Goal: Task Accomplishment & Management: Use online tool/utility

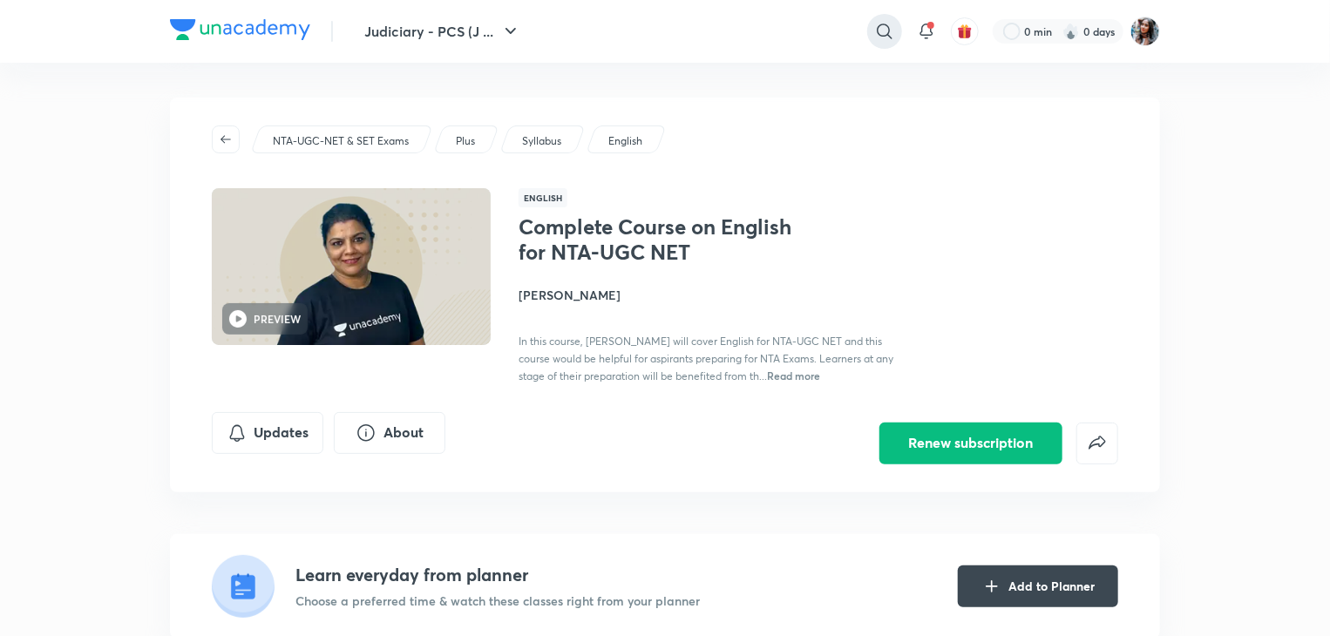
click at [887, 31] on icon at bounding box center [884, 31] width 21 height 21
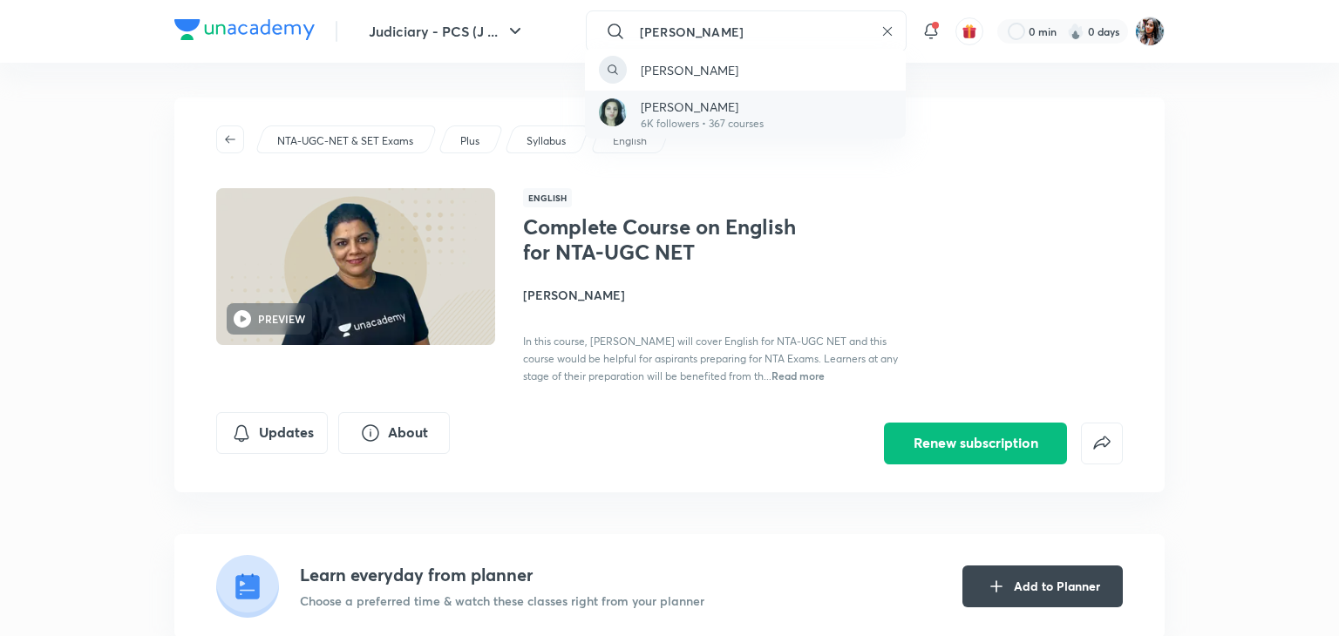
type input "rittu dhawan"
click at [774, 105] on div "Rittu Dhawan 6K followers • 367 courses" at bounding box center [745, 115] width 321 height 48
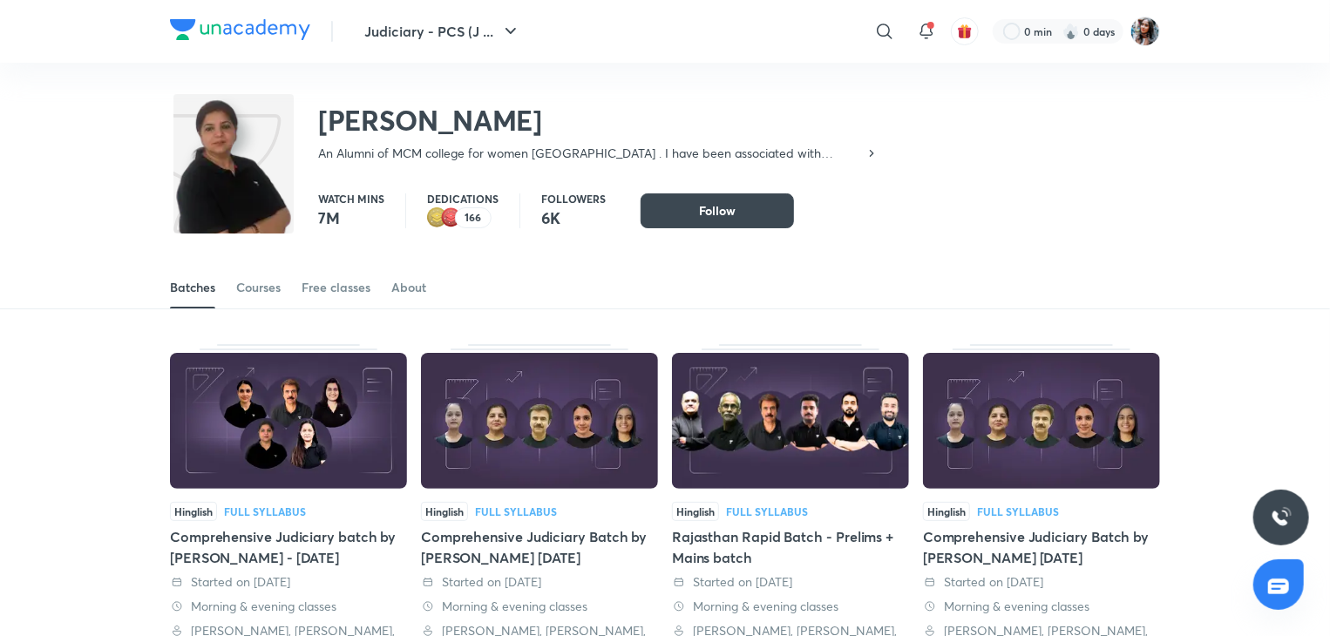
click at [895, 131] on div "Rittu Dhawan An Alumni of MCM college for women Chandigarh . I have been associ…" at bounding box center [665, 119] width 990 height 113
click at [1150, 22] on img at bounding box center [1146, 32] width 30 height 30
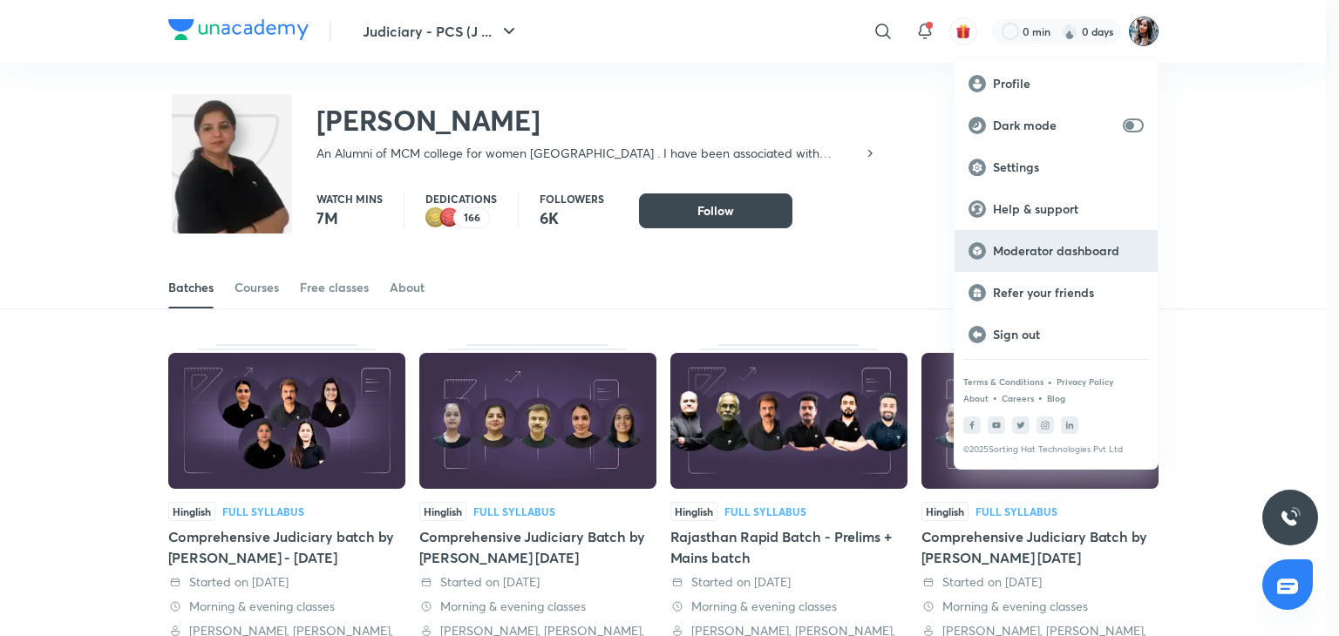
click at [1037, 256] on p "Moderator dashboard" at bounding box center [1068, 251] width 151 height 16
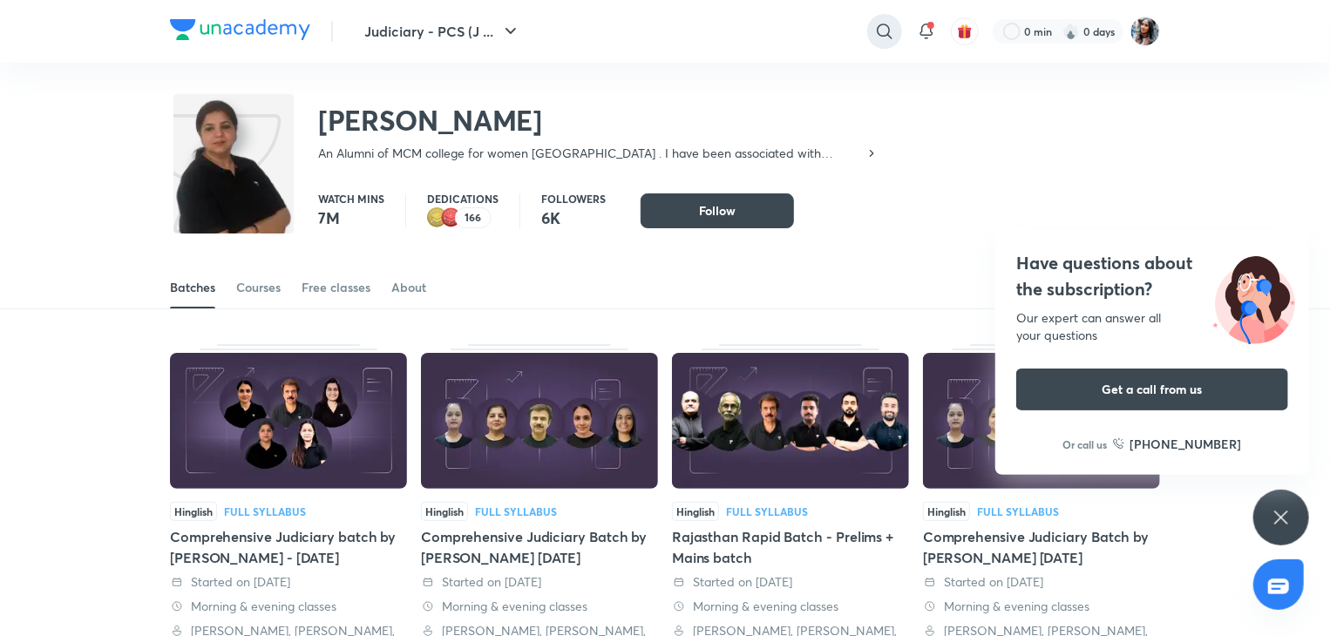
click at [885, 39] on icon at bounding box center [884, 31] width 21 height 21
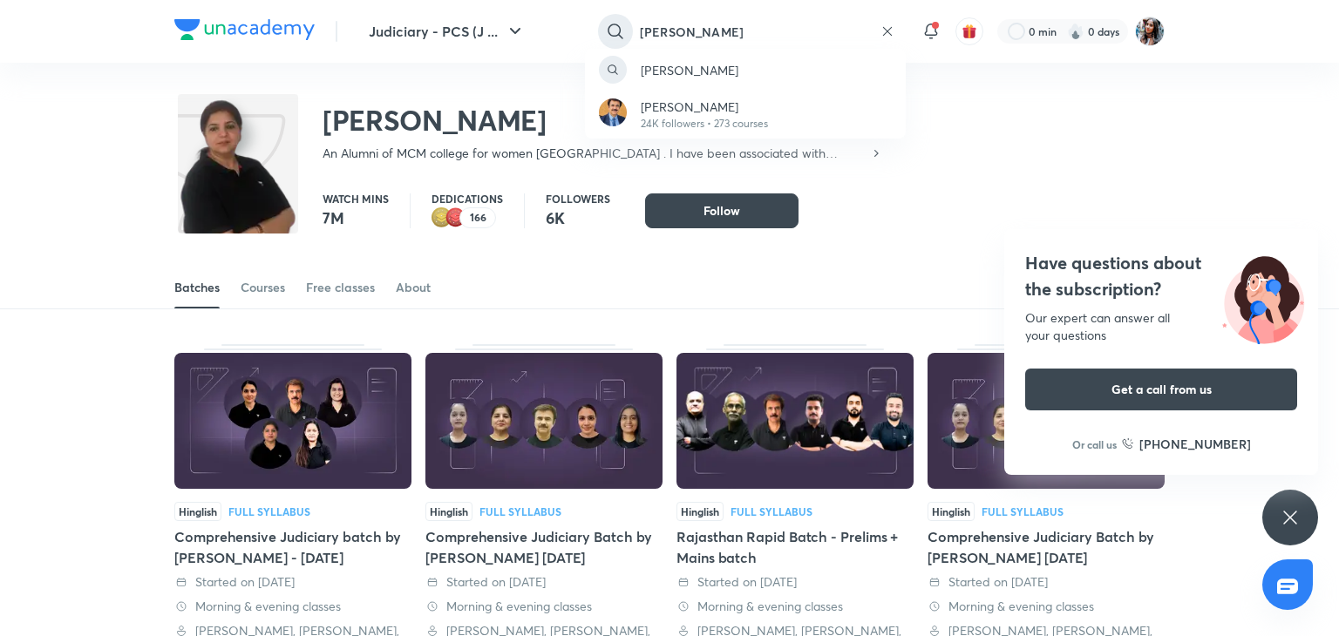
type input "anil khanna"
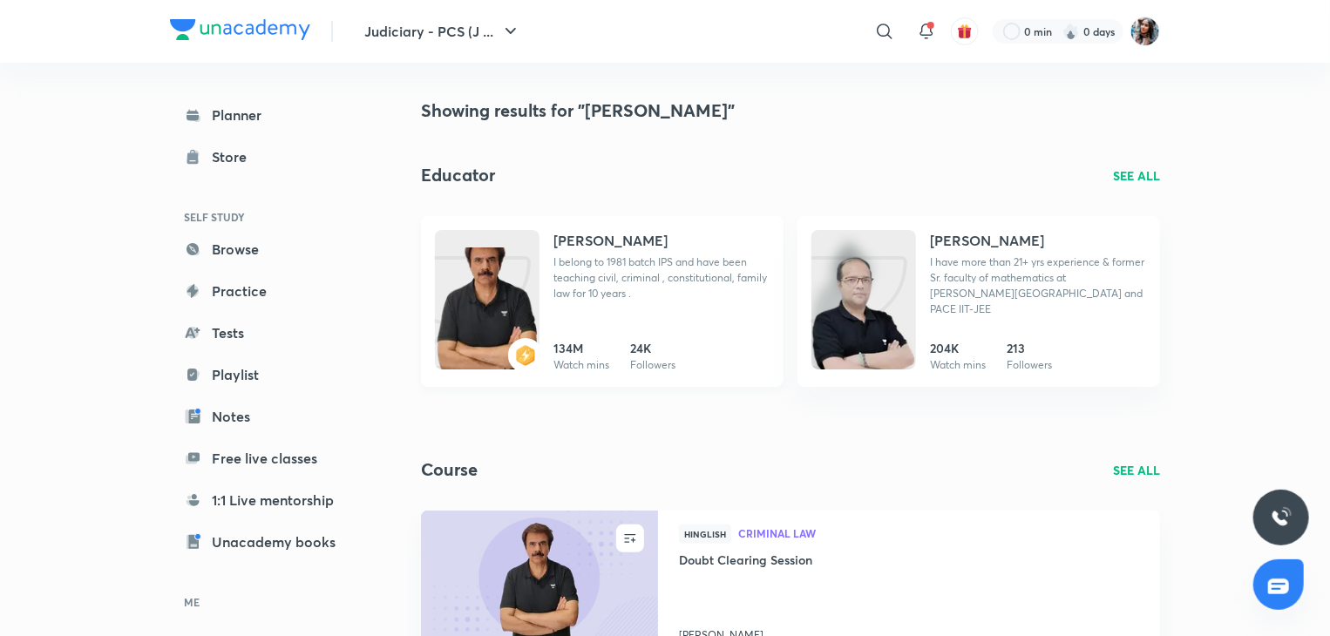
click at [591, 238] on h4 "[PERSON_NAME]" at bounding box center [611, 240] width 114 height 21
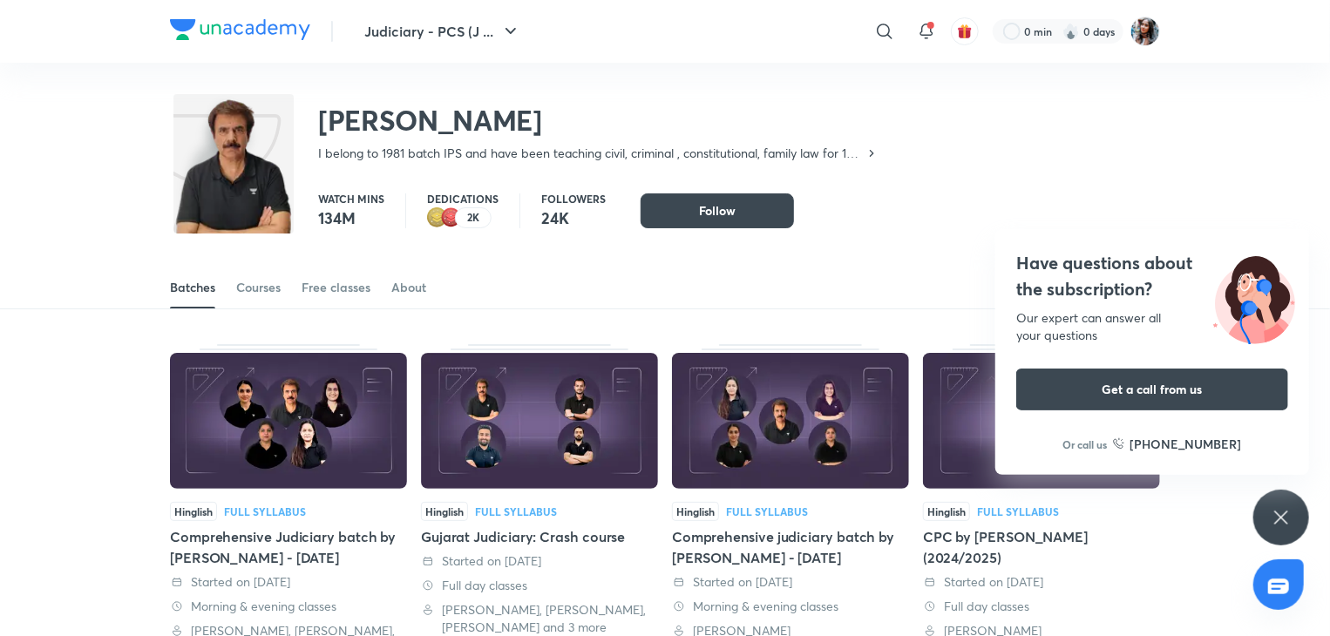
click at [592, 65] on div "Anil Khanna I belong to 1981 batch IPS and have been teaching civil, criminal ,…" at bounding box center [665, 119] width 990 height 113
click at [1099, 263] on h4 "Have questions about the subscription?" at bounding box center [1152, 276] width 272 height 52
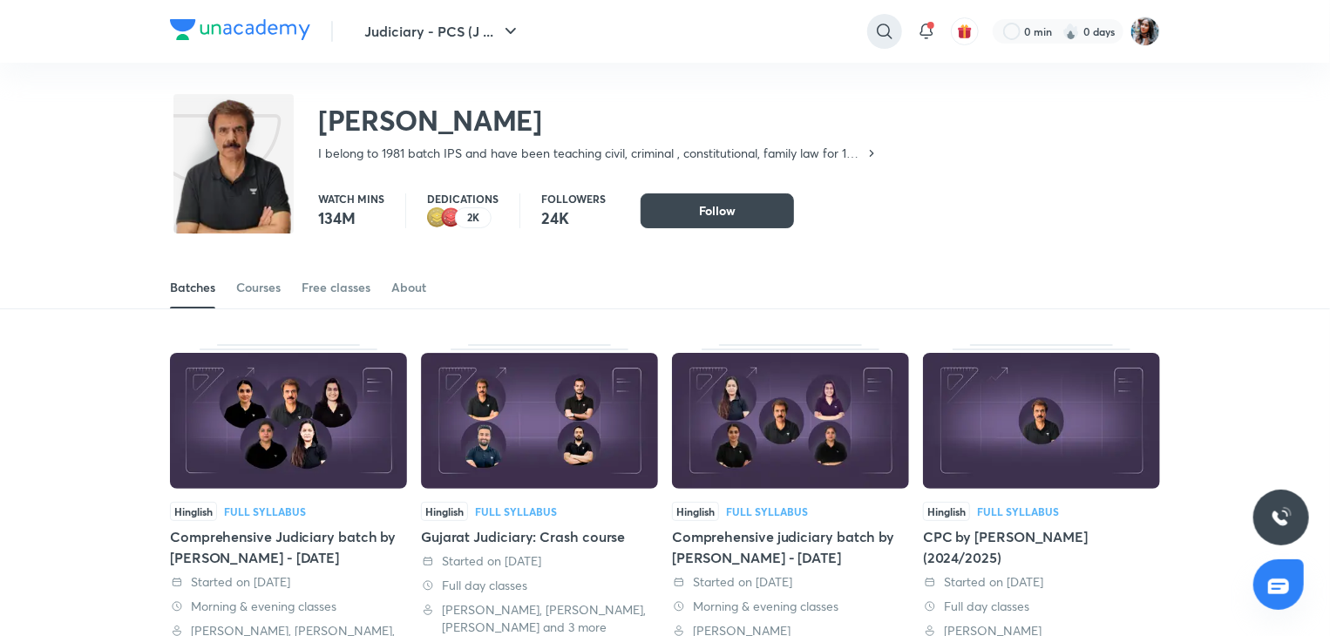
click at [882, 28] on icon at bounding box center [884, 31] width 21 height 21
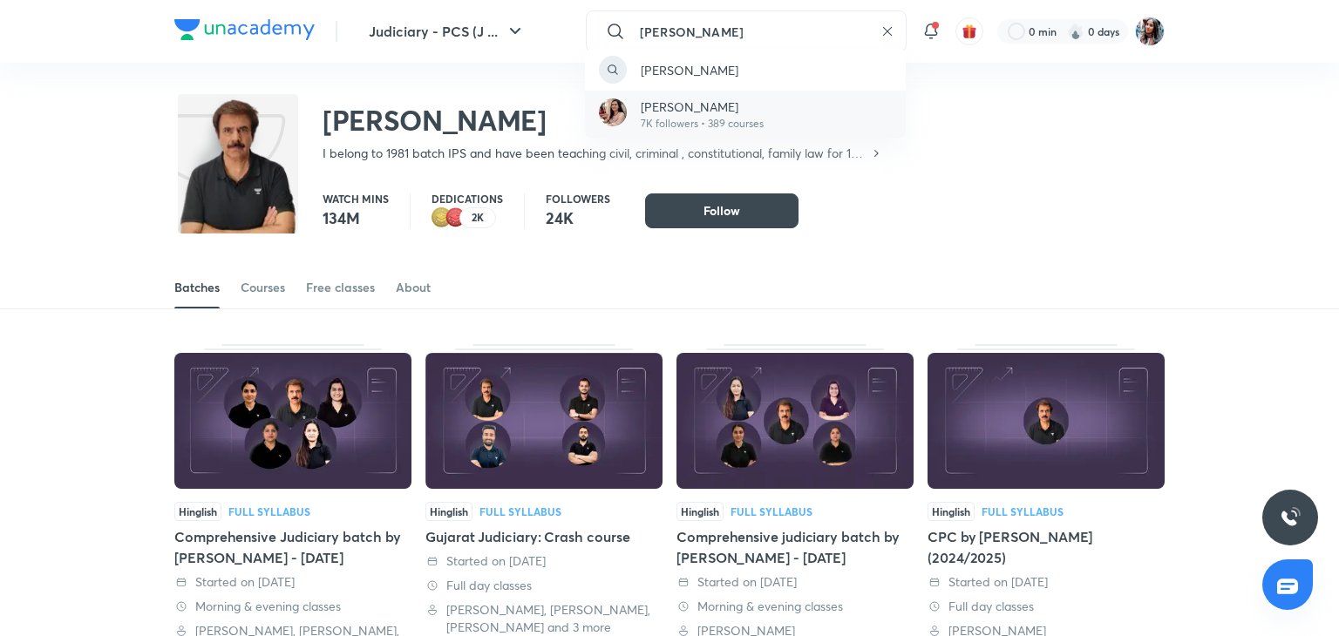
type input "priya singla"
click at [669, 112] on p "Priya Singla" at bounding box center [702, 107] width 123 height 18
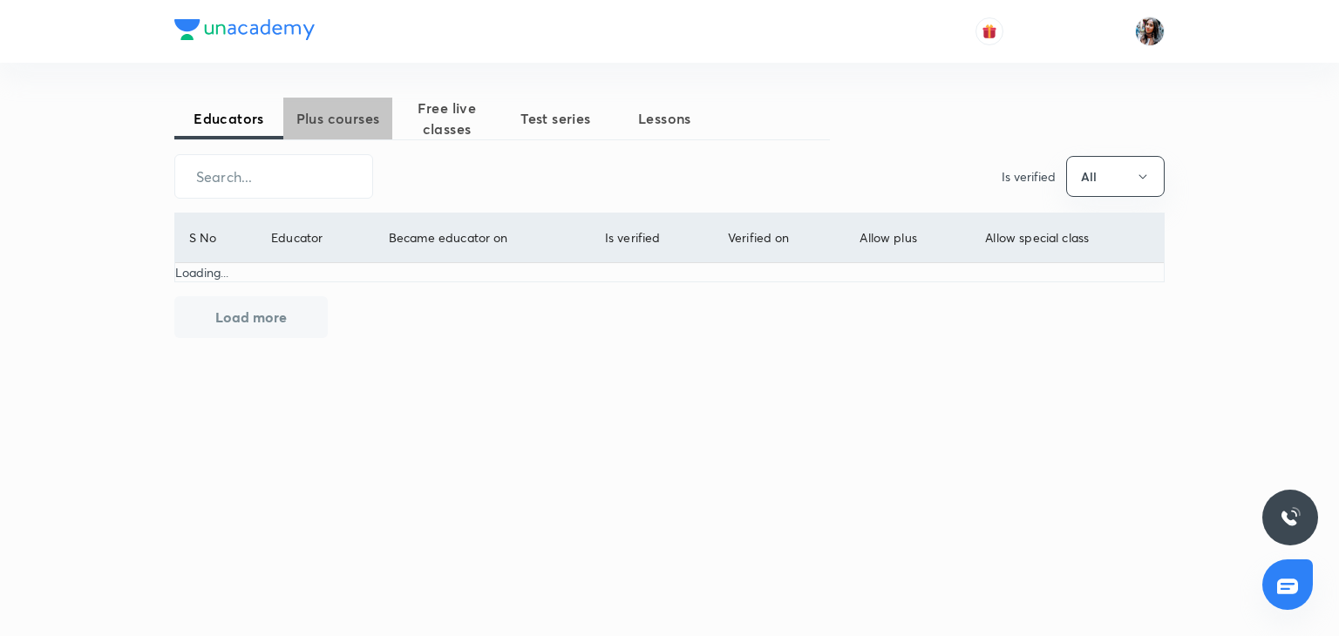
click at [342, 119] on span "Plus courses" at bounding box center [337, 118] width 109 height 21
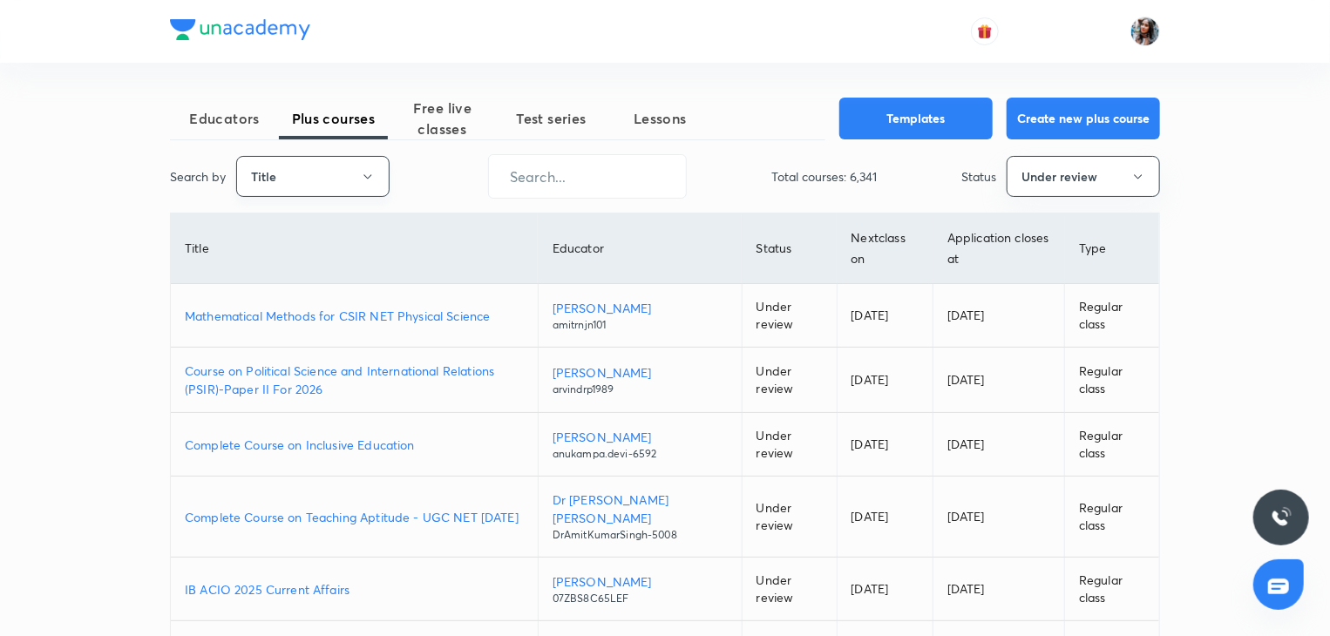
click at [310, 176] on button "Title" at bounding box center [312, 176] width 153 height 41
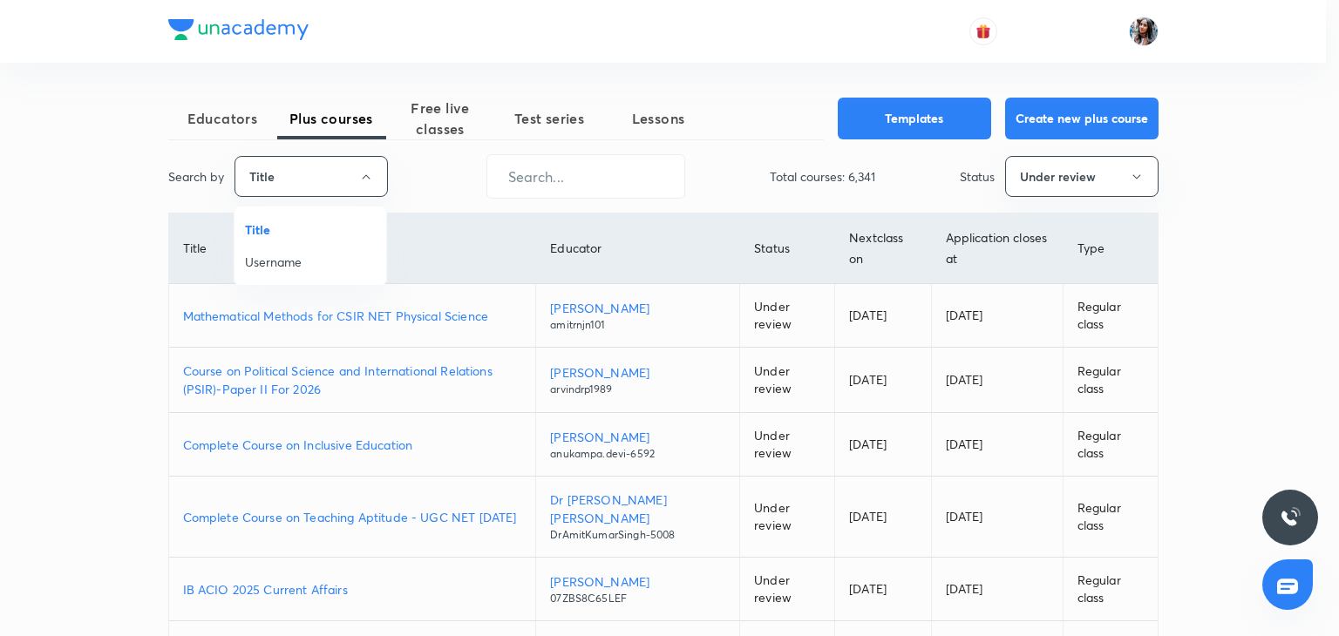
click at [295, 259] on span "Username" at bounding box center [310, 262] width 131 height 18
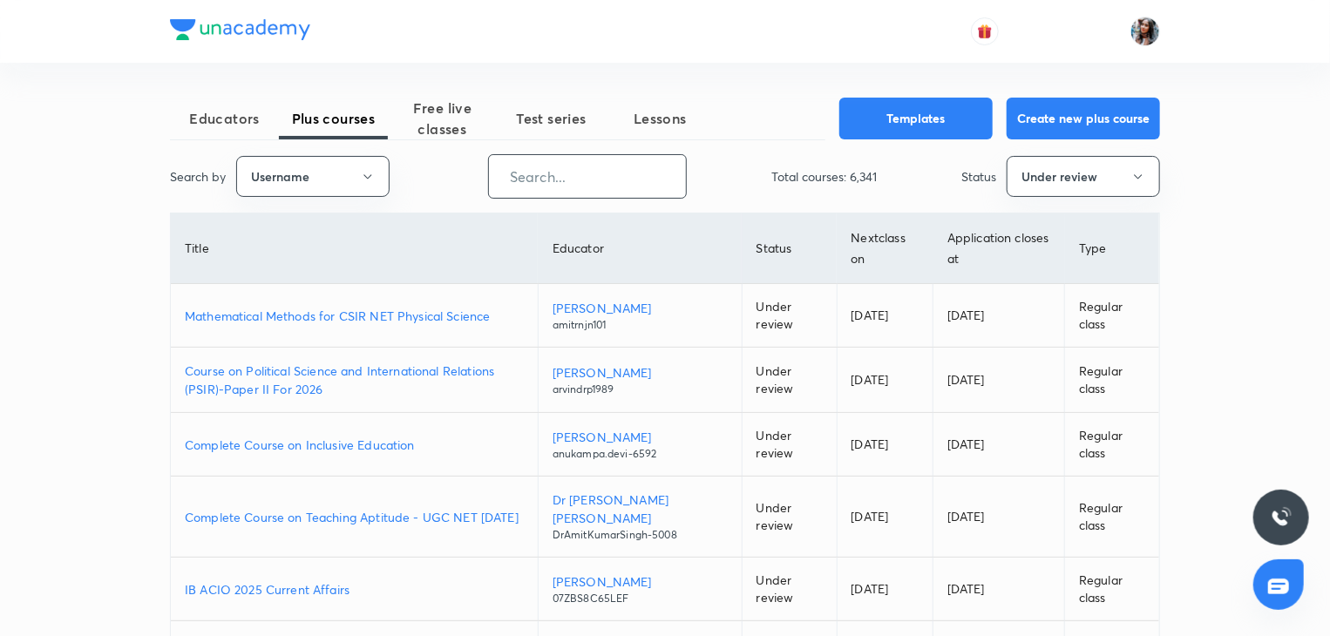
click at [558, 169] on input "text" at bounding box center [587, 176] width 197 height 44
paste input "rittu_dhawan"
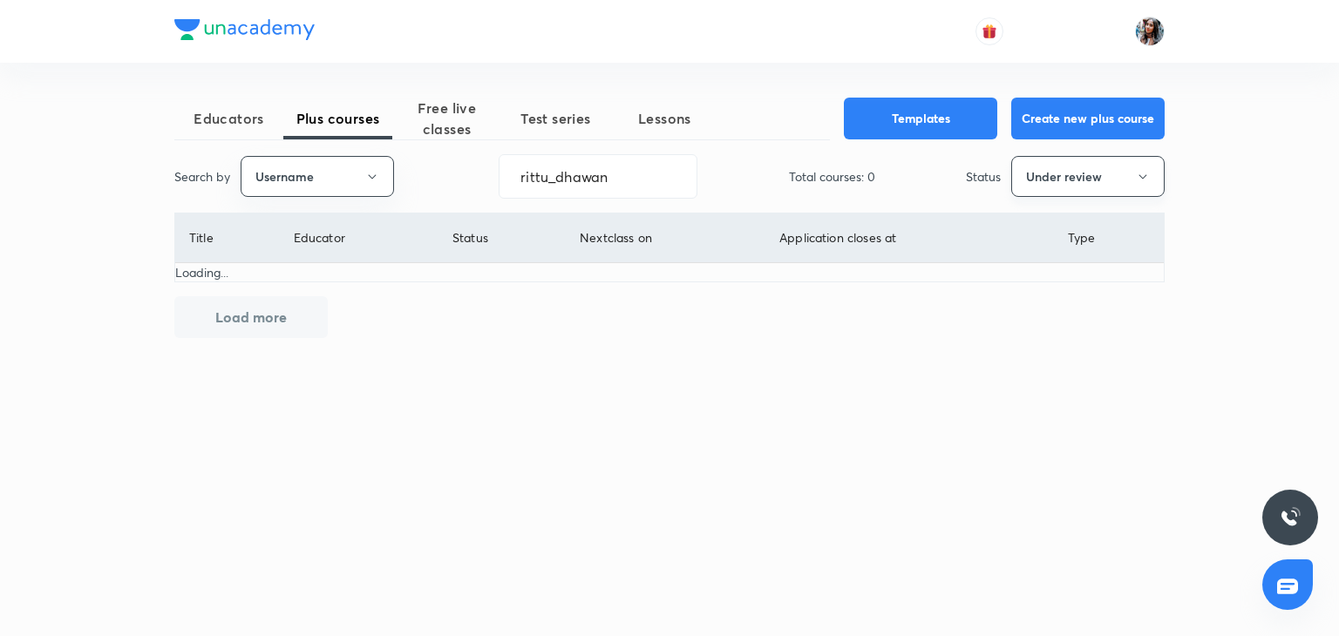
click at [1125, 173] on button "Under review" at bounding box center [1087, 176] width 153 height 41
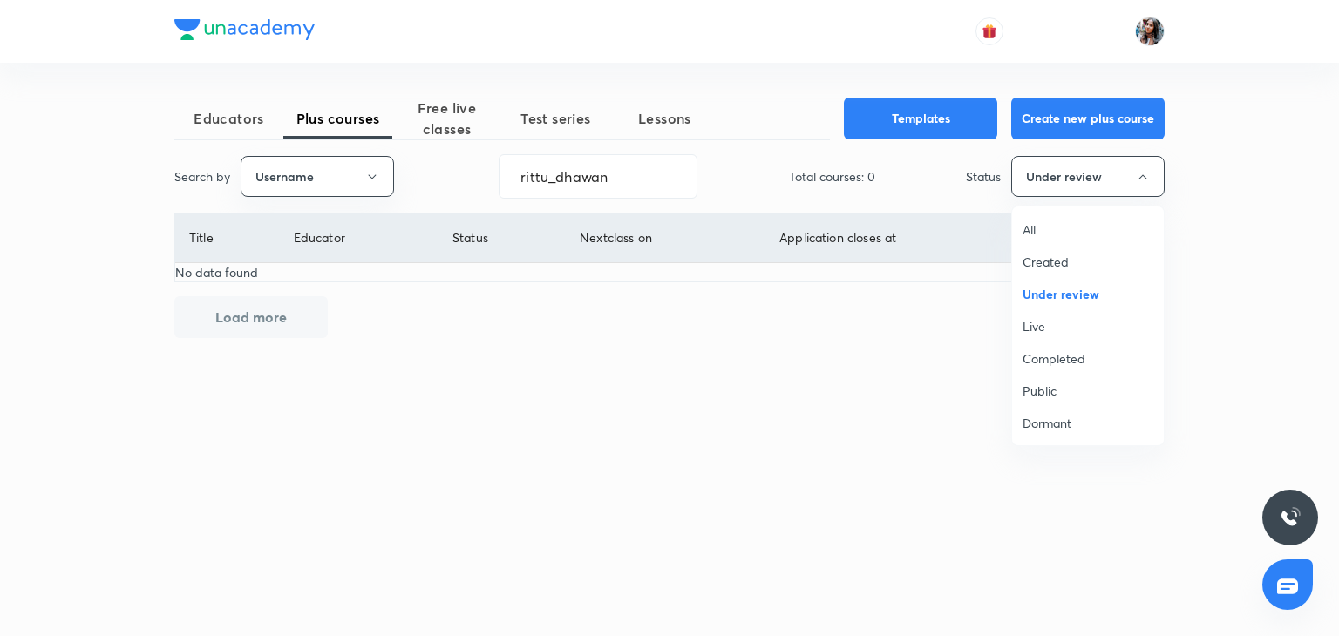
click at [1075, 226] on span "All" at bounding box center [1088, 230] width 131 height 18
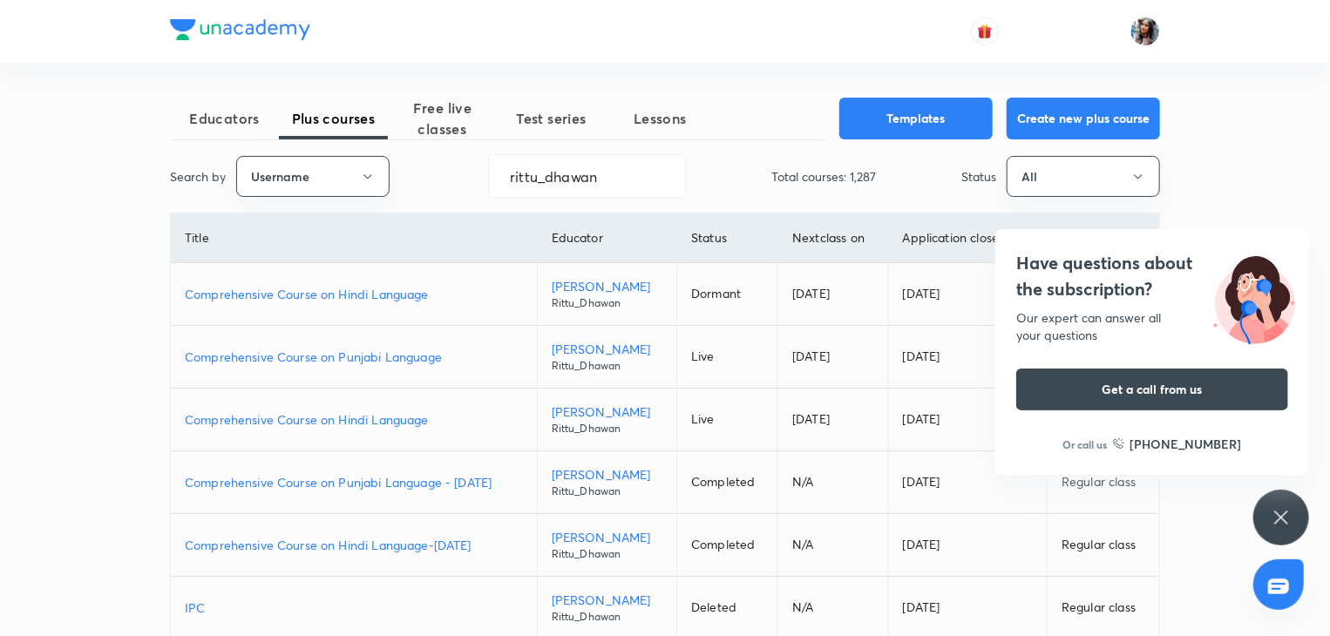
click at [1161, 291] on h4 "Have questions about the subscription?" at bounding box center [1152, 276] width 272 height 52
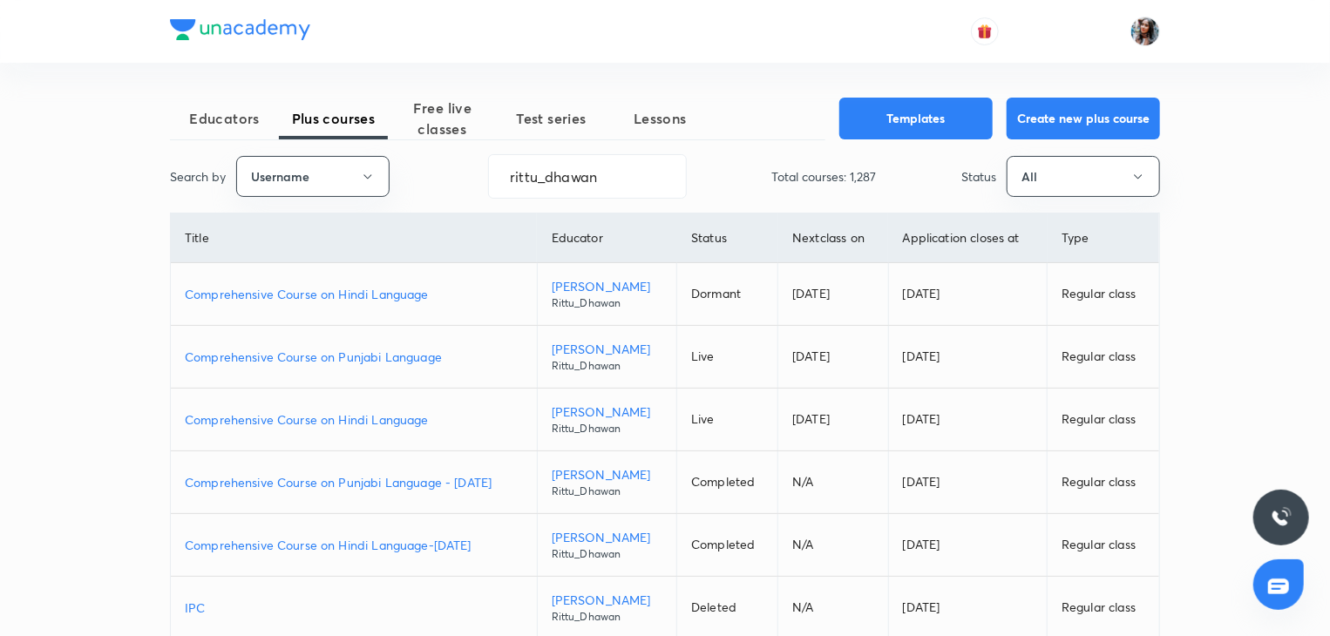
click at [398, 351] on p "Comprehensive Course on Punjabi Language" at bounding box center [354, 357] width 338 height 18
click at [610, 174] on input "rittu_dhawan" at bounding box center [587, 176] width 197 height 44
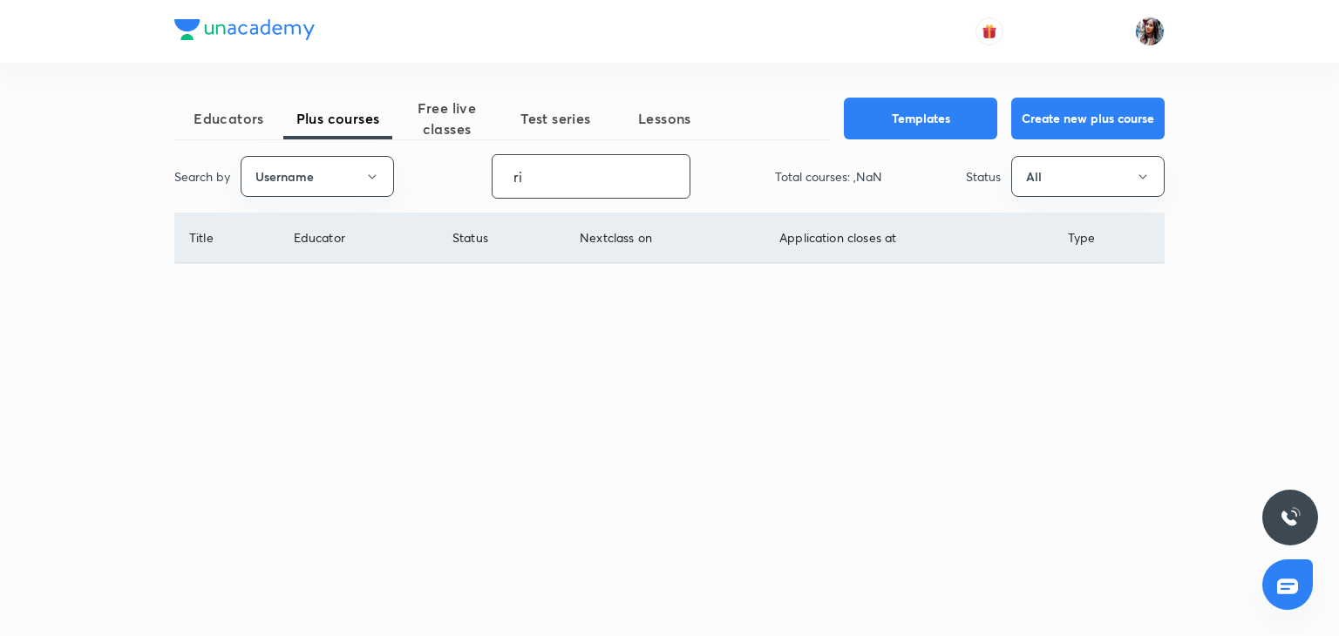
type input "r"
paste input "unacademy-user-v3qnitwcjwyl"
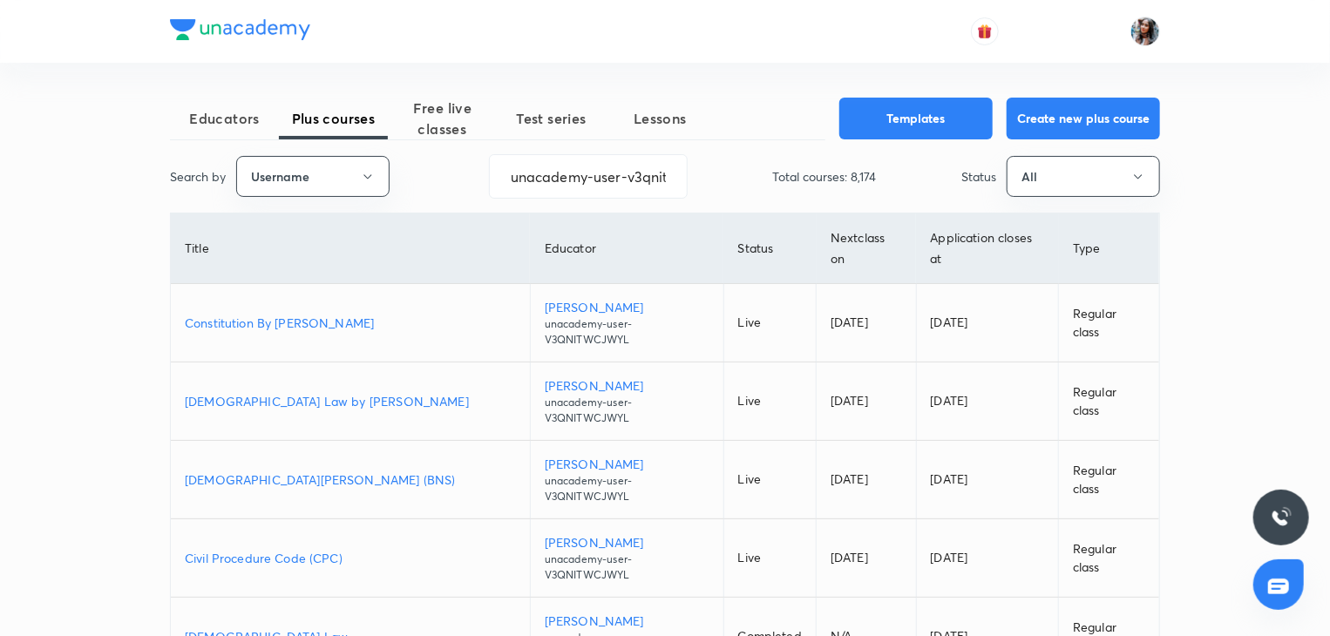
click at [309, 471] on p "Bharatiya Nyaya Sanhita (BNS)" at bounding box center [350, 480] width 331 height 18
click at [285, 549] on p "Civil Procedure Code (CPC)" at bounding box center [350, 558] width 331 height 18
click at [615, 175] on input "unacademy-user-v3qnitwcjwyl" at bounding box center [588, 176] width 197 height 44
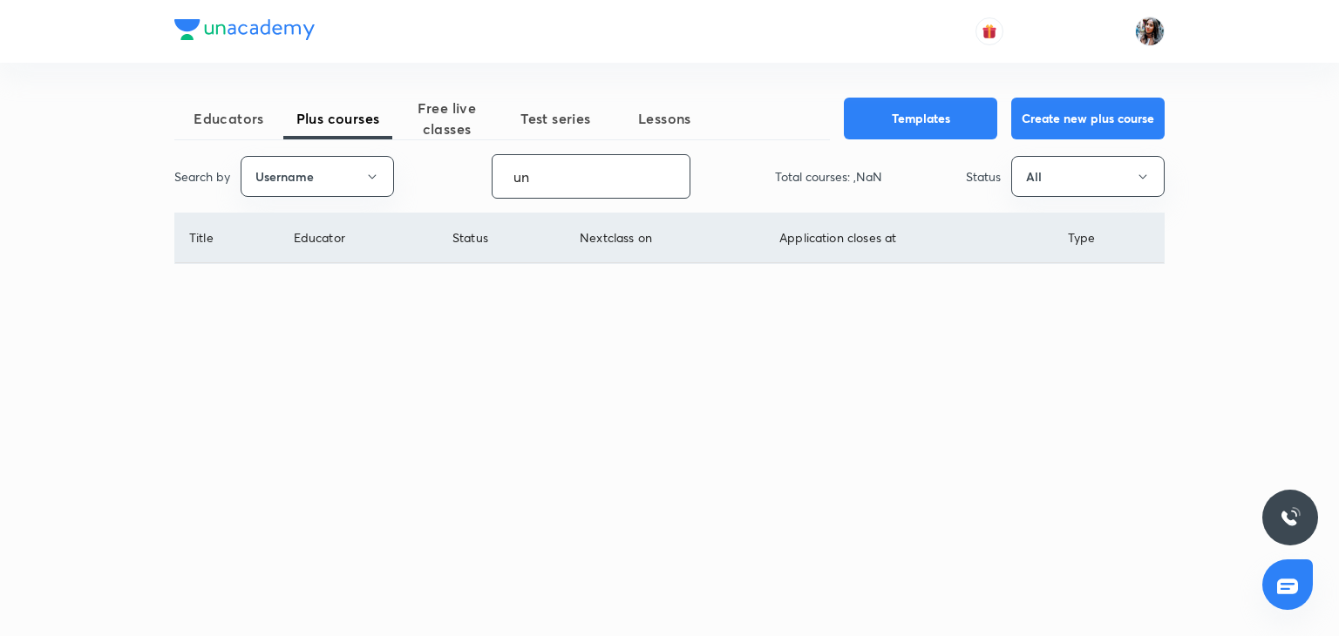
type input "u"
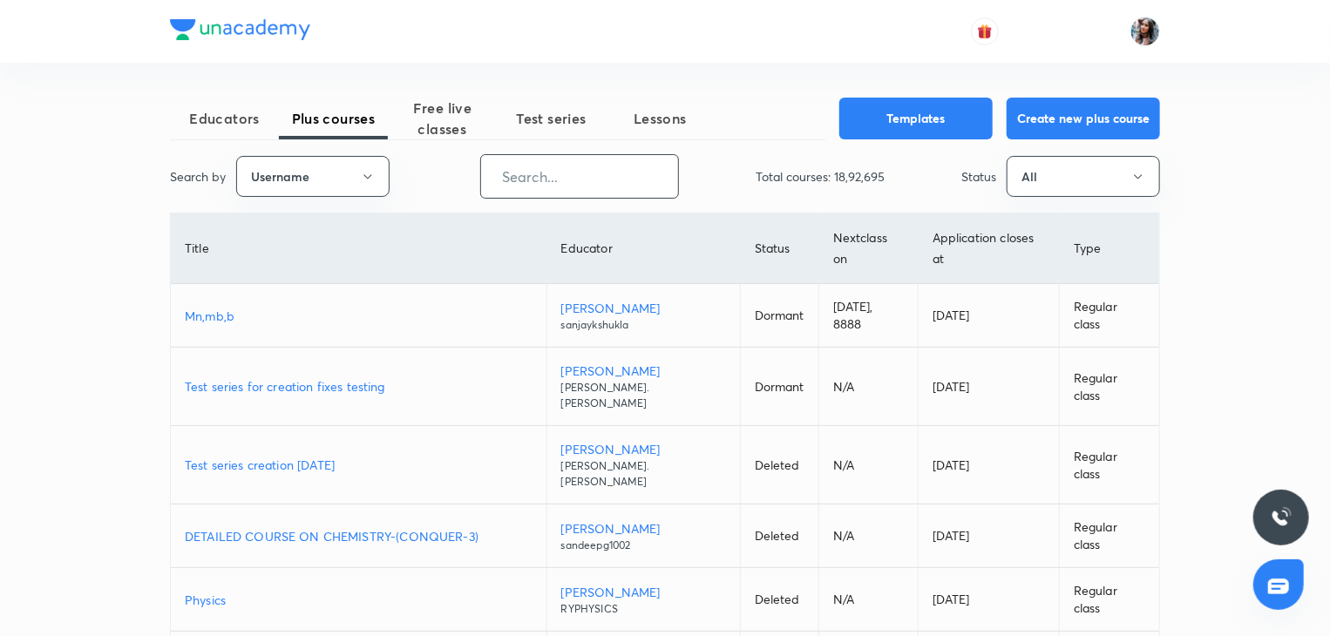
paste input "priyasingla-5956"
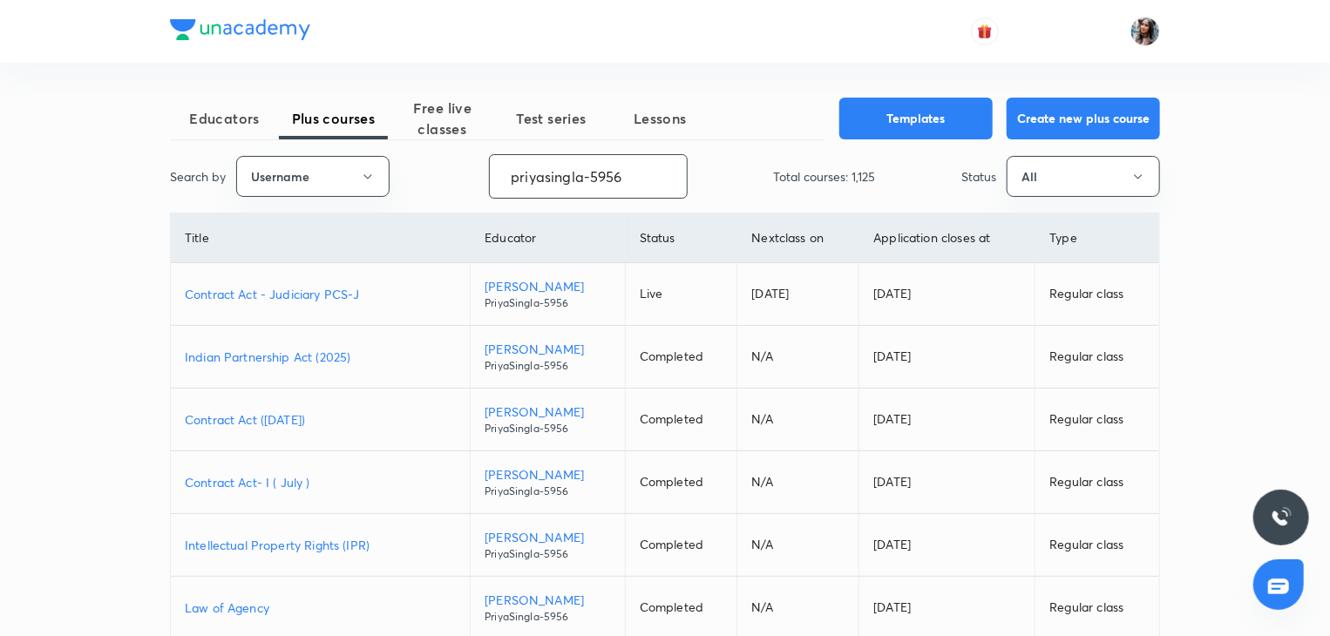
type input "priyasingla-5956"
click at [331, 288] on p "Contract Act - Judiciary PCS-J" at bounding box center [320, 294] width 271 height 18
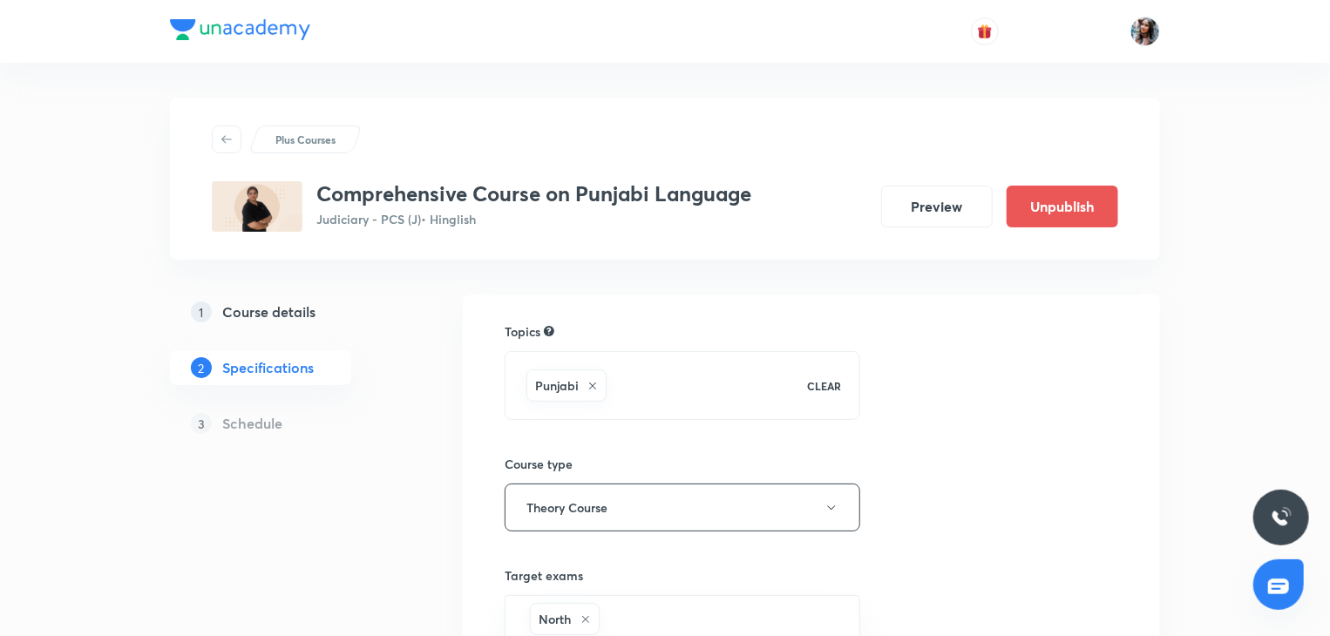
click at [268, 305] on h5 "Course details" at bounding box center [268, 312] width 93 height 21
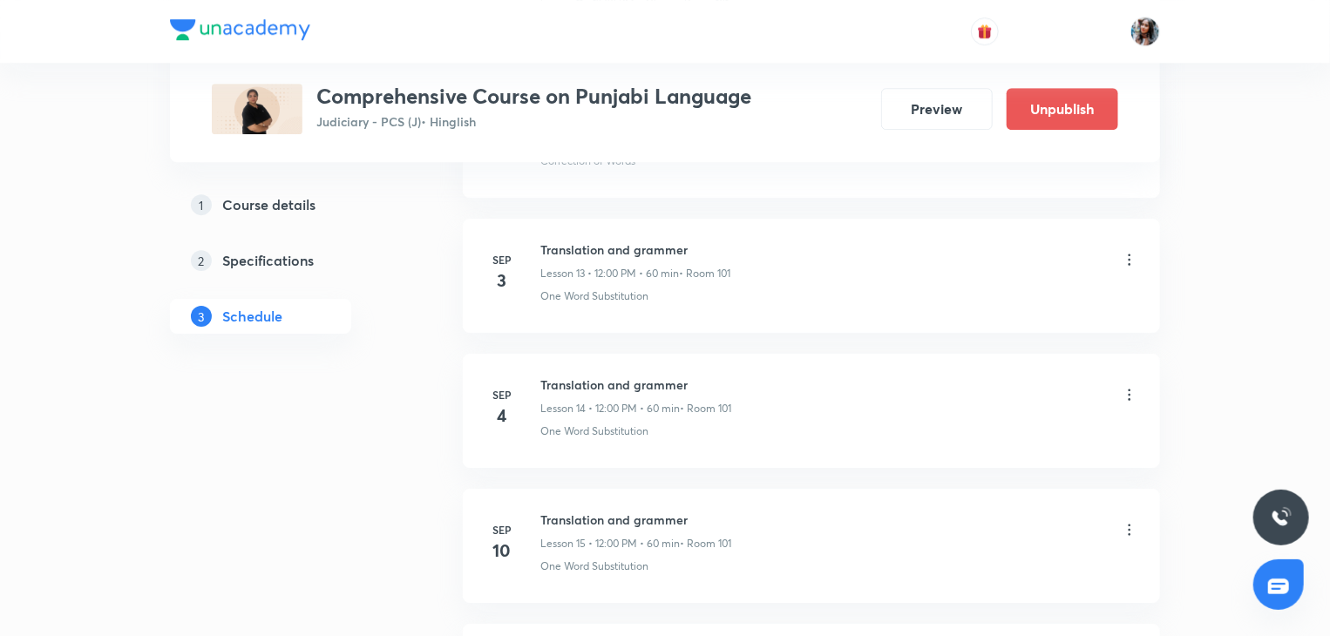
scroll to position [2657, 0]
click at [566, 241] on h6 "Translation and grammer" at bounding box center [635, 250] width 190 height 18
copy h6 "Translation and grammer"
click at [1130, 255] on icon at bounding box center [1129, 259] width 17 height 17
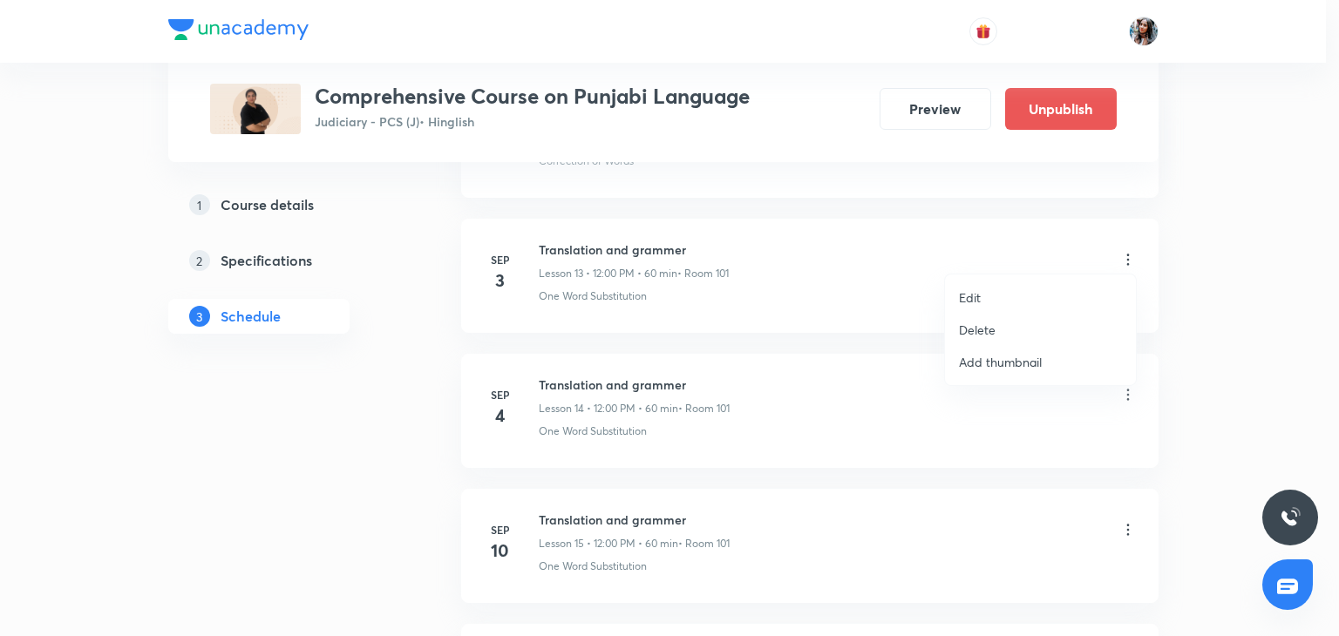
click at [1002, 329] on li "Delete" at bounding box center [1040, 330] width 191 height 32
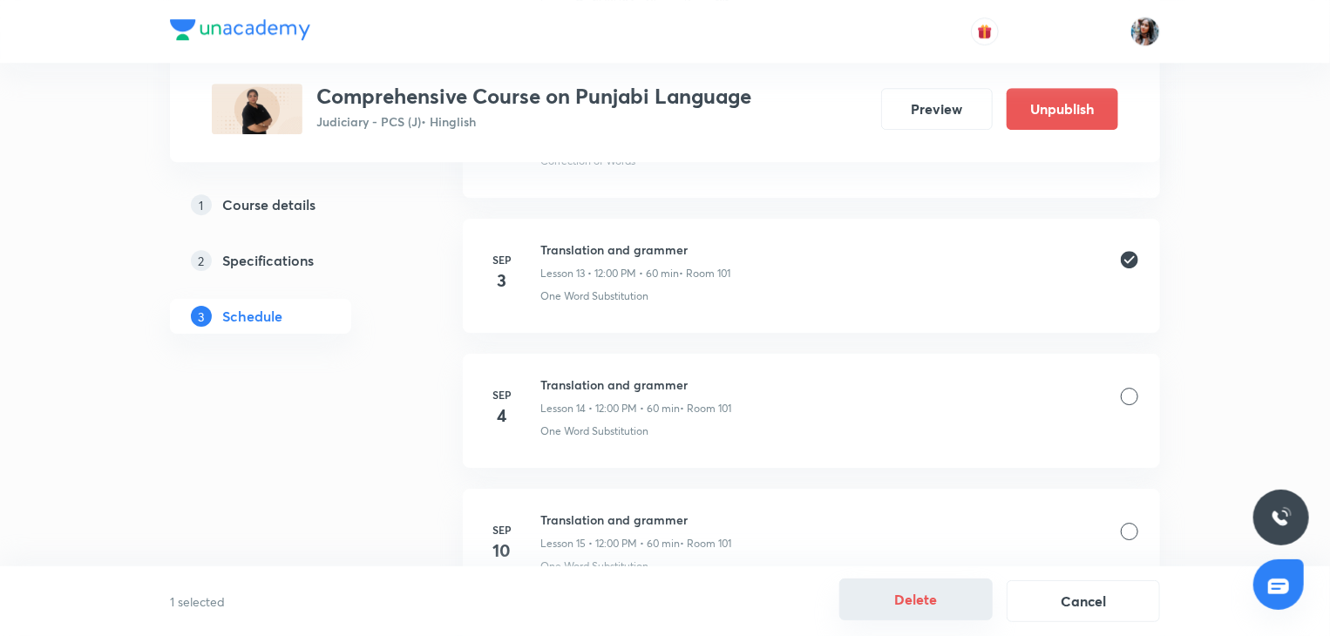
click at [897, 602] on button "Delete" at bounding box center [915, 600] width 153 height 42
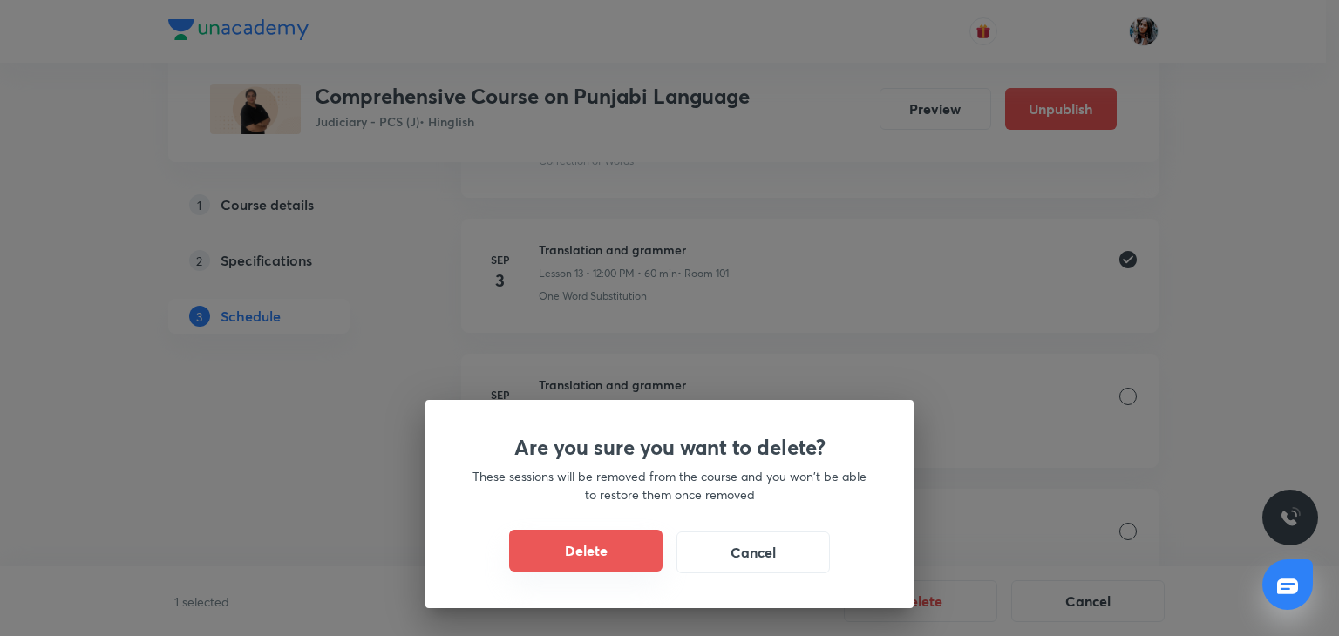
click at [594, 547] on button "Delete" at bounding box center [585, 551] width 153 height 42
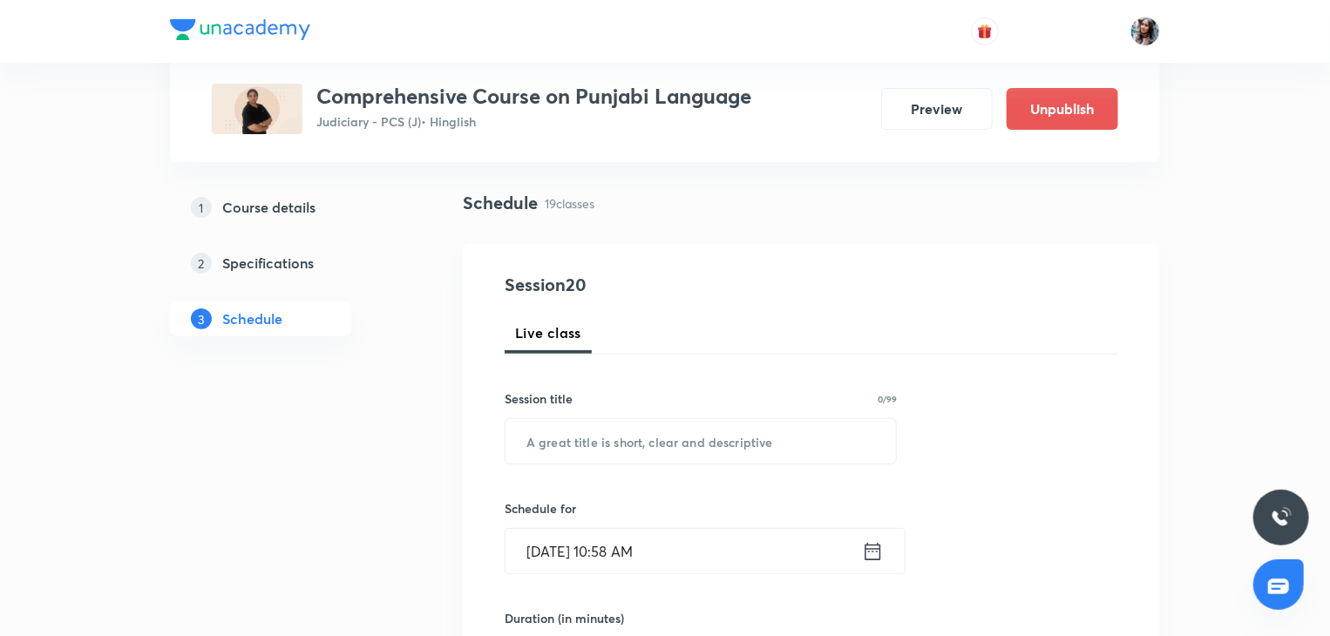
scroll to position [0, 0]
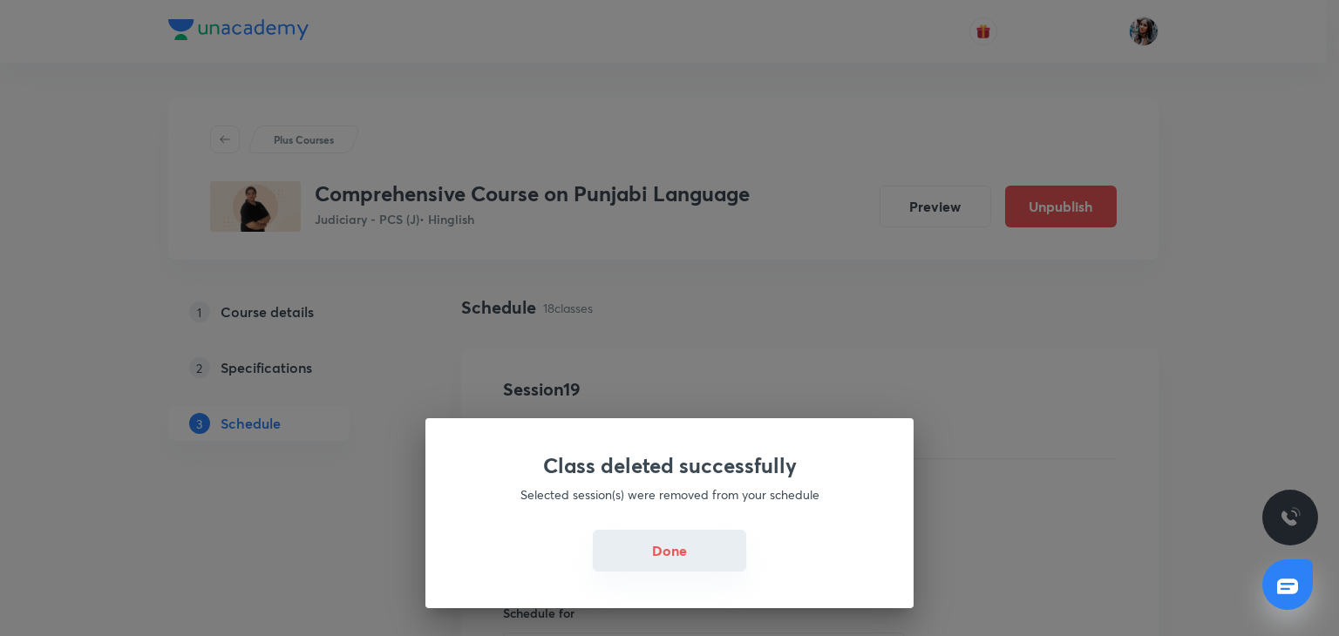
click at [679, 547] on button "Done" at bounding box center [669, 551] width 153 height 42
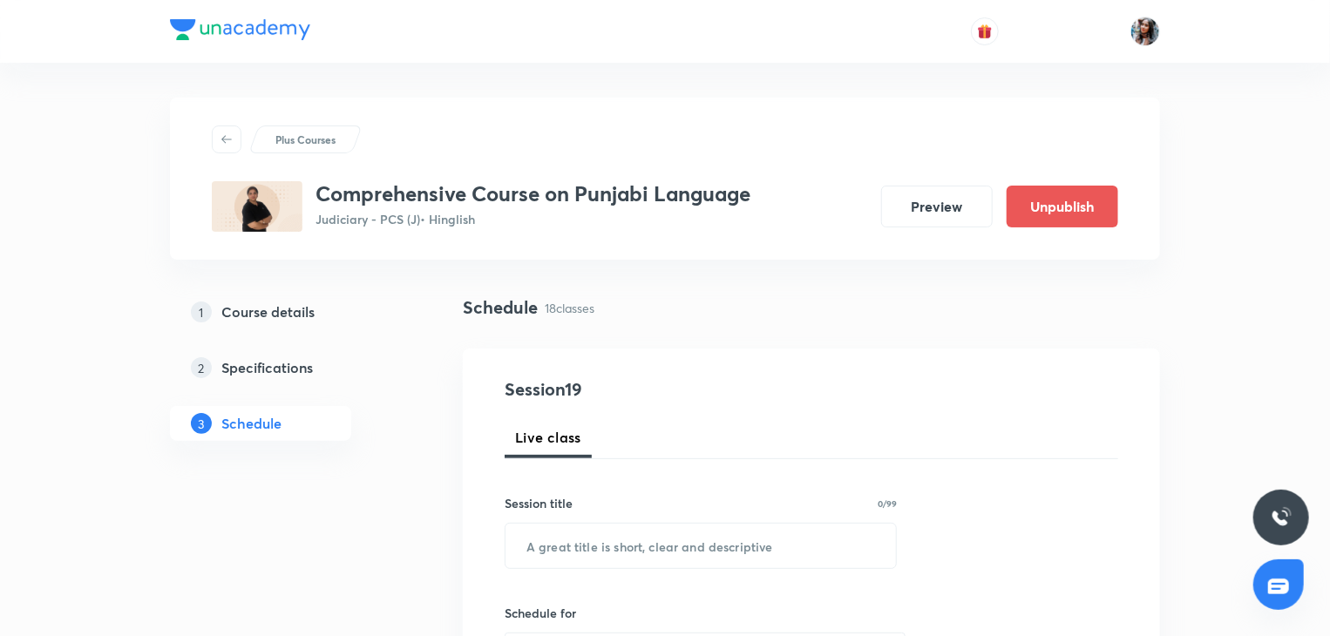
scroll to position [62, 0]
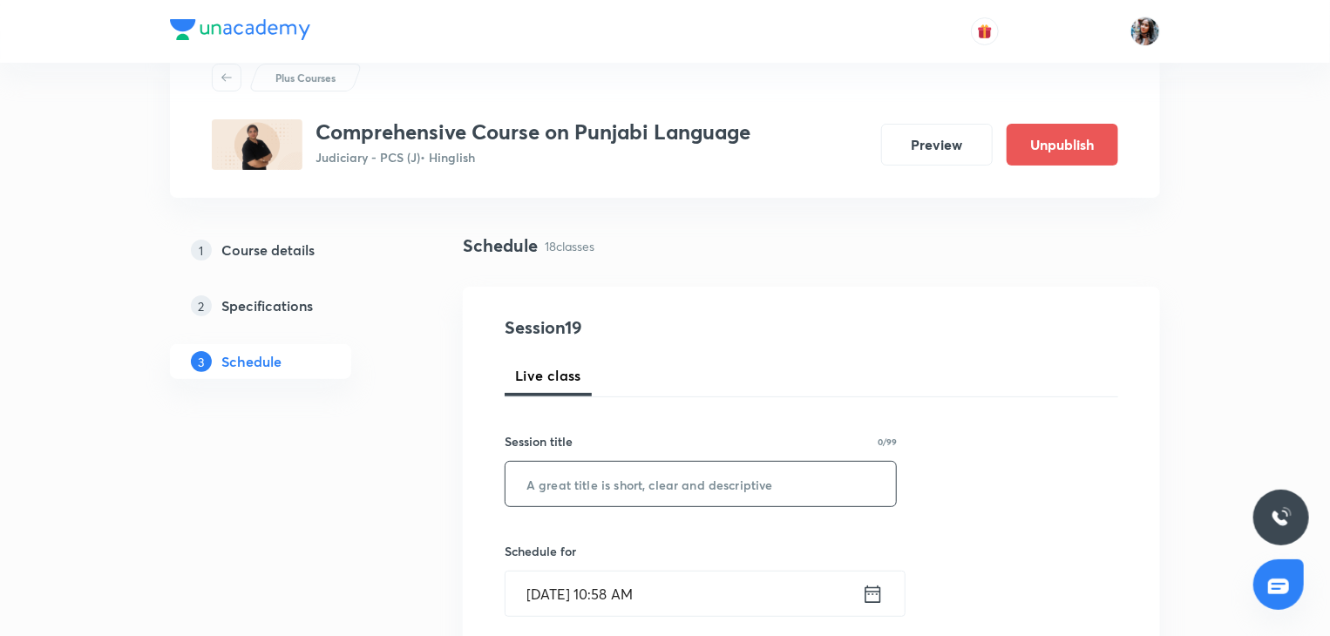
click at [662, 494] on input "text" at bounding box center [701, 484] width 391 height 44
paste input "Translation and grammer"
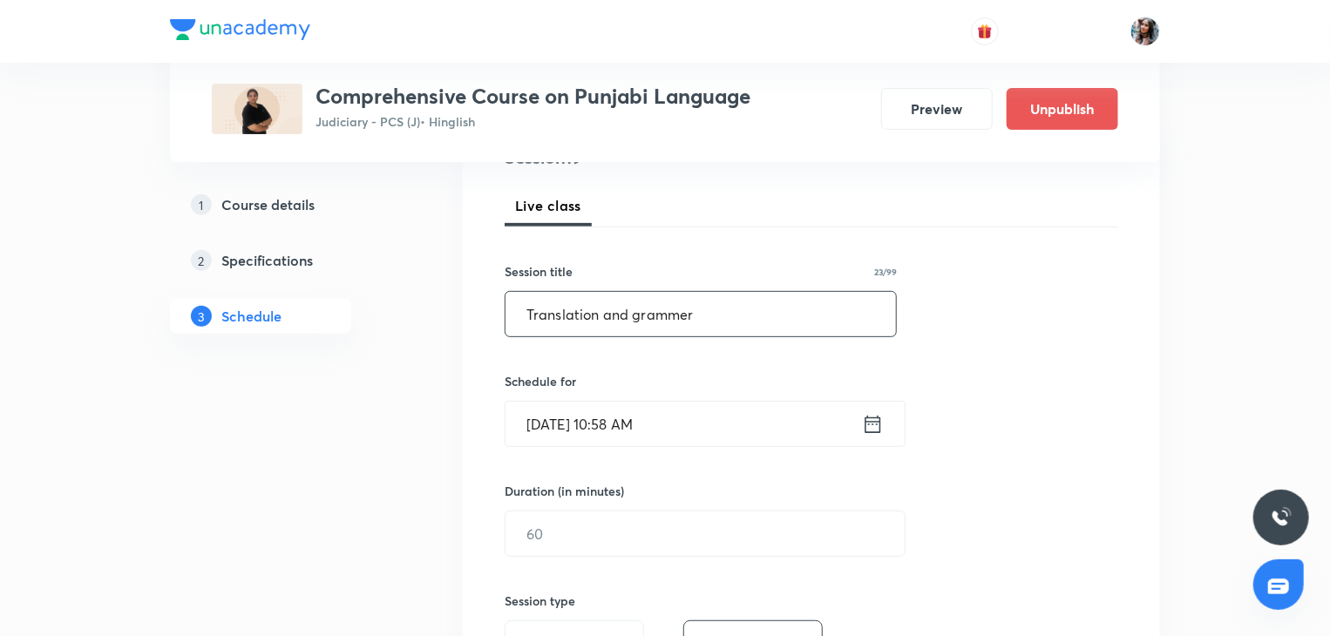
scroll to position [233, 0]
type input "Translation and grammer"
click at [697, 438] on input "Sep 3, 2025, 10:58 AM" at bounding box center [684, 423] width 357 height 44
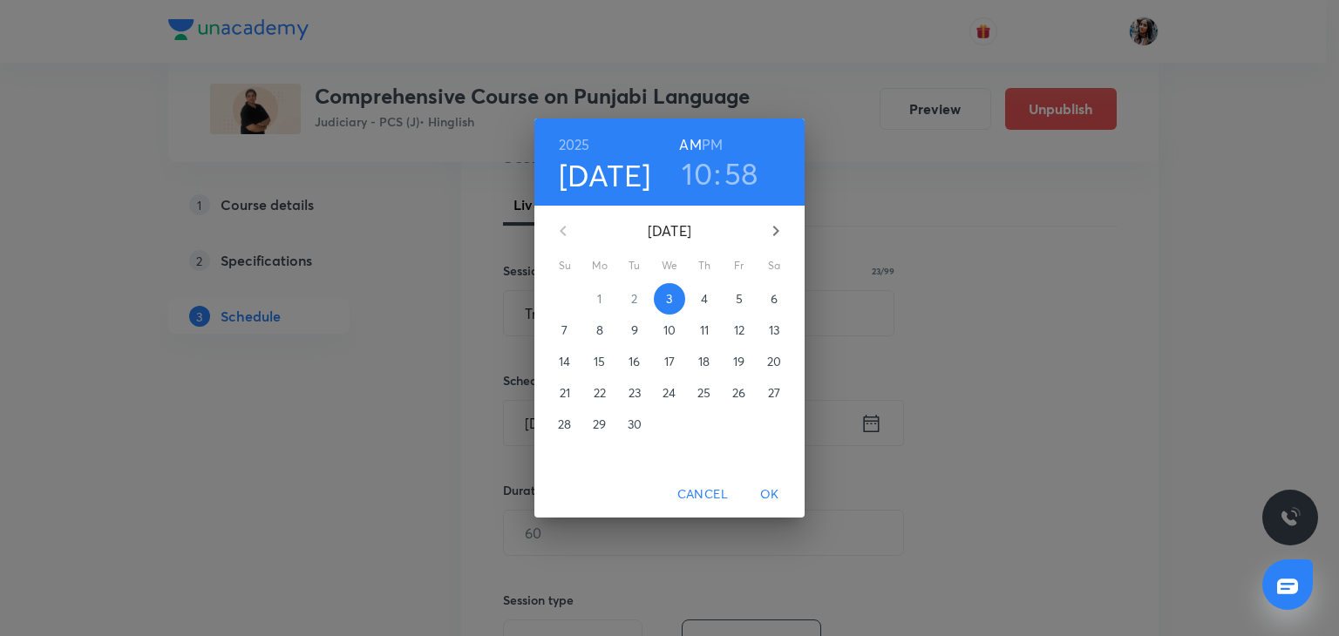
click at [705, 176] on h3 "10" at bounding box center [697, 173] width 31 height 37
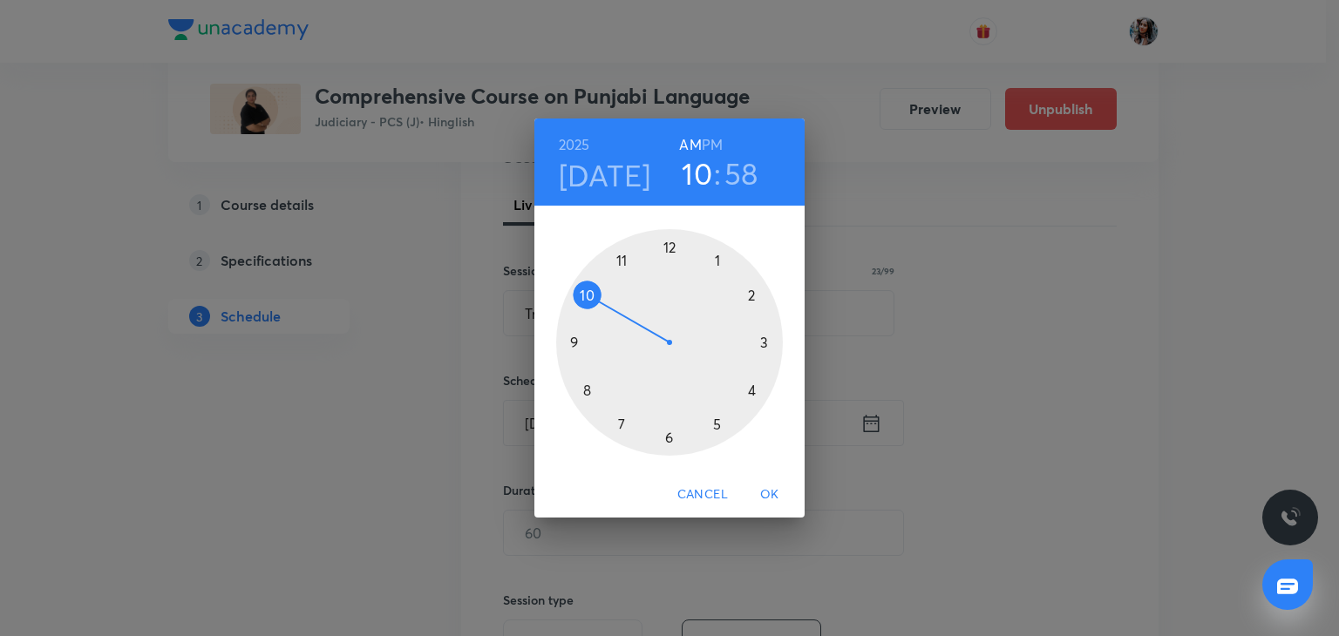
click at [711, 146] on h6 "PM" at bounding box center [712, 145] width 21 height 24
click at [669, 246] on div at bounding box center [669, 342] width 227 height 227
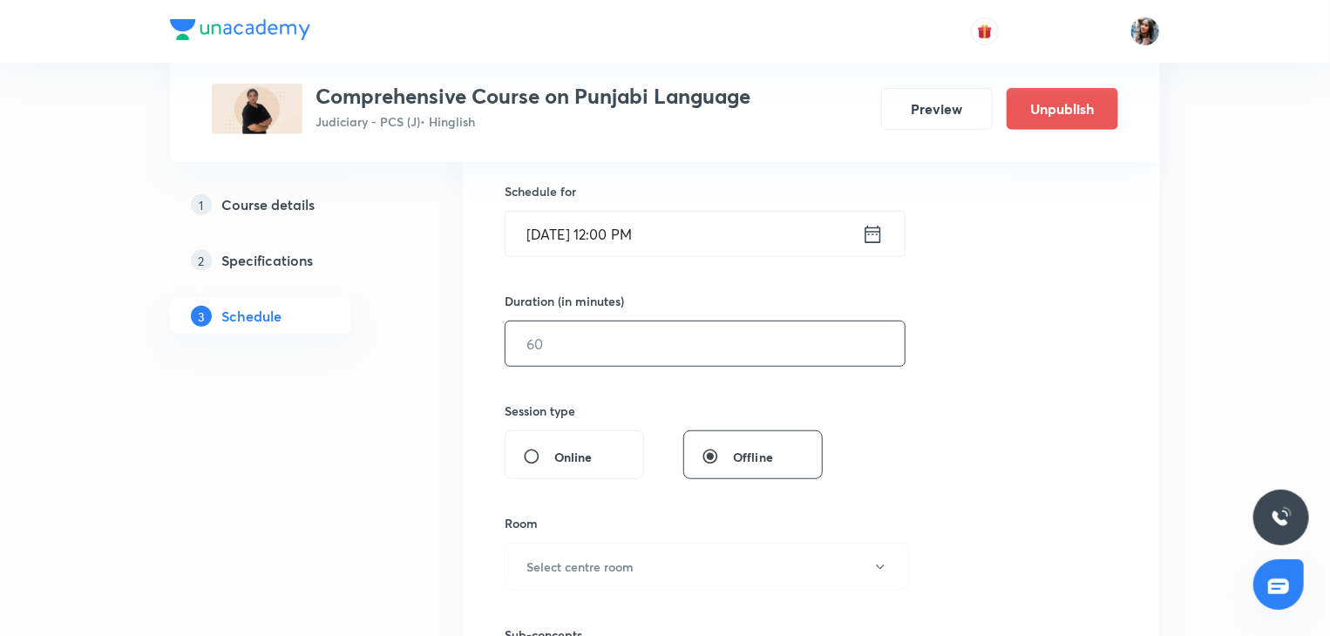
scroll to position [424, 0]
click at [643, 340] on input "text" at bounding box center [705, 342] width 399 height 44
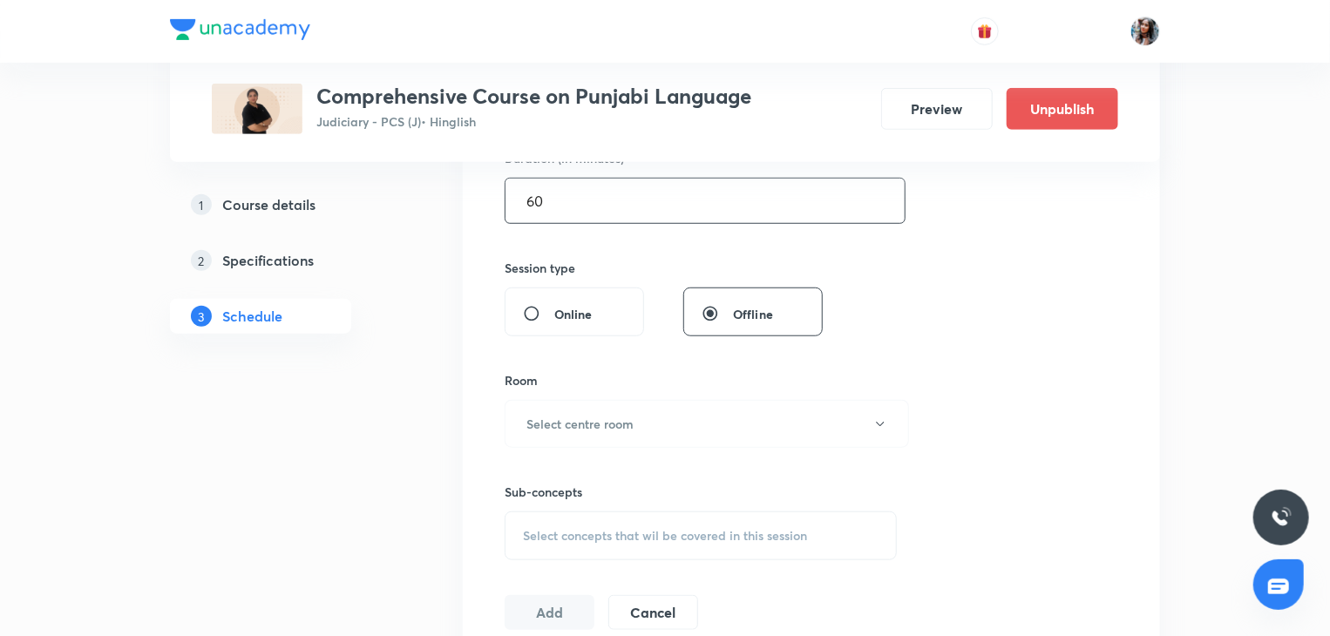
scroll to position [568, 0]
type input "60"
click at [533, 304] on input "Online" at bounding box center [538, 310] width 31 height 17
radio input "true"
radio input "false"
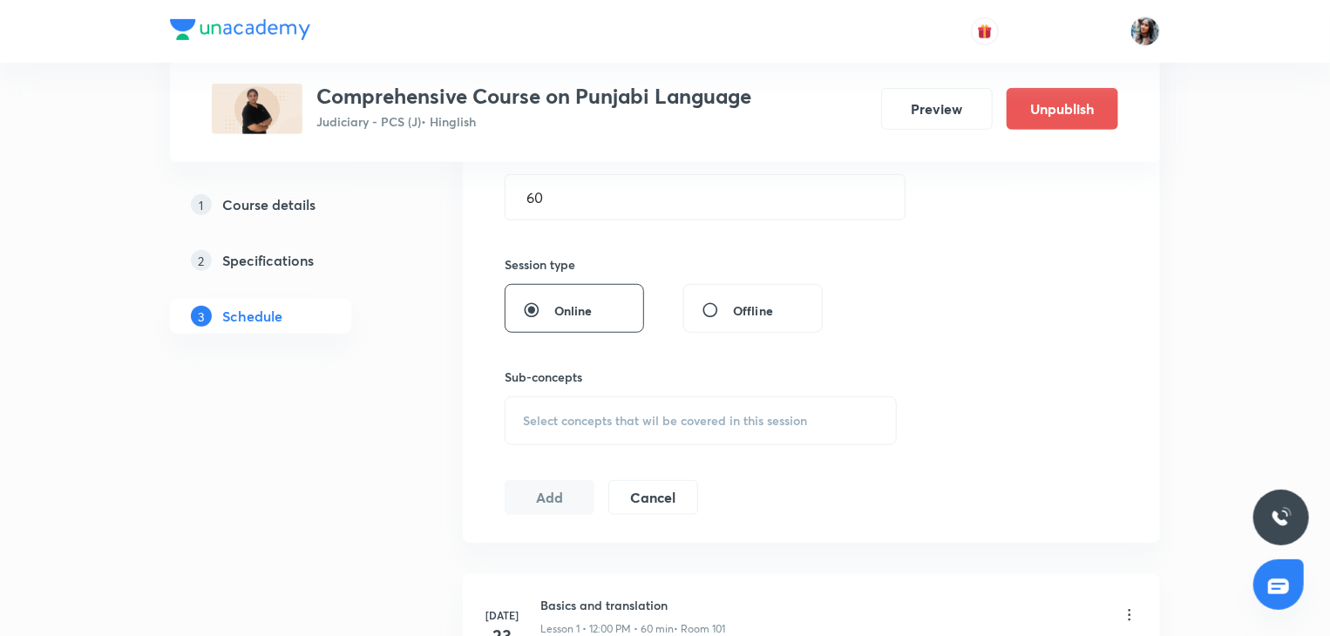
click at [590, 417] on span "Select concepts that wil be covered in this session" at bounding box center [665, 421] width 284 height 14
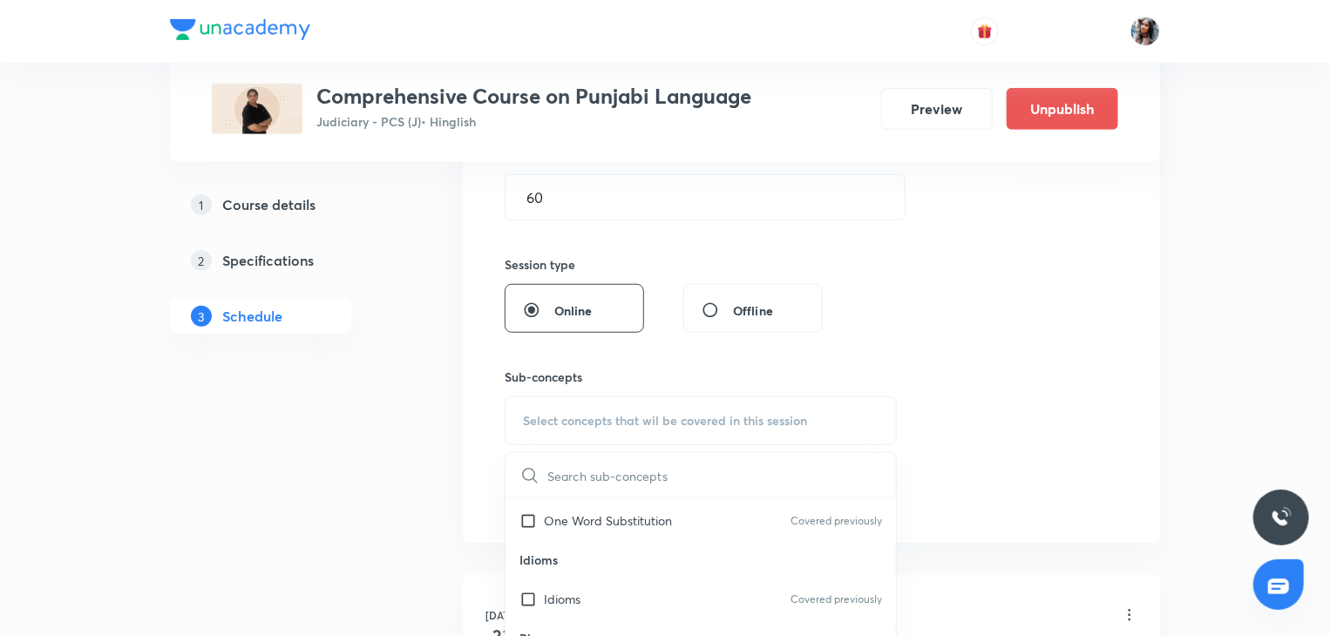
scroll to position [124, 0]
click at [593, 516] on p "One Word Substitution" at bounding box center [608, 512] width 128 height 18
checkbox input "true"
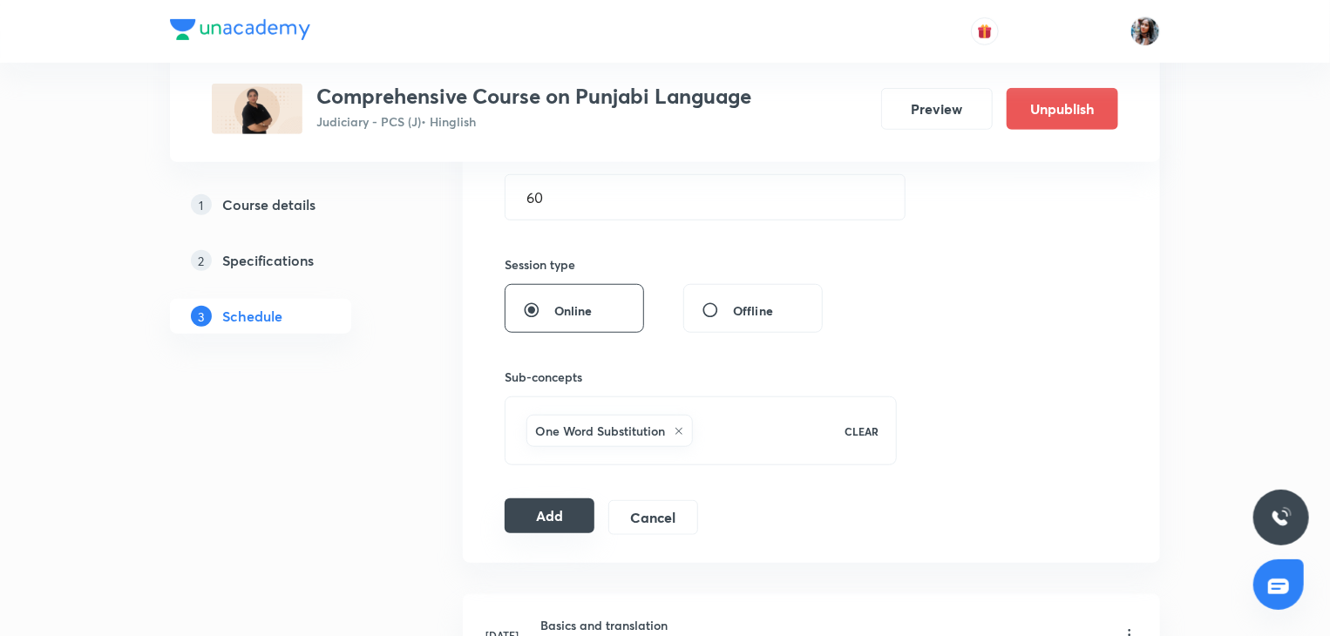
click at [547, 513] on button "Add" at bounding box center [550, 516] width 90 height 35
click at [549, 515] on button "Add" at bounding box center [550, 516] width 90 height 35
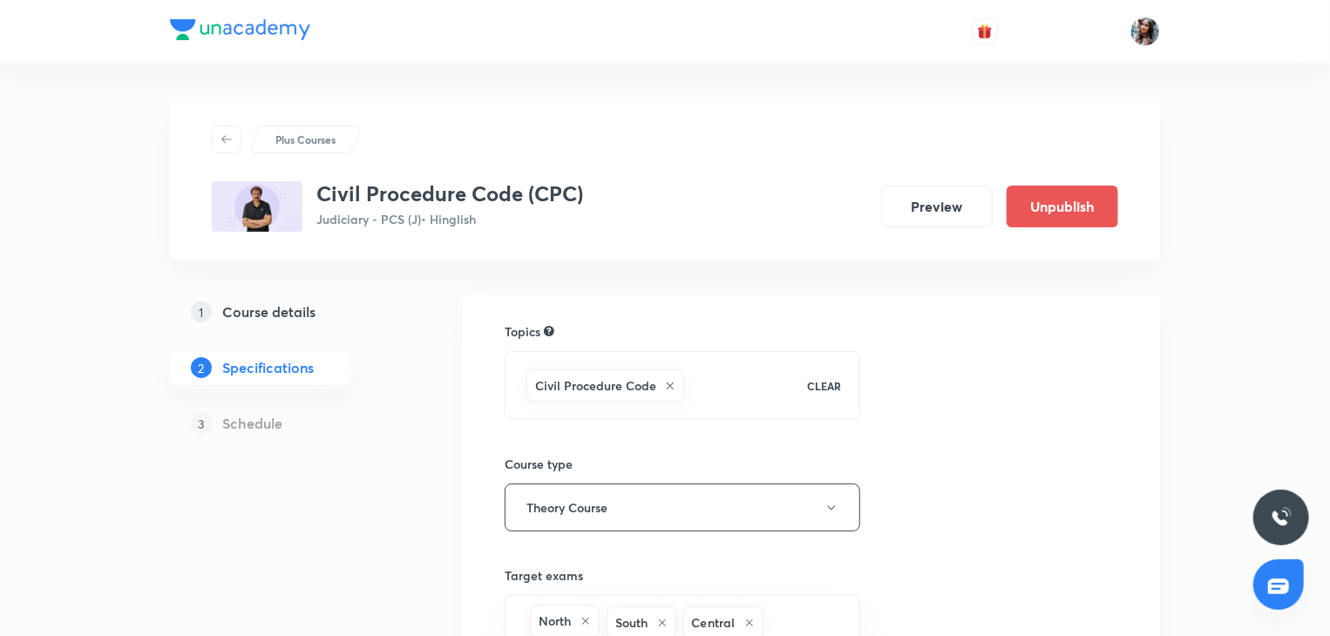
click at [297, 311] on h5 "Course details" at bounding box center [268, 312] width 93 height 21
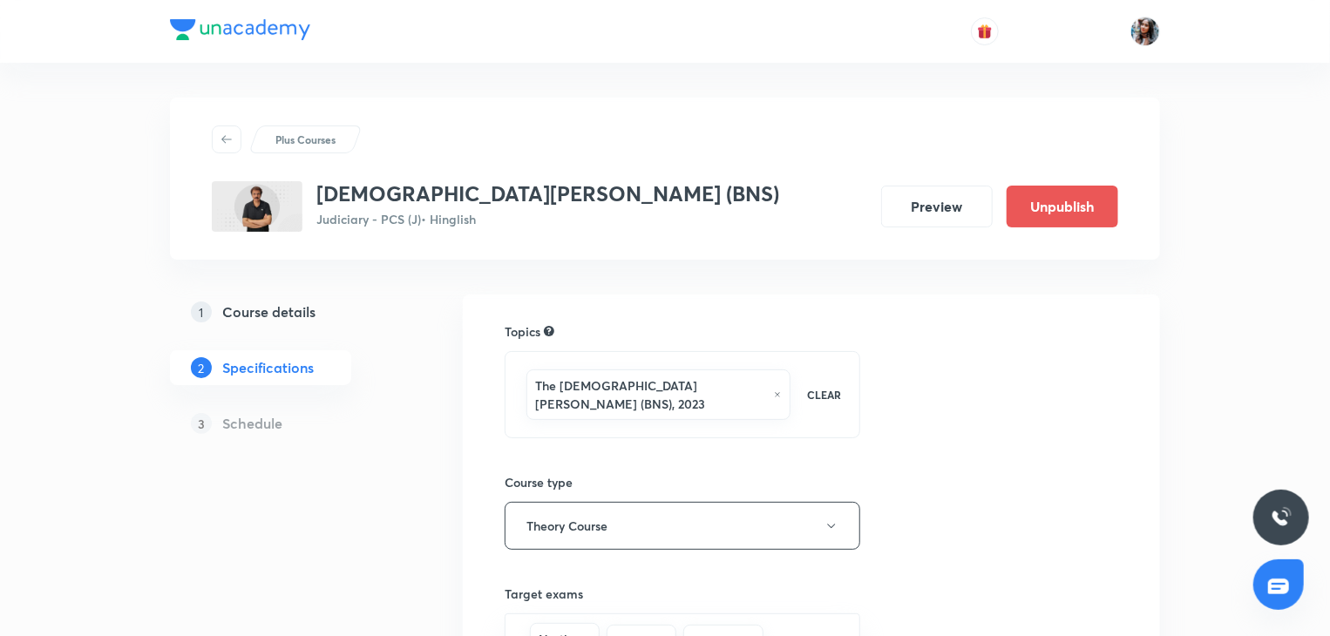
click at [300, 319] on h5 "Course details" at bounding box center [268, 312] width 93 height 21
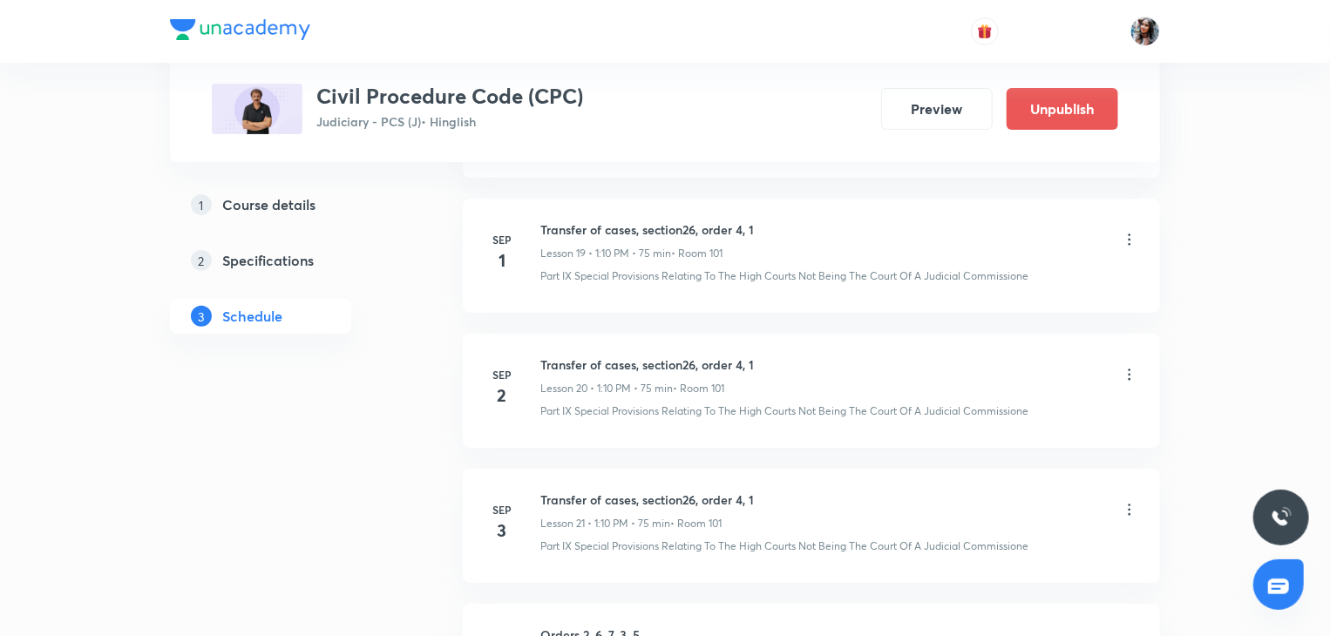
scroll to position [3608, 0]
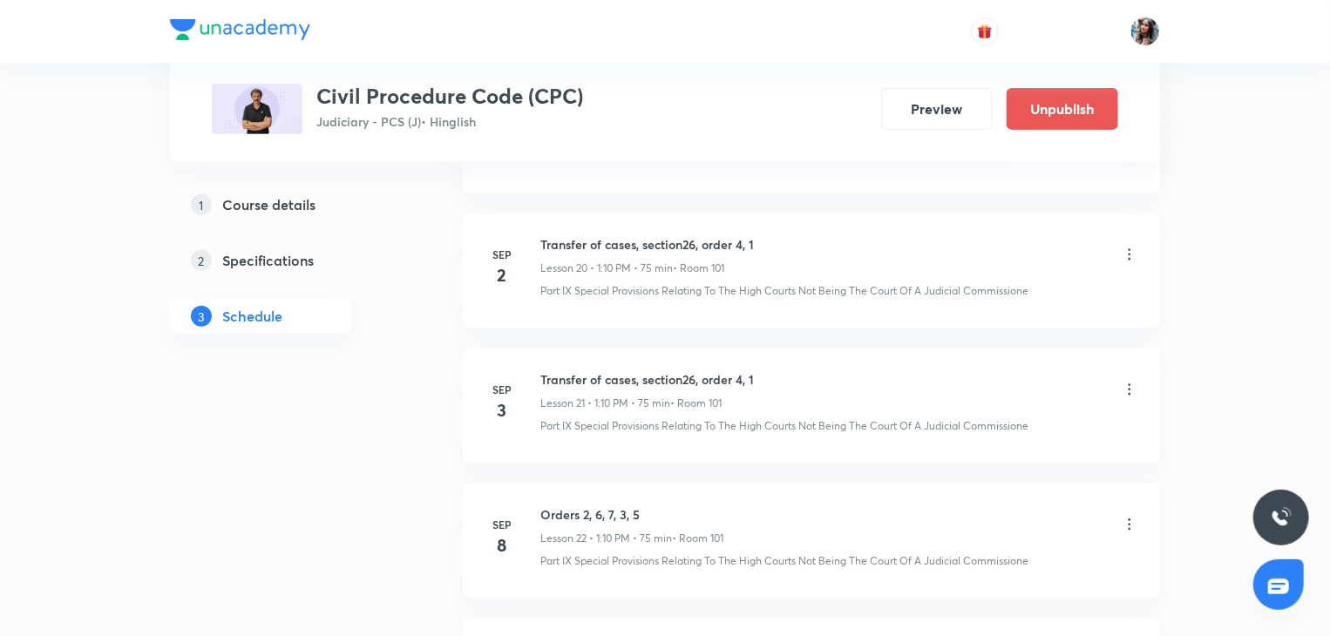
click at [561, 370] on h6 "Transfer of cases, section26, order 4, 1" at bounding box center [647, 379] width 214 height 18
copy h6 "Transfer of cases, section26, order 4, 1"
click at [1126, 381] on icon at bounding box center [1129, 389] width 17 height 17
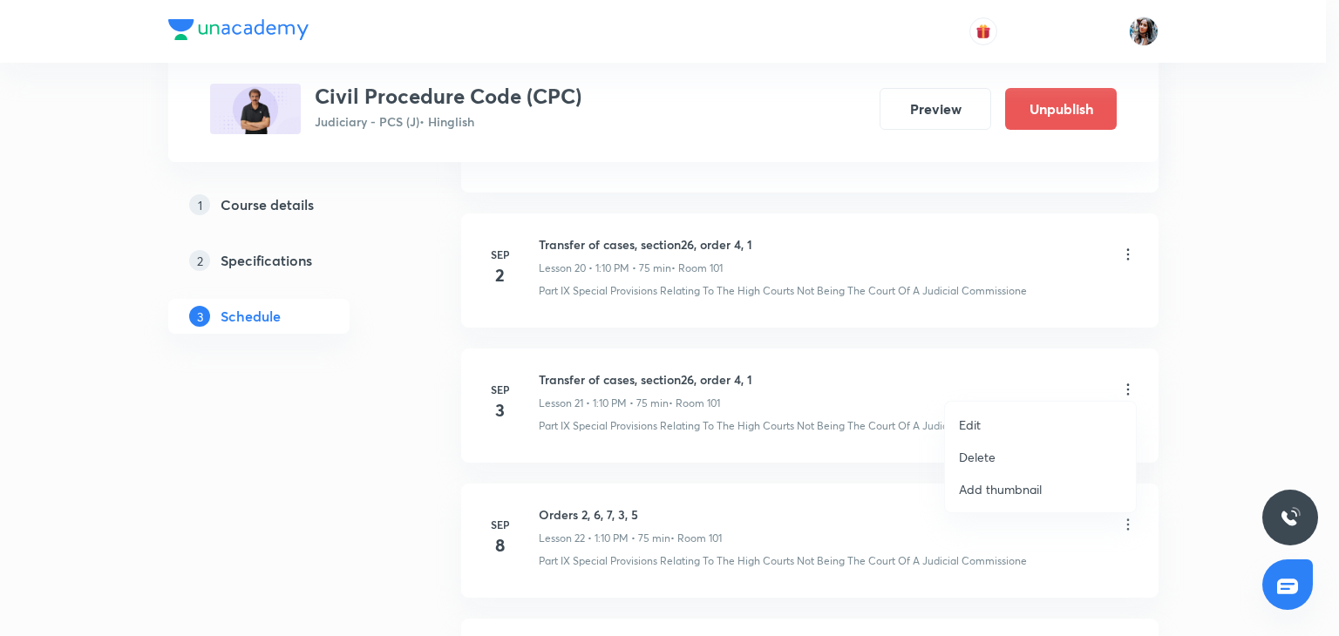
click at [1006, 453] on li "Delete" at bounding box center [1040, 457] width 191 height 32
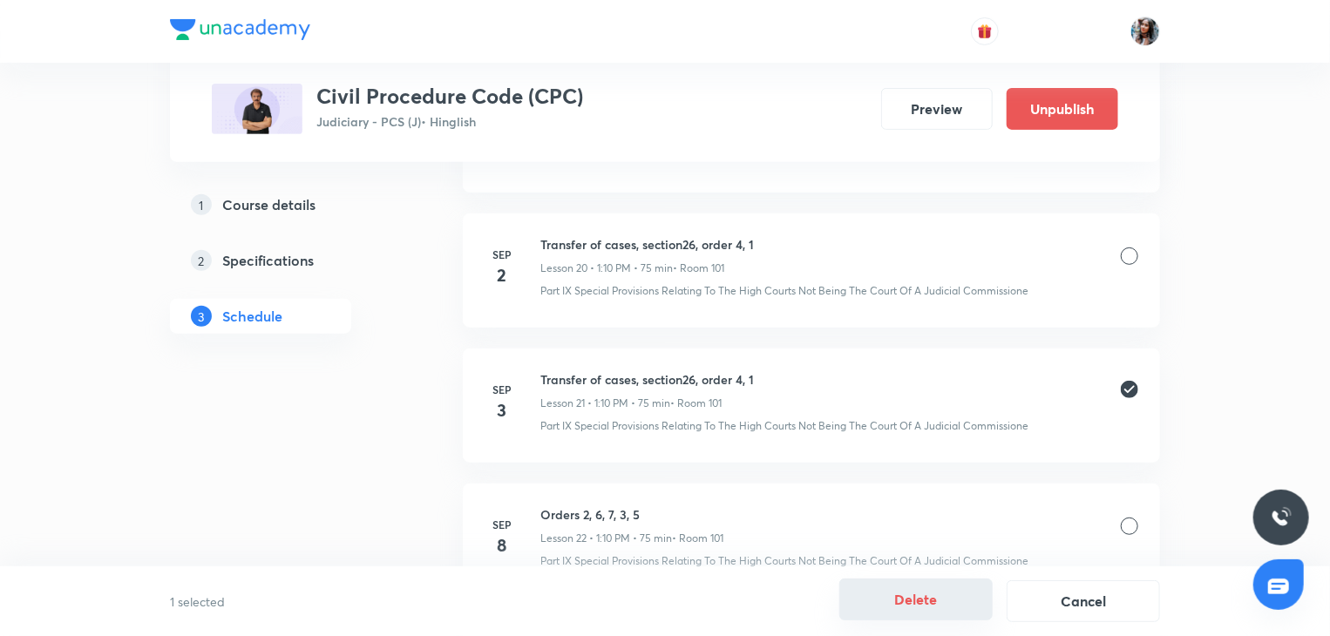
click at [908, 613] on button "Delete" at bounding box center [915, 600] width 153 height 42
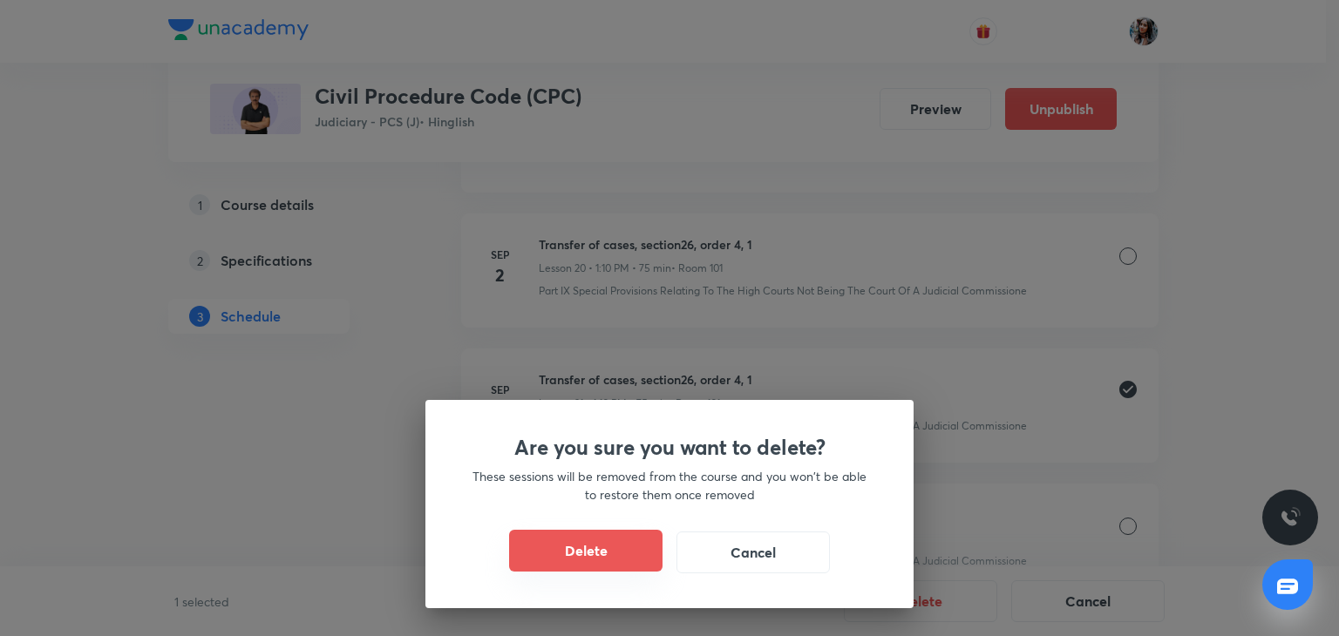
click at [557, 551] on button "Delete" at bounding box center [585, 551] width 153 height 42
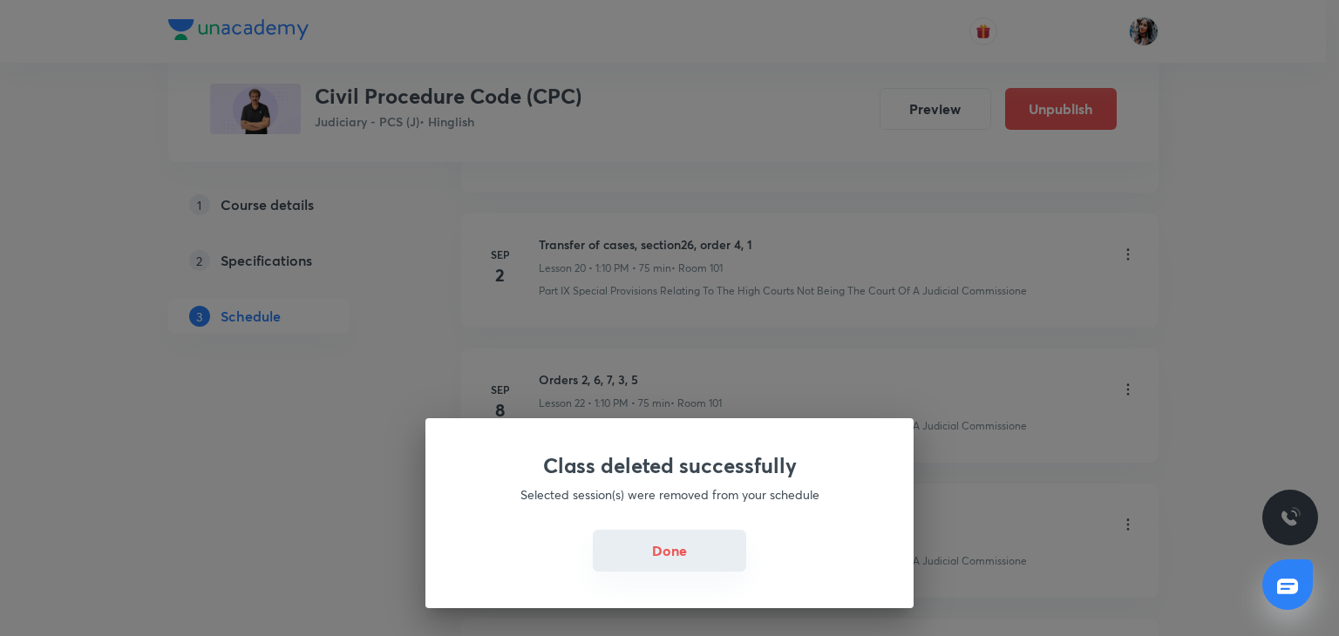
click at [663, 563] on button "Done" at bounding box center [669, 551] width 153 height 42
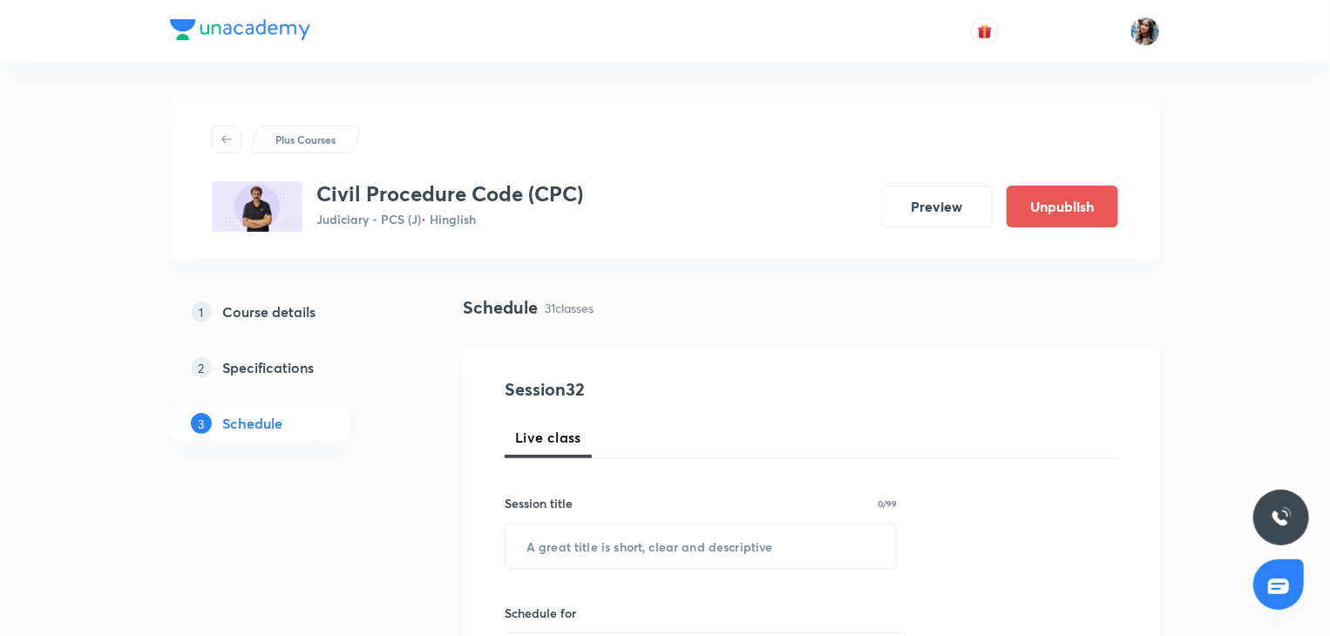
scroll to position [132, 0]
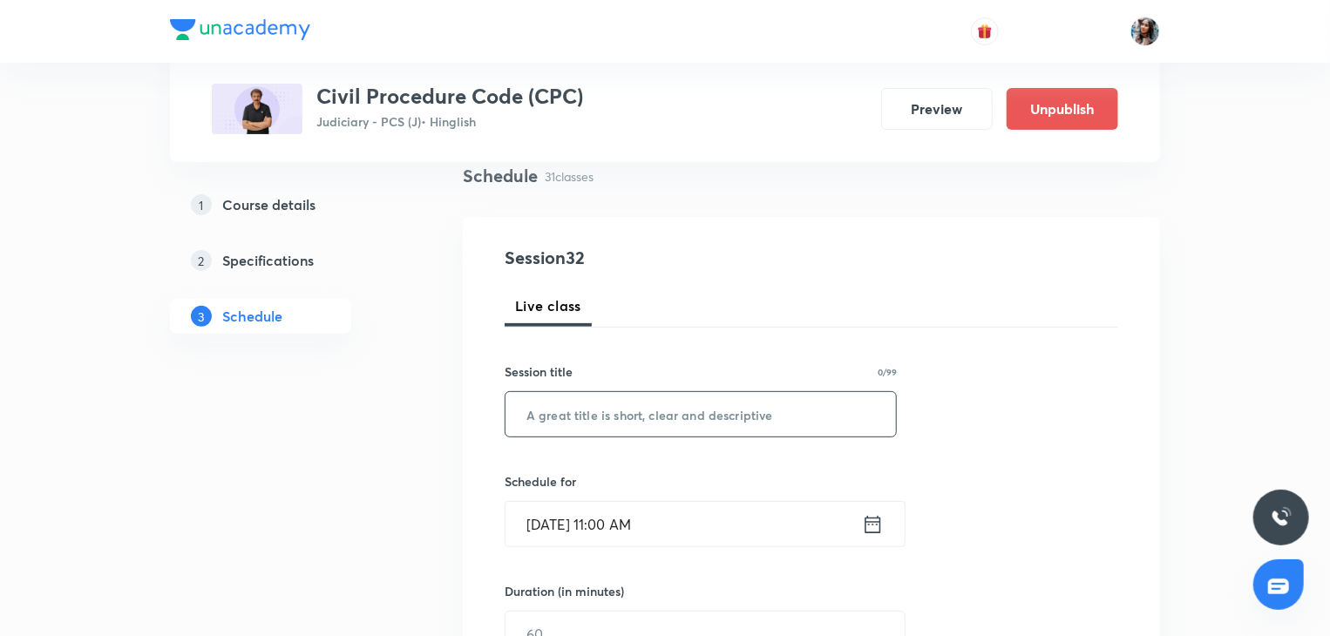
click at [714, 419] on input "text" at bounding box center [701, 414] width 391 height 44
paste input "Transfer of cases, section26, order 4, 1"
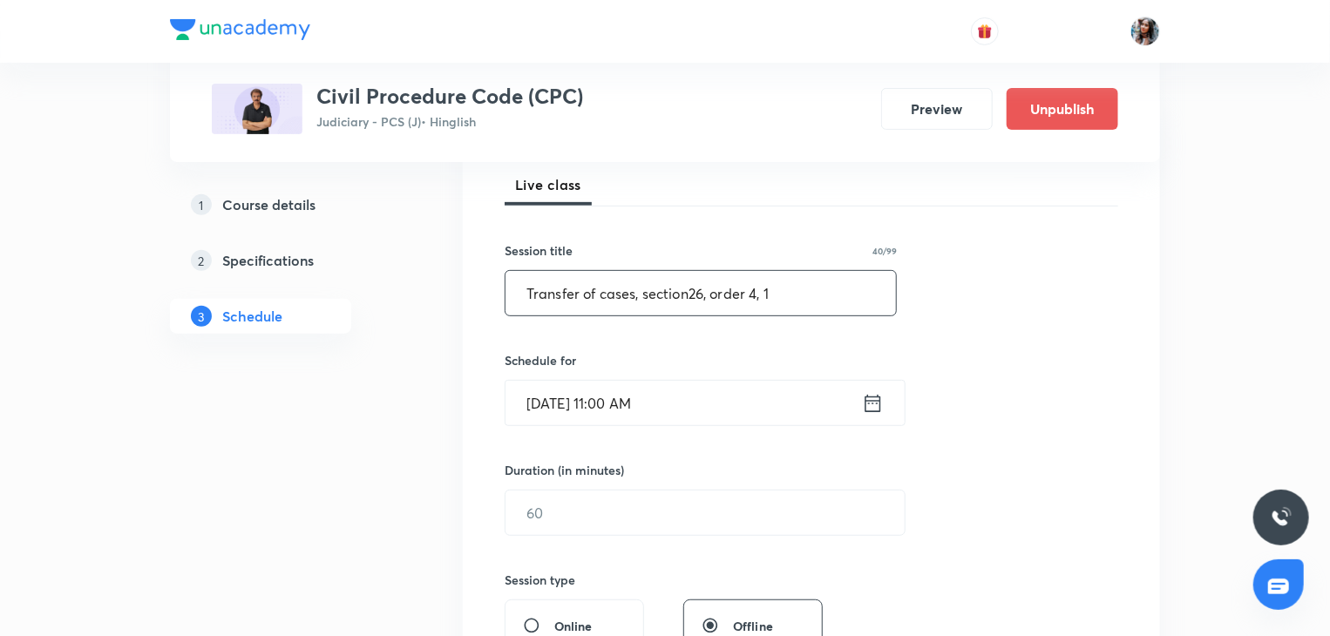
scroll to position [254, 0]
type input "Transfer of cases, section26, order 4, 1"
click at [717, 412] on input "Sep 3, 2025, 11:00 AM" at bounding box center [684, 402] width 357 height 44
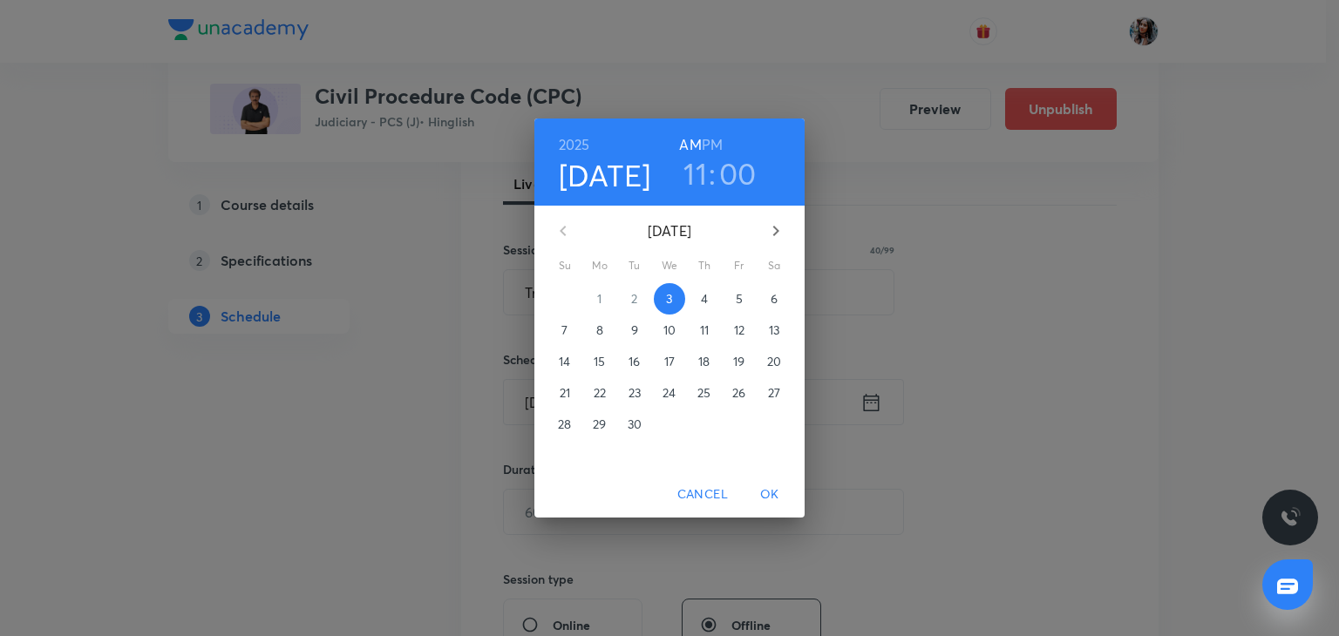
click at [711, 143] on h6 "PM" at bounding box center [712, 145] width 21 height 24
click at [694, 177] on h3 "11" at bounding box center [695, 173] width 24 height 37
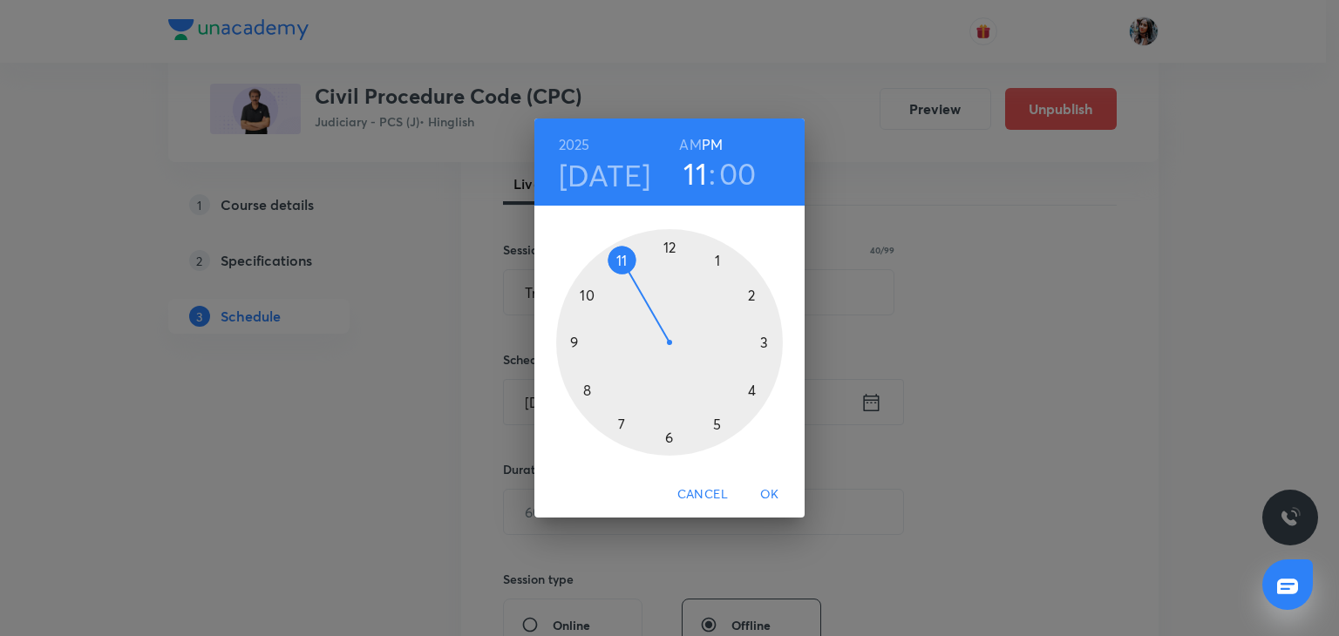
click at [717, 256] on div at bounding box center [669, 342] width 227 height 227
click at [750, 296] on div at bounding box center [669, 342] width 227 height 227
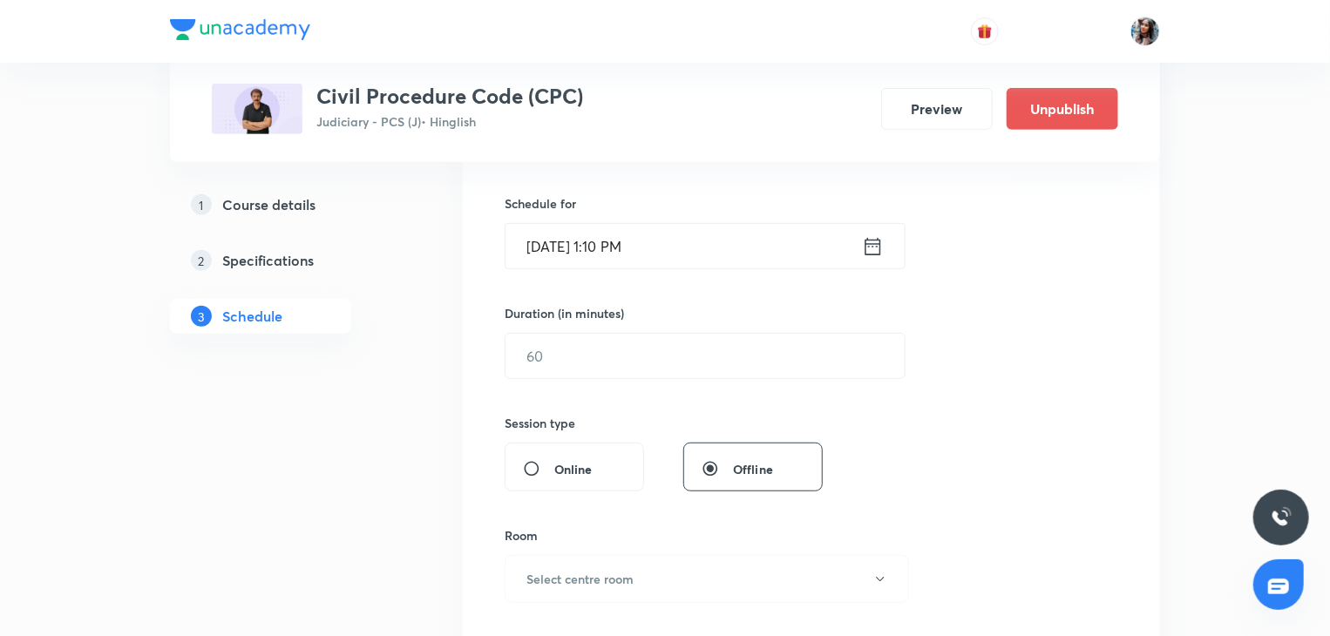
scroll to position [479, 0]
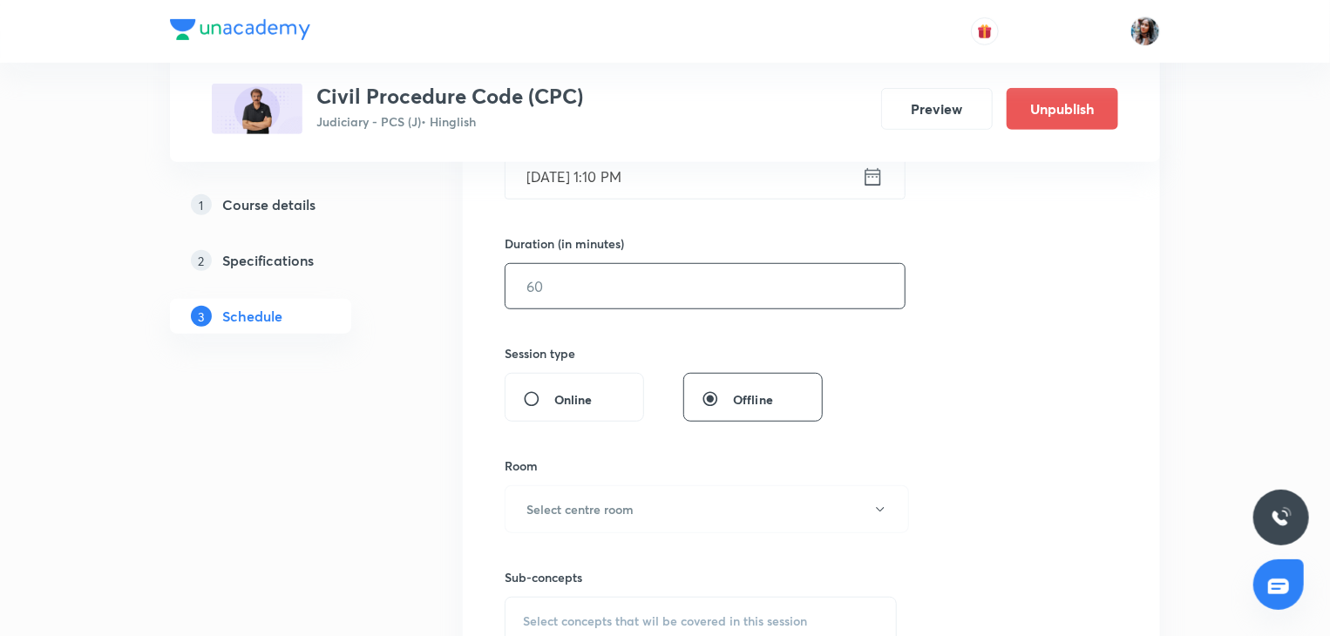
click at [731, 285] on input "text" at bounding box center [705, 286] width 399 height 44
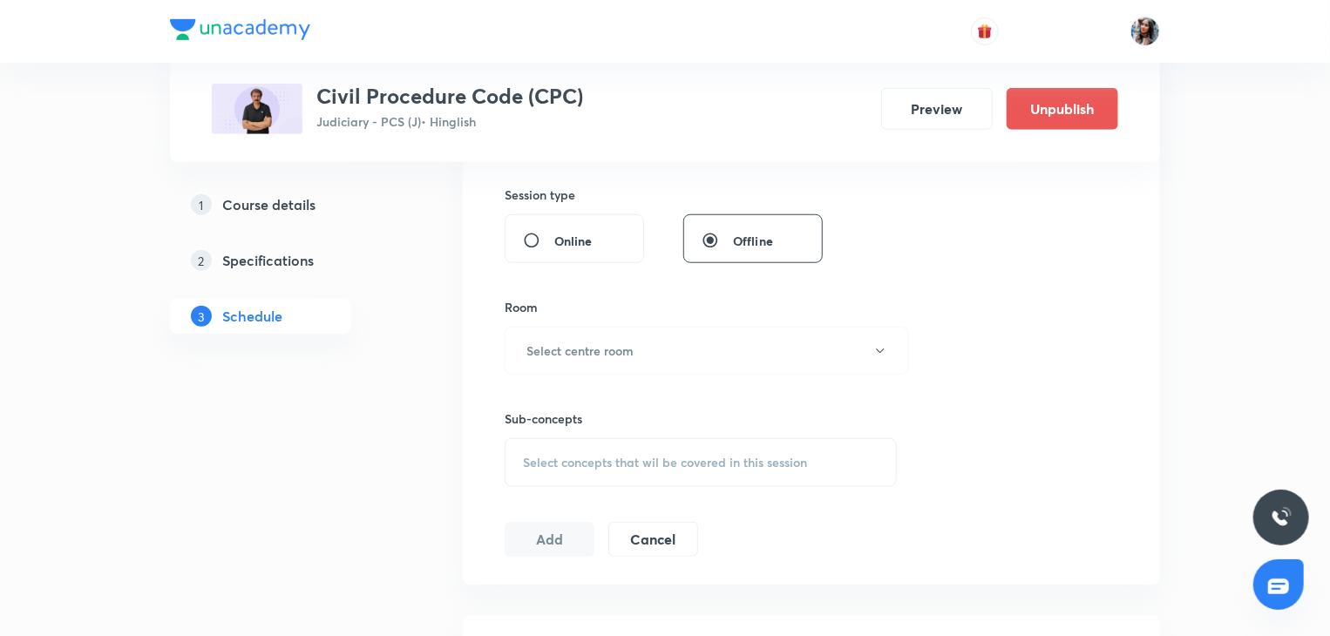
scroll to position [641, 0]
type input "75"
click at [527, 245] on input "Online" at bounding box center [538, 237] width 31 height 17
radio input "true"
radio input "false"
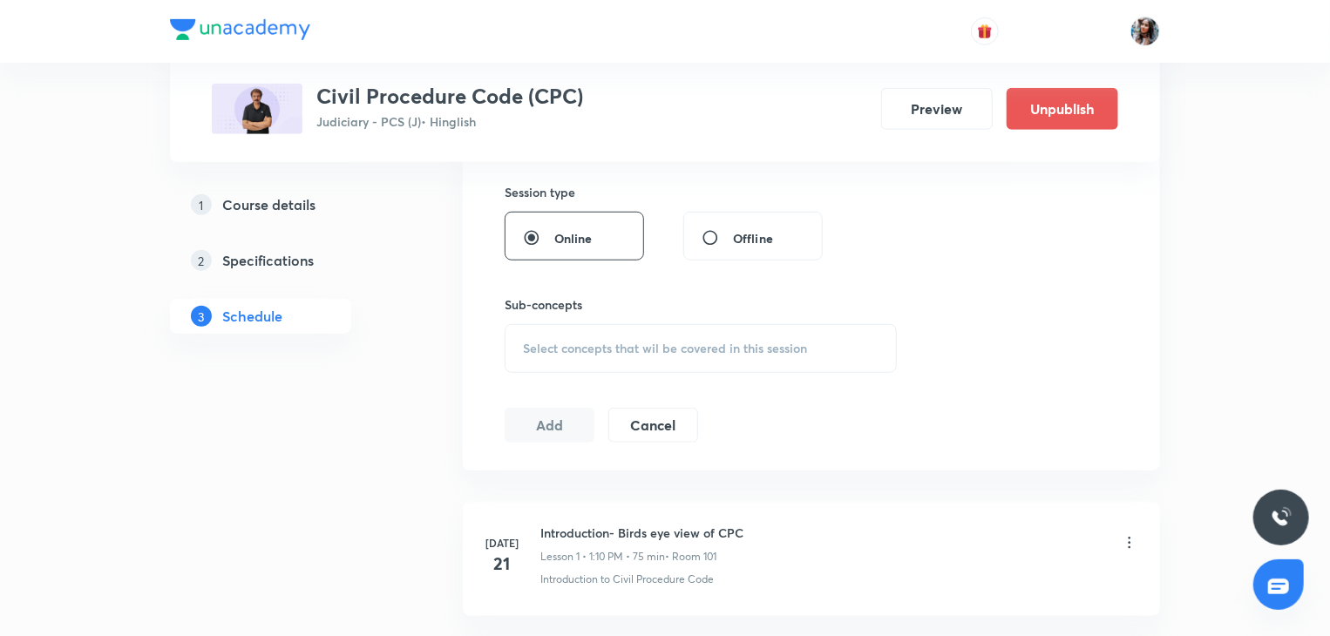
click at [586, 350] on span "Select concepts that wil be covered in this session" at bounding box center [665, 349] width 284 height 14
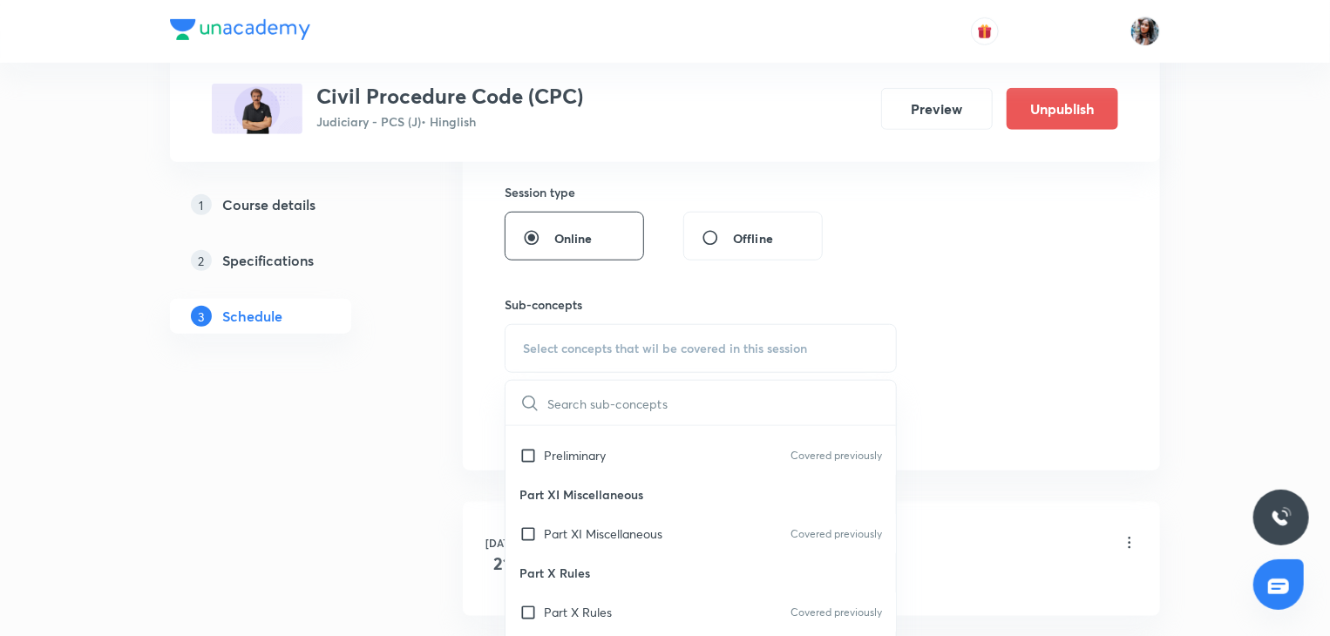
scroll to position [115, 0]
click at [591, 521] on p "Part XI Miscellaneous" at bounding box center [603, 527] width 119 height 18
checkbox input "true"
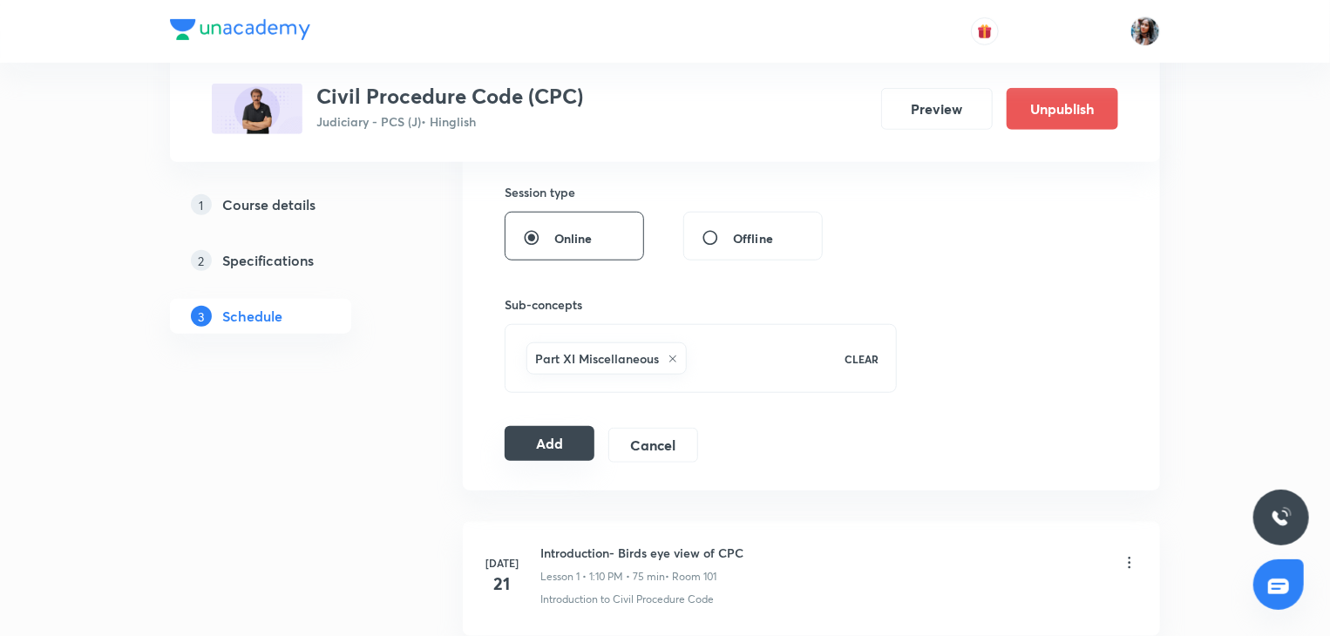
click at [517, 439] on button "Add" at bounding box center [550, 443] width 90 height 35
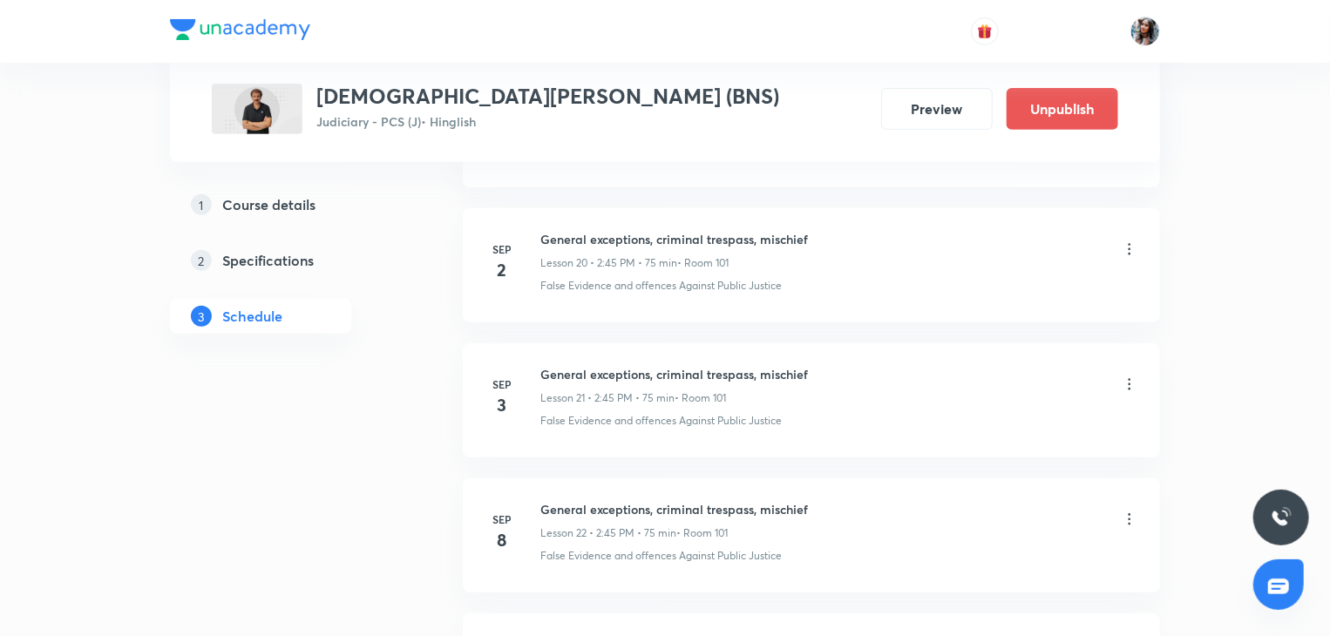
scroll to position [3568, 0]
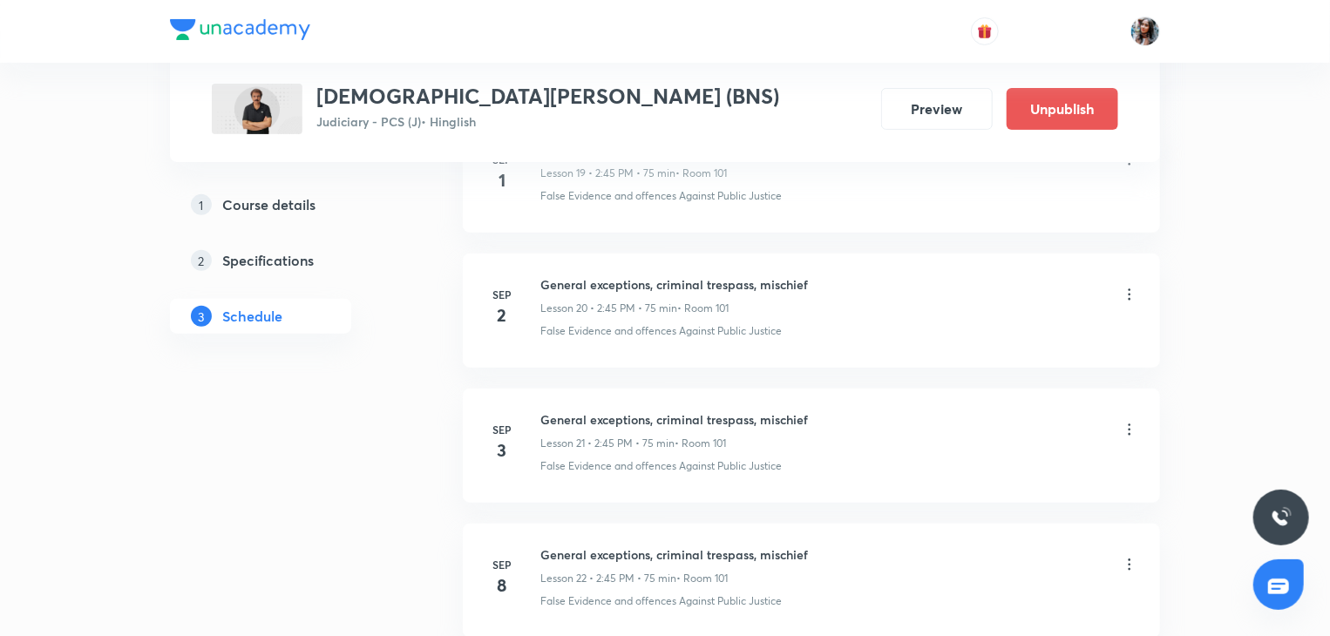
click at [570, 411] on h6 "General exceptions, criminal trespass, mischief" at bounding box center [674, 420] width 268 height 18
copy h6 "General exceptions, criminal trespass, mischief"
click at [1133, 421] on icon at bounding box center [1129, 429] width 17 height 17
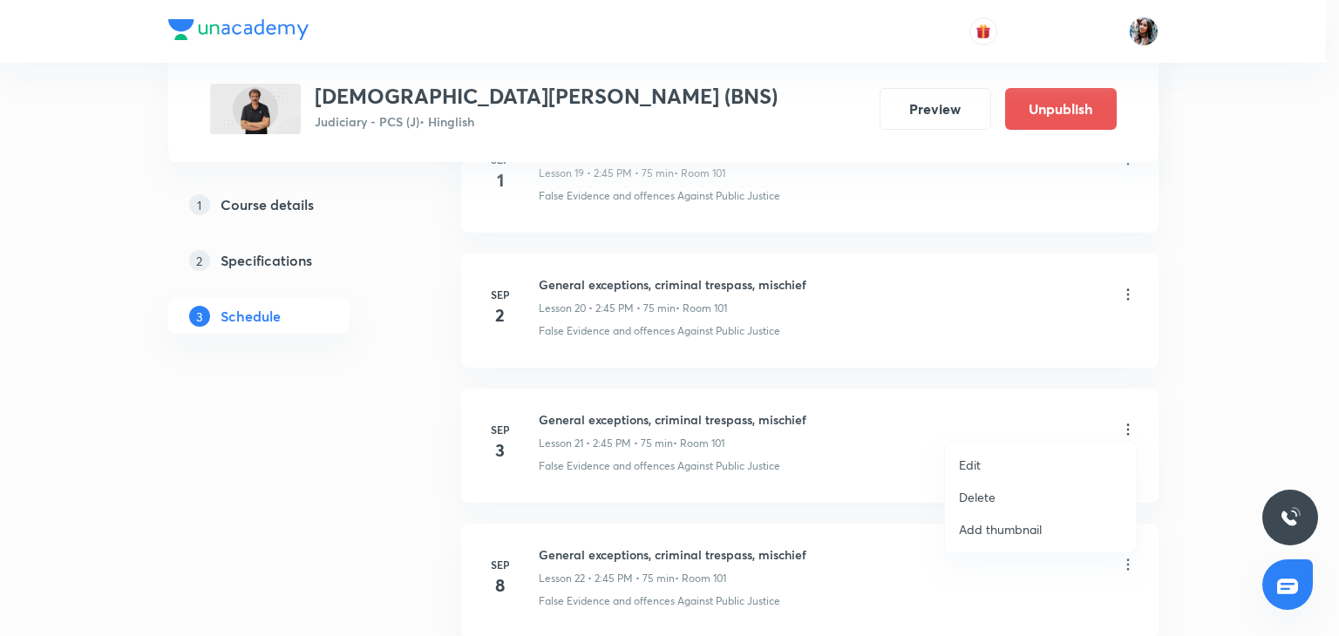
click at [970, 494] on p "Delete" at bounding box center [977, 497] width 37 height 18
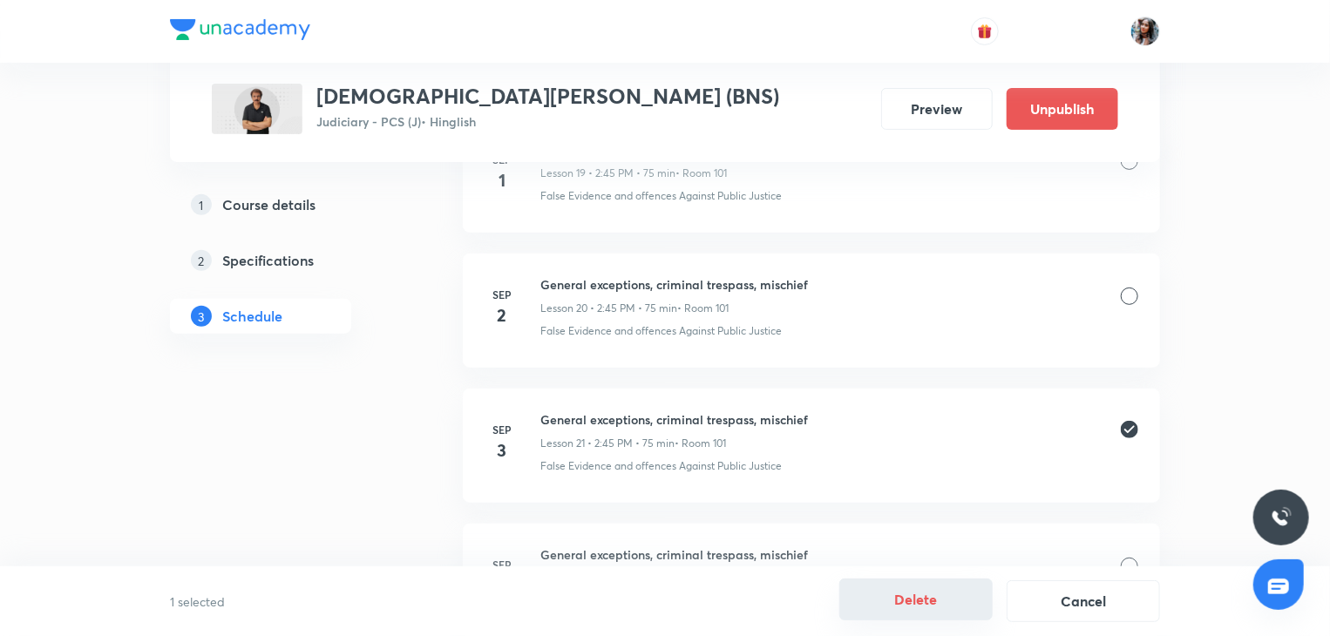
click at [924, 587] on button "Delete" at bounding box center [915, 600] width 153 height 42
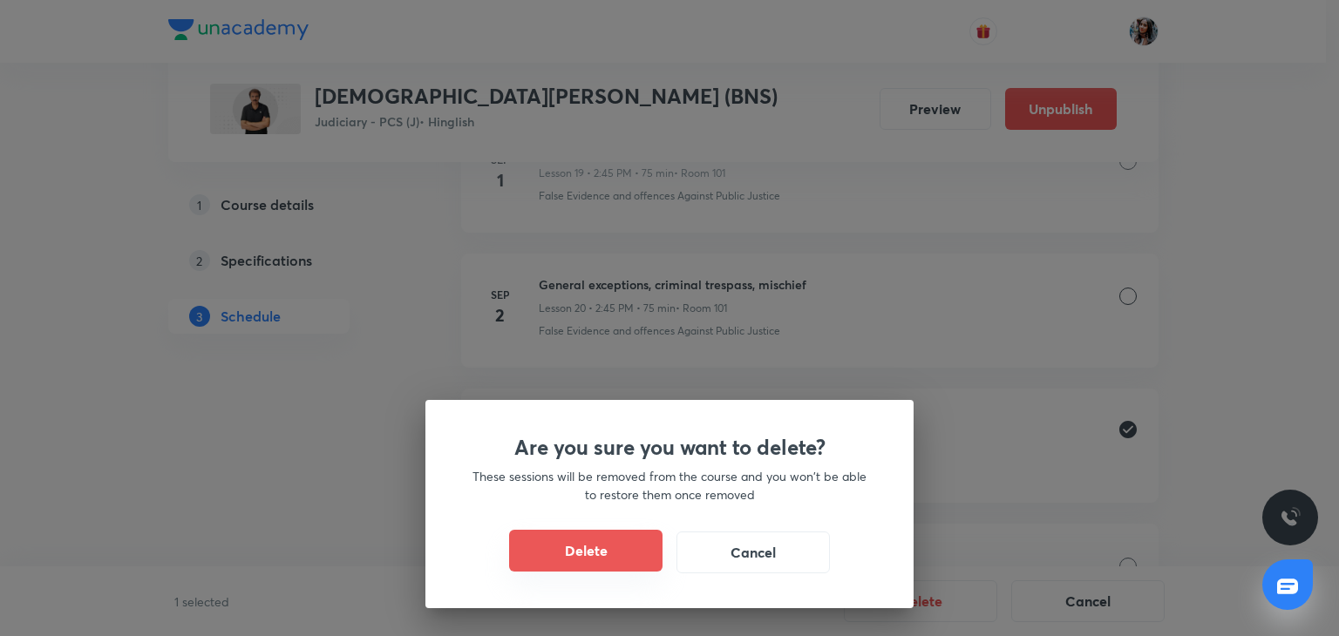
click at [540, 545] on button "Delete" at bounding box center [585, 551] width 153 height 42
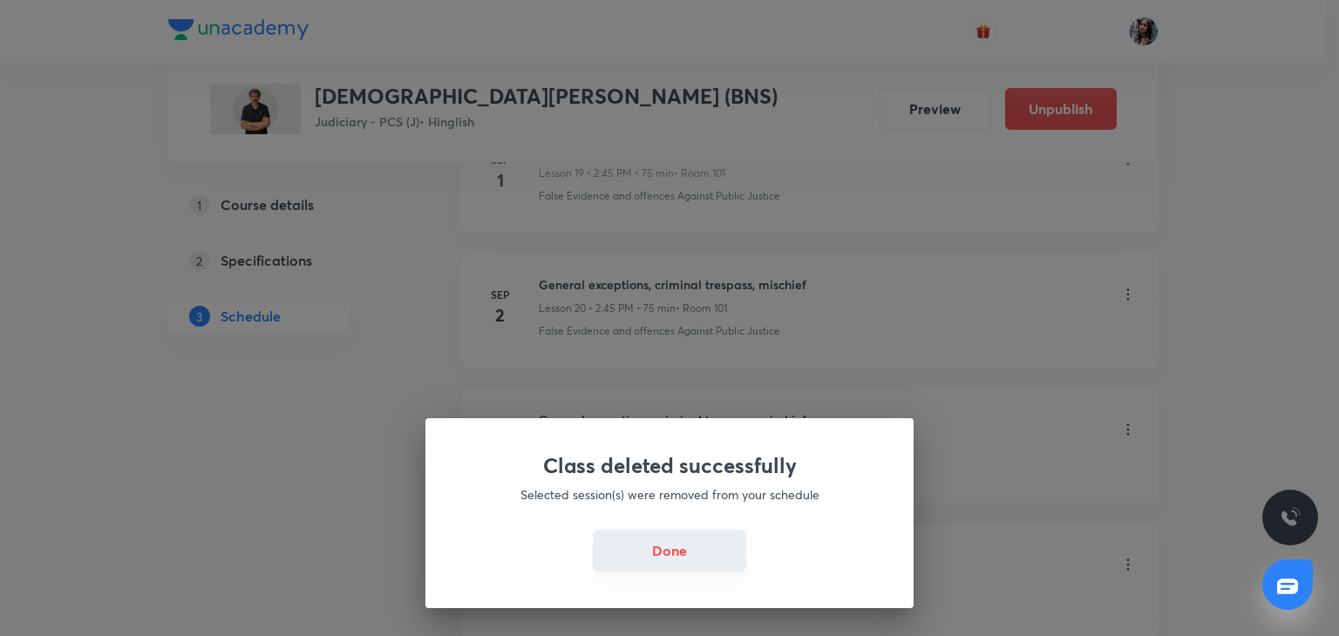
click at [662, 561] on button "Done" at bounding box center [669, 551] width 153 height 42
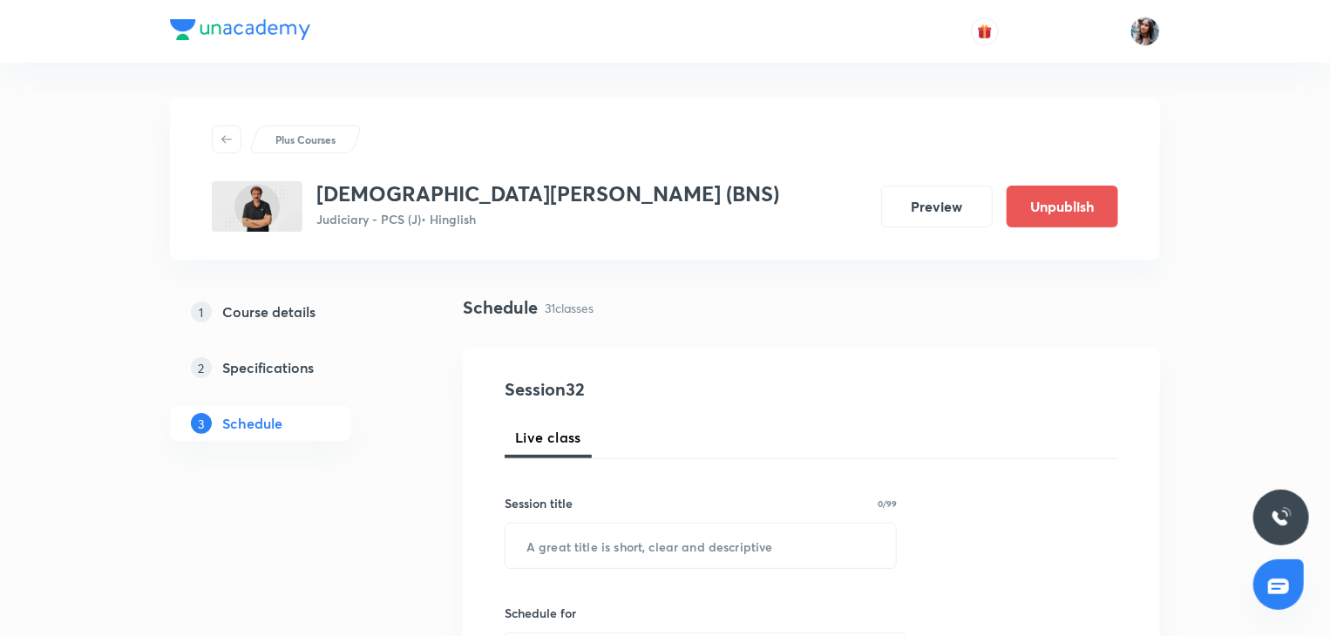
scroll to position [141, 0]
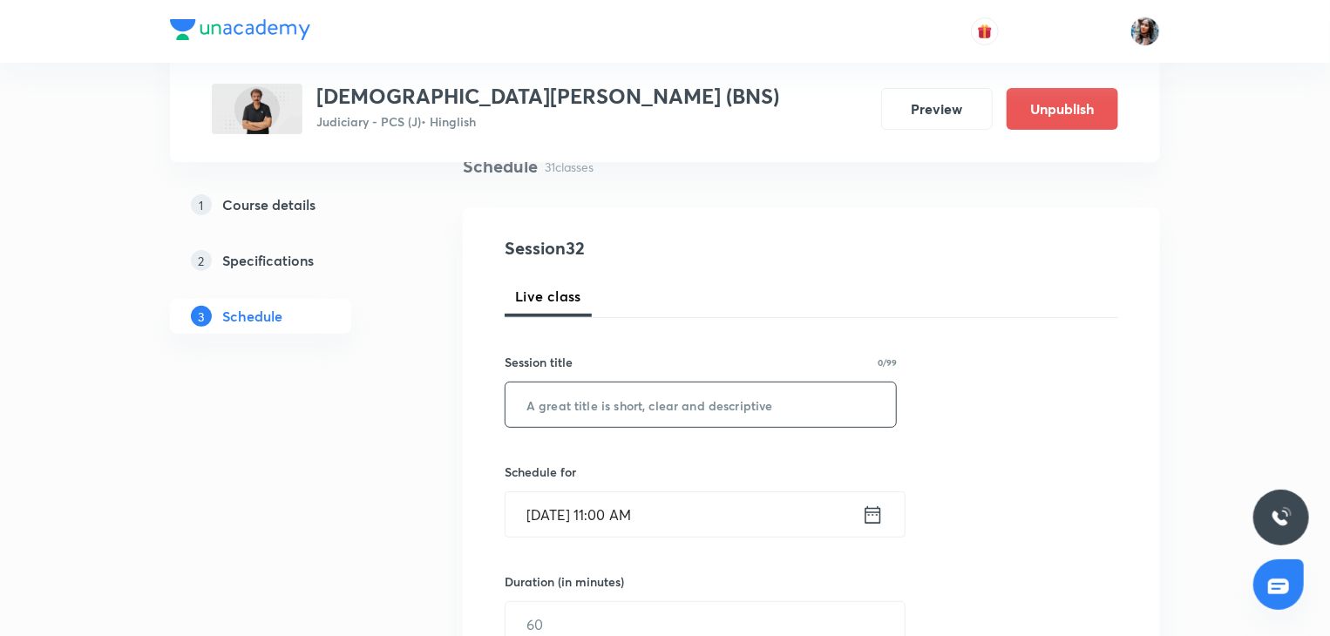
click at [649, 411] on input "text" at bounding box center [701, 405] width 391 height 44
paste input "General exceptions, criminal trespass, mischief"
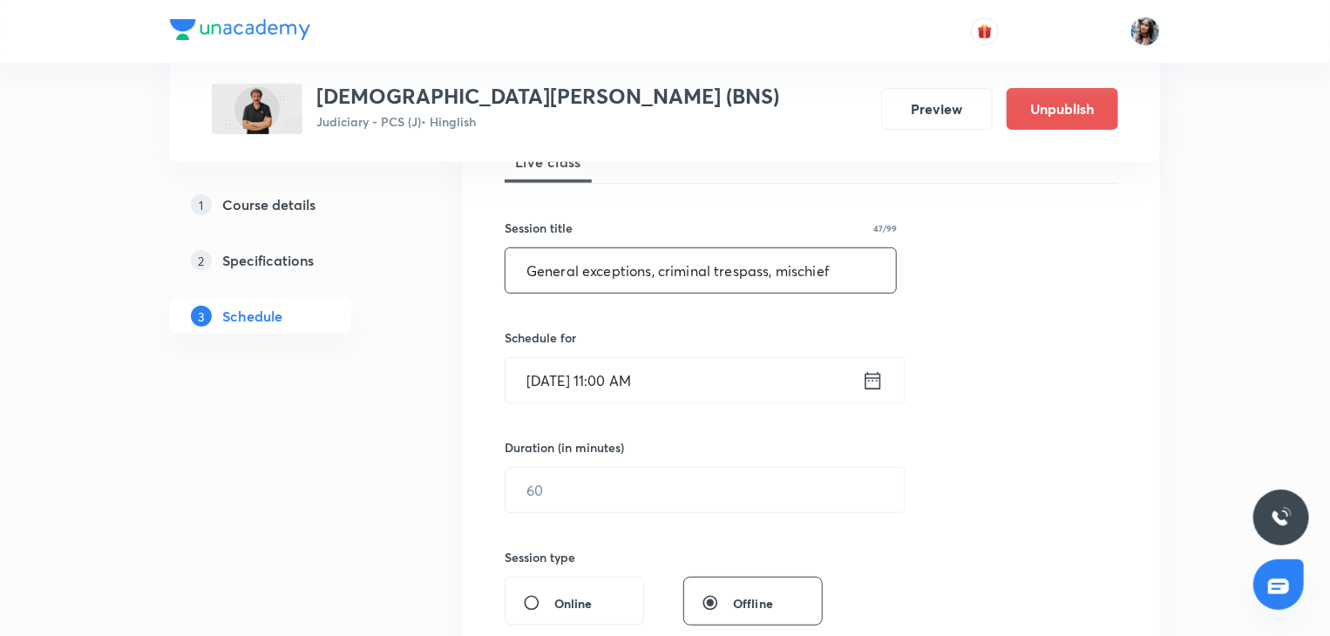
scroll to position [277, 0]
type input "General exceptions, criminal trespass, mischief"
click at [702, 374] on input "Sep 3, 2025, 11:00 AM" at bounding box center [684, 379] width 357 height 44
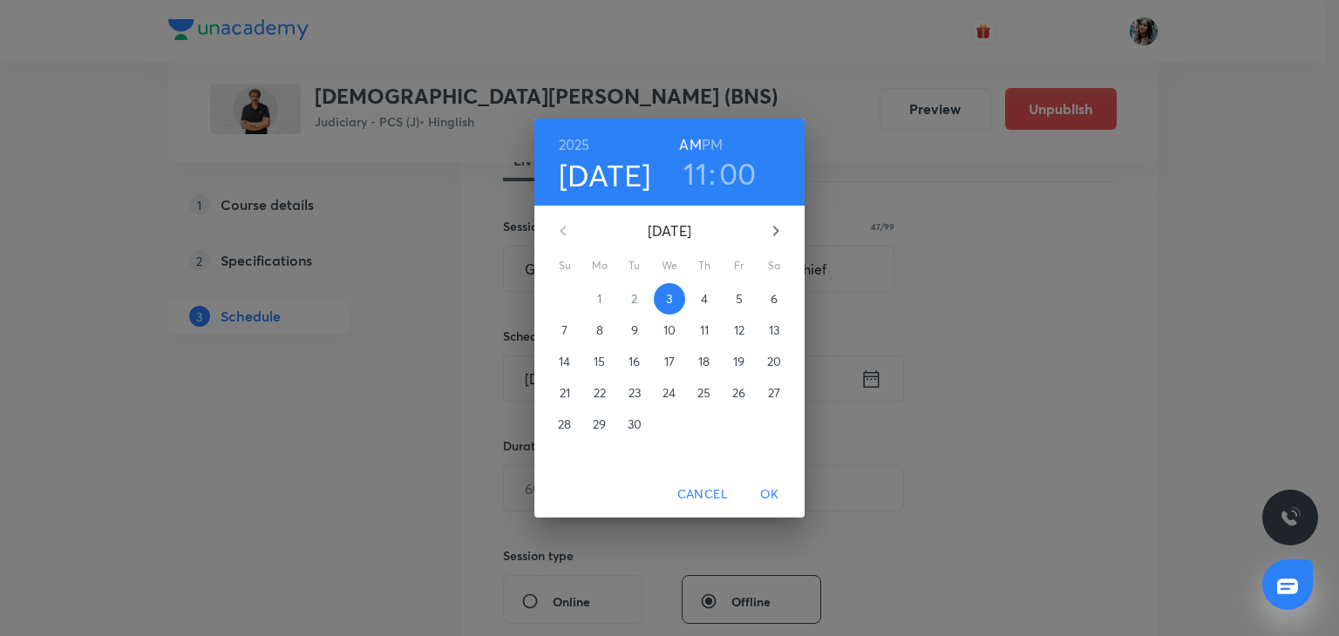
click at [706, 146] on h6 "PM" at bounding box center [712, 145] width 21 height 24
click at [699, 182] on h3 "11" at bounding box center [695, 173] width 24 height 37
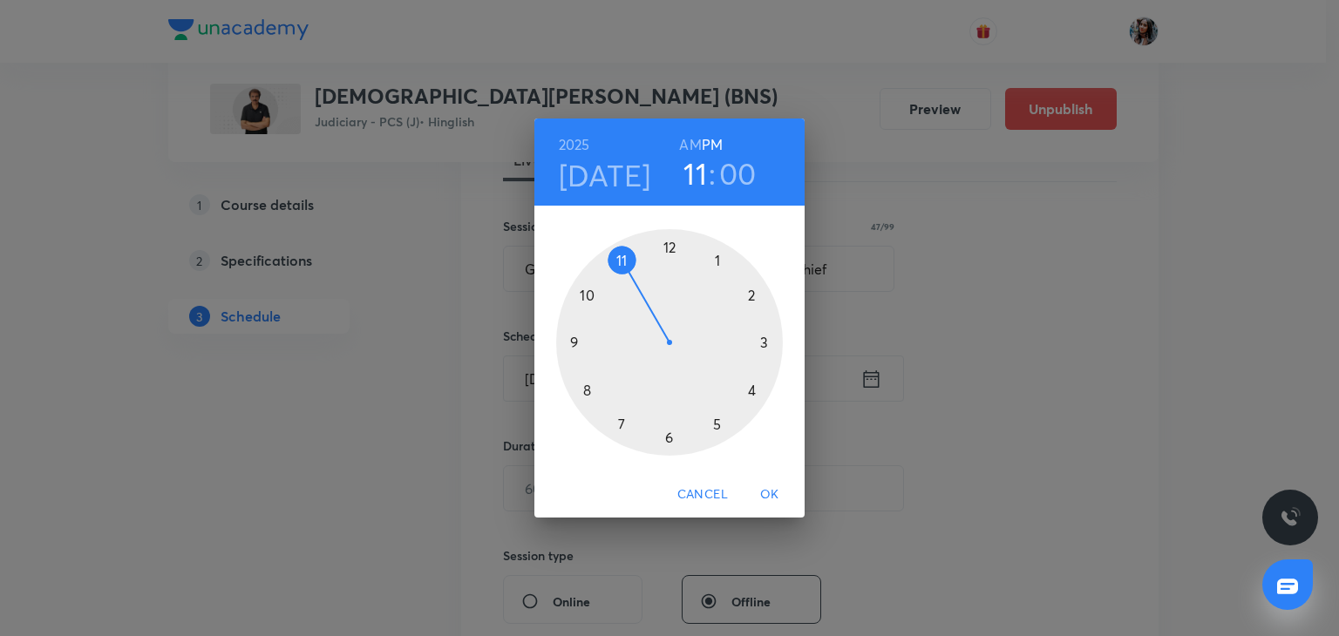
click at [748, 293] on div at bounding box center [669, 342] width 227 height 227
click at [578, 342] on div at bounding box center [669, 342] width 227 height 227
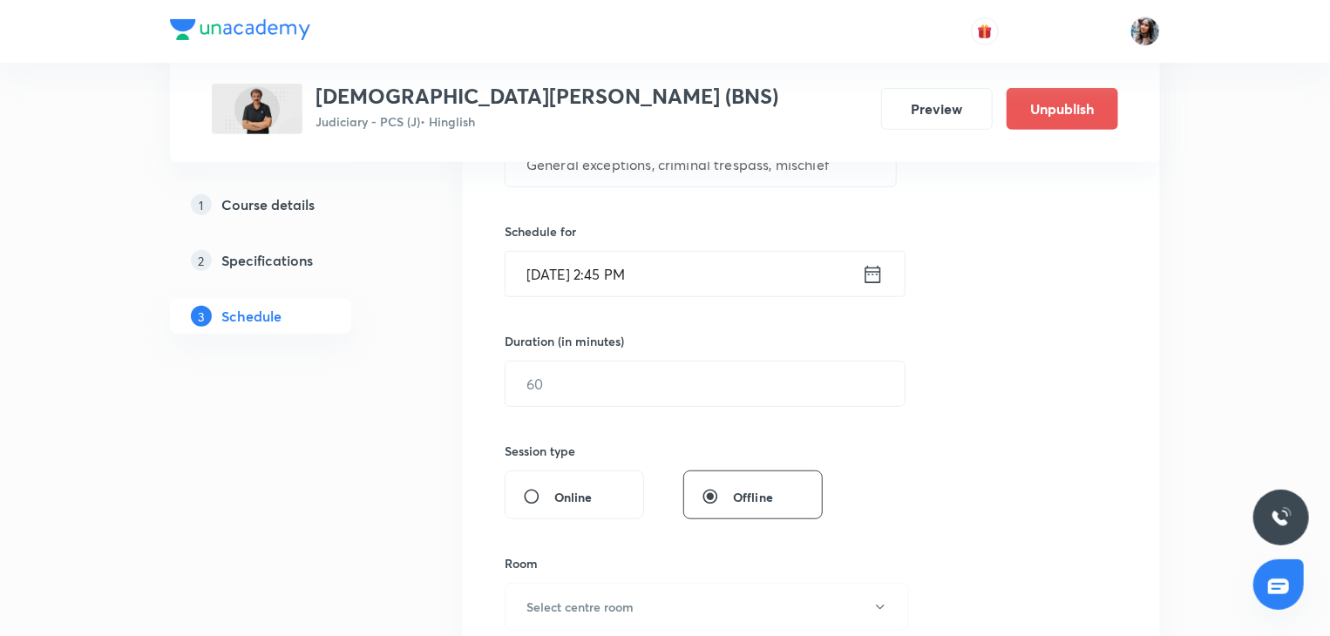
scroll to position [383, 0]
click at [685, 388] on input "text" at bounding box center [705, 383] width 399 height 44
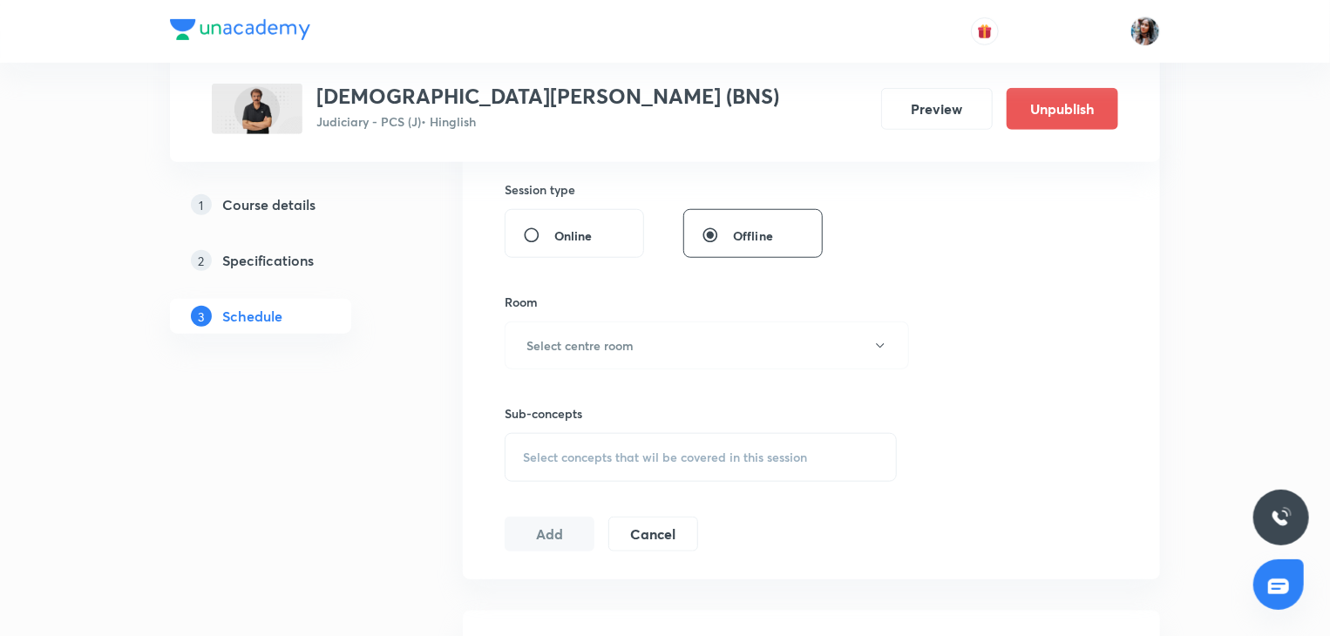
type input "75"
click at [530, 239] on input "Online" at bounding box center [538, 235] width 31 height 17
radio input "true"
radio input "false"
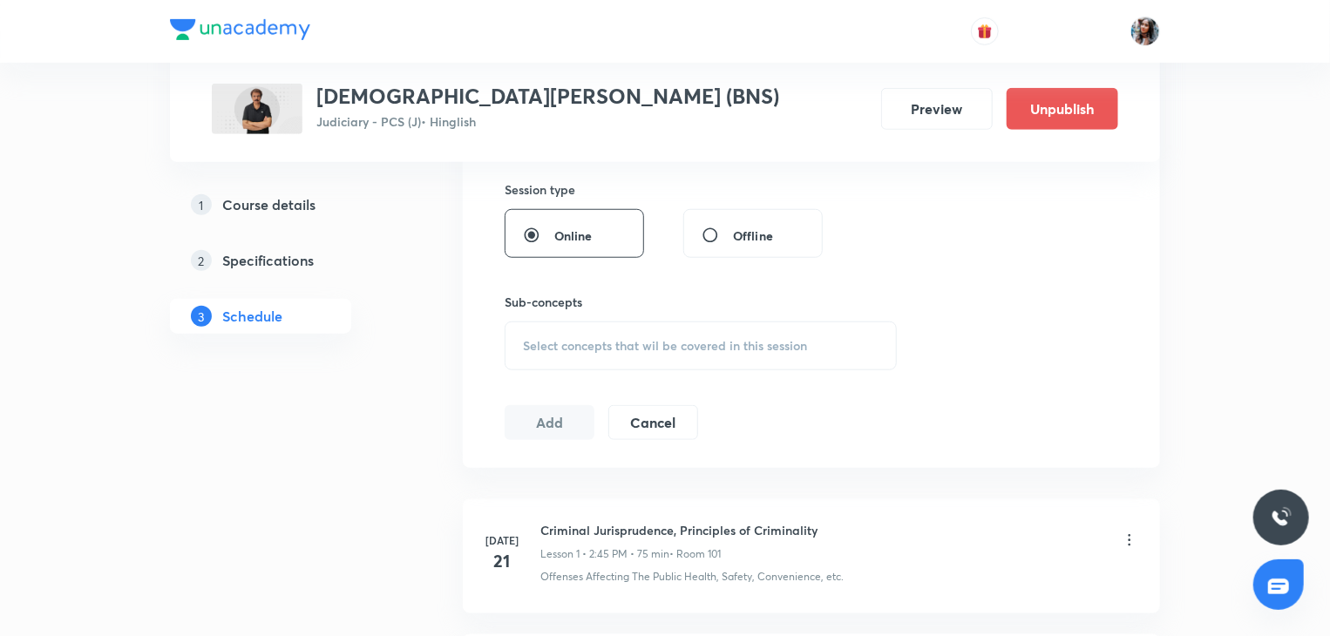
click at [552, 339] on span "Select concepts that wil be covered in this session" at bounding box center [665, 346] width 284 height 14
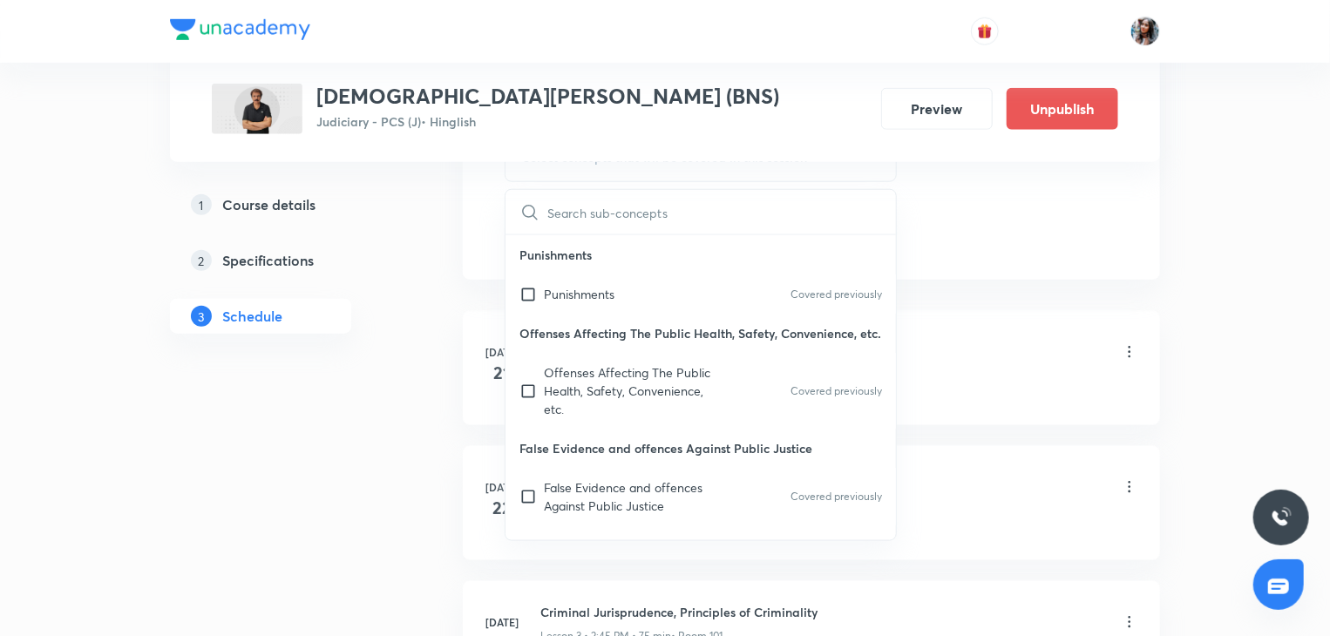
scroll to position [0, 0]
click at [635, 493] on div "False Evidence and offences Against Public Justice Covered previously" at bounding box center [701, 497] width 391 height 58
checkbox input "true"
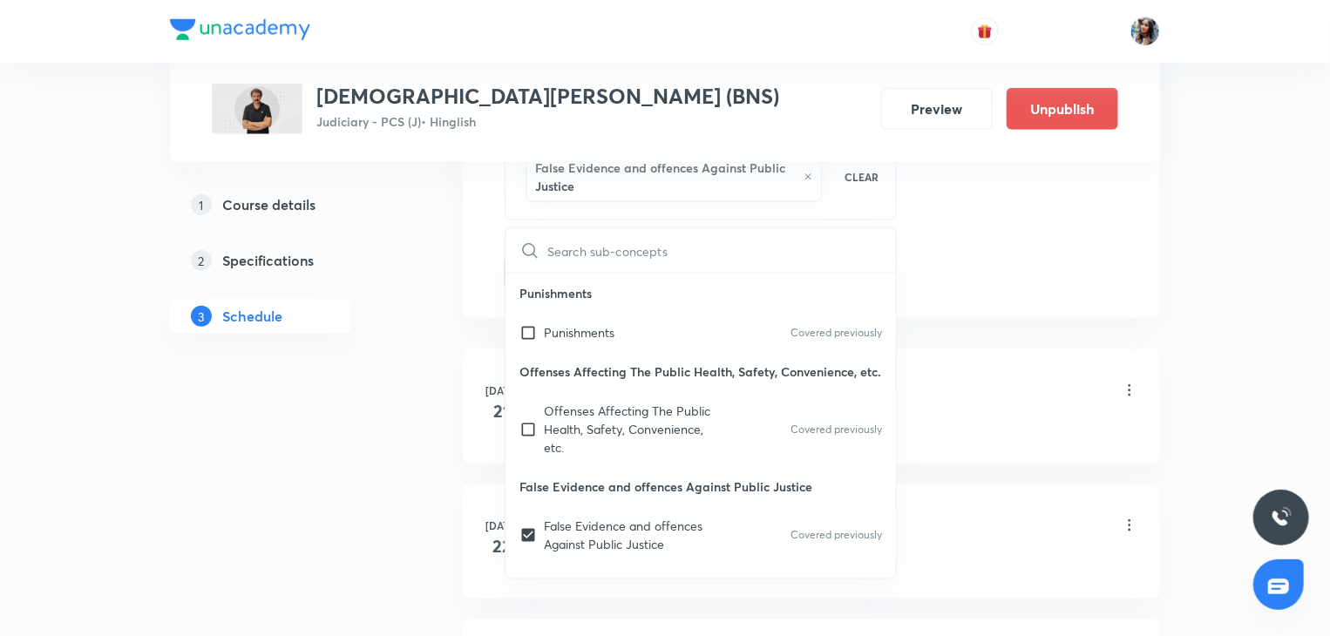
click at [363, 342] on div "1 Course details 2 Specifications 3 Schedule" at bounding box center [288, 270] width 237 height 167
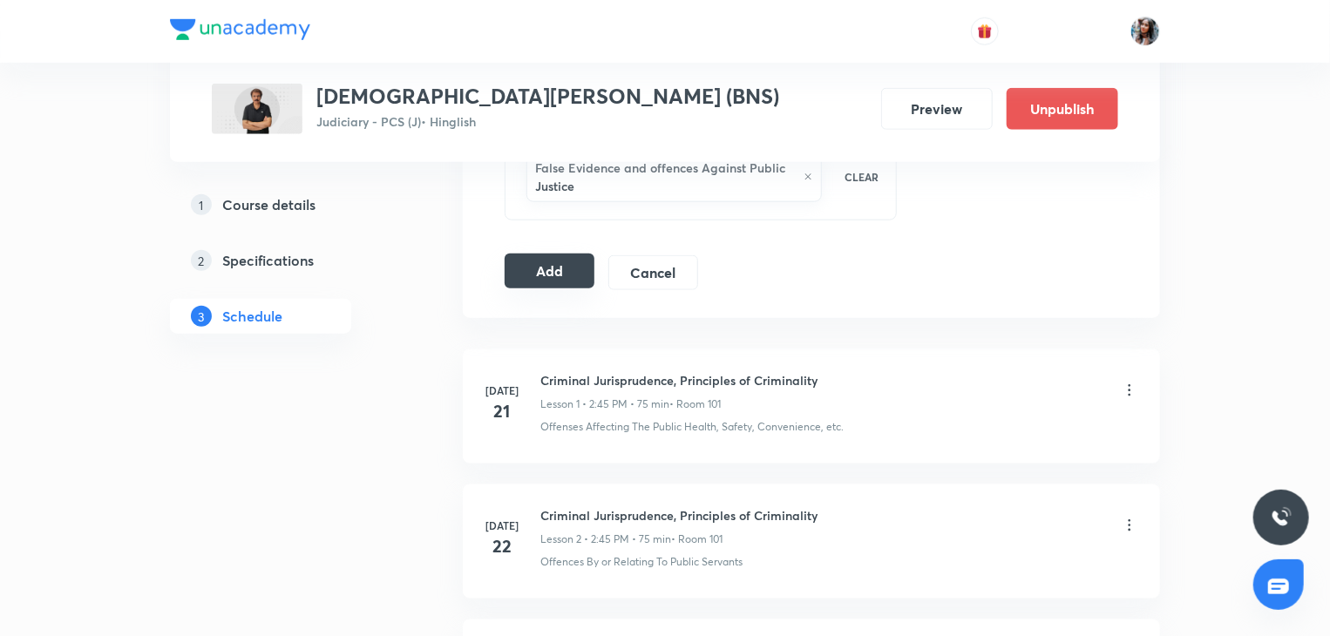
click at [533, 273] on button "Add" at bounding box center [550, 271] width 90 height 35
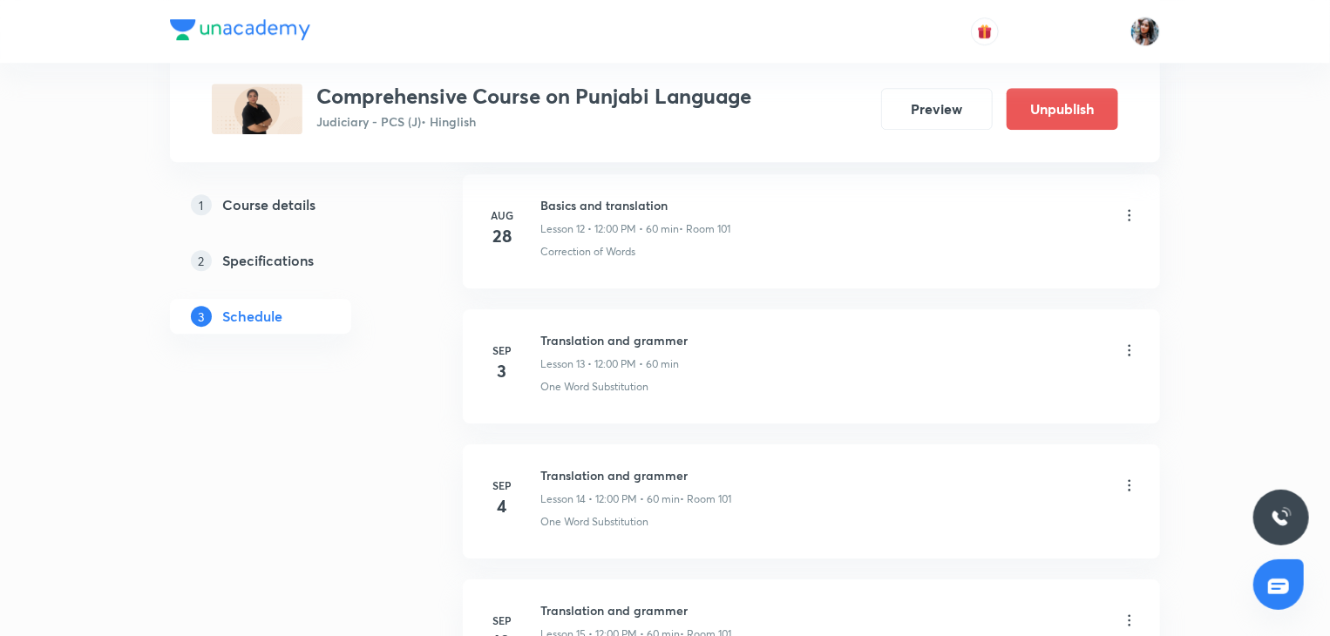
scroll to position [2565, 0]
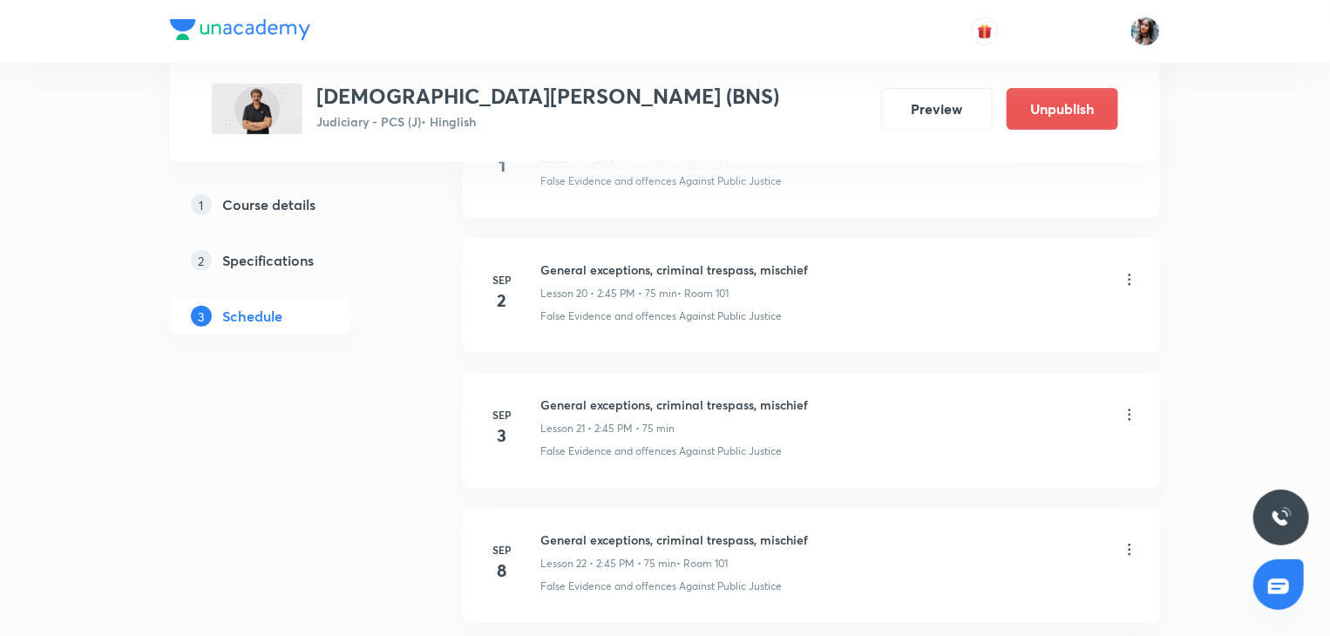
scroll to position [3584, 0]
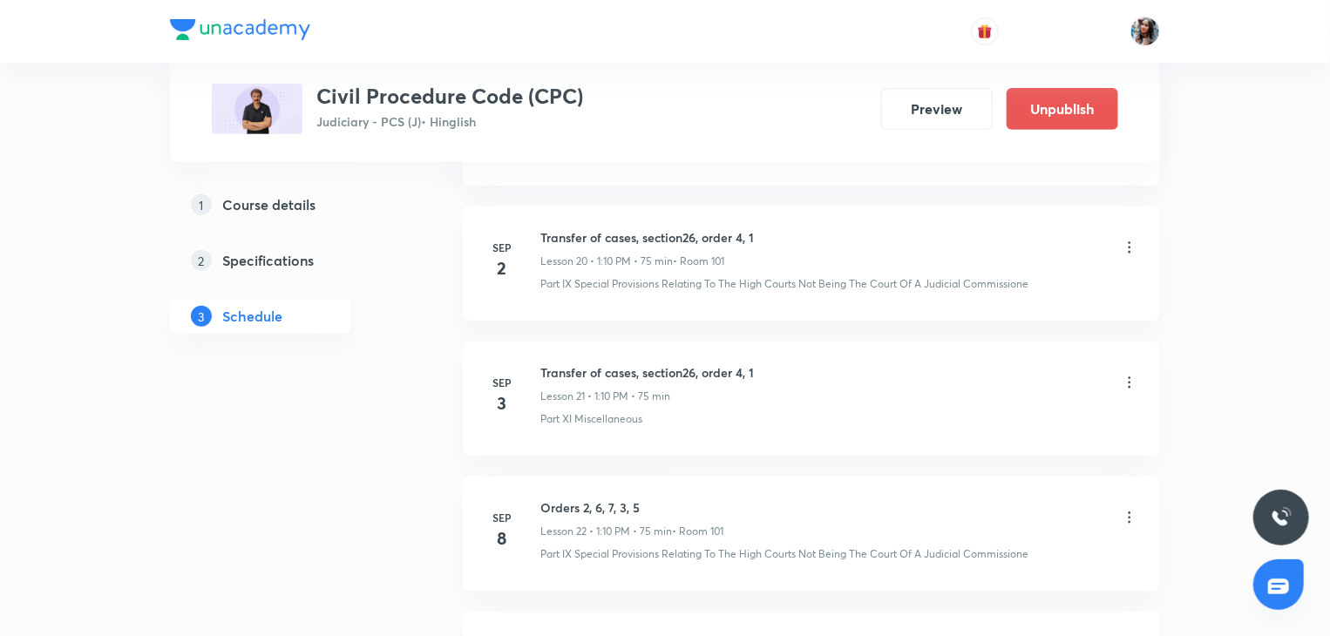
scroll to position [3639, 0]
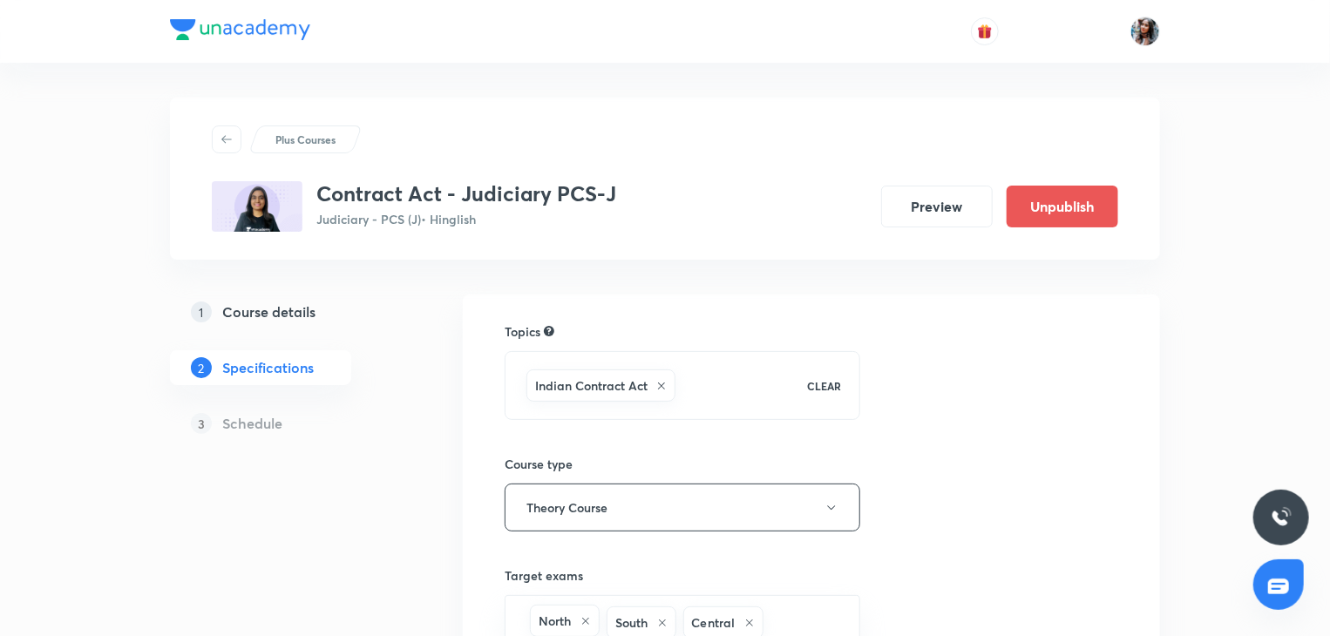
click at [305, 308] on h5 "Course details" at bounding box center [268, 312] width 93 height 21
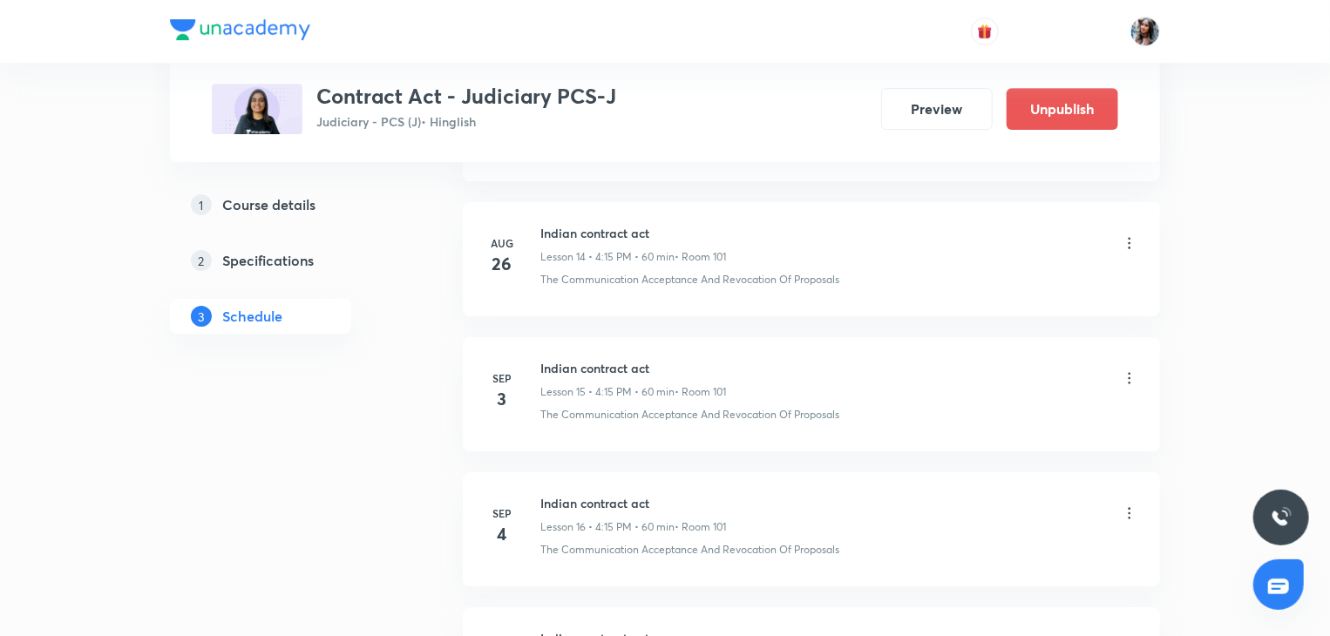
scroll to position [2805, 0]
click at [564, 363] on h6 "Indian contract act" at bounding box center [633, 372] width 186 height 18
copy h6 "Indian contract act"
click at [1126, 381] on icon at bounding box center [1129, 381] width 17 height 17
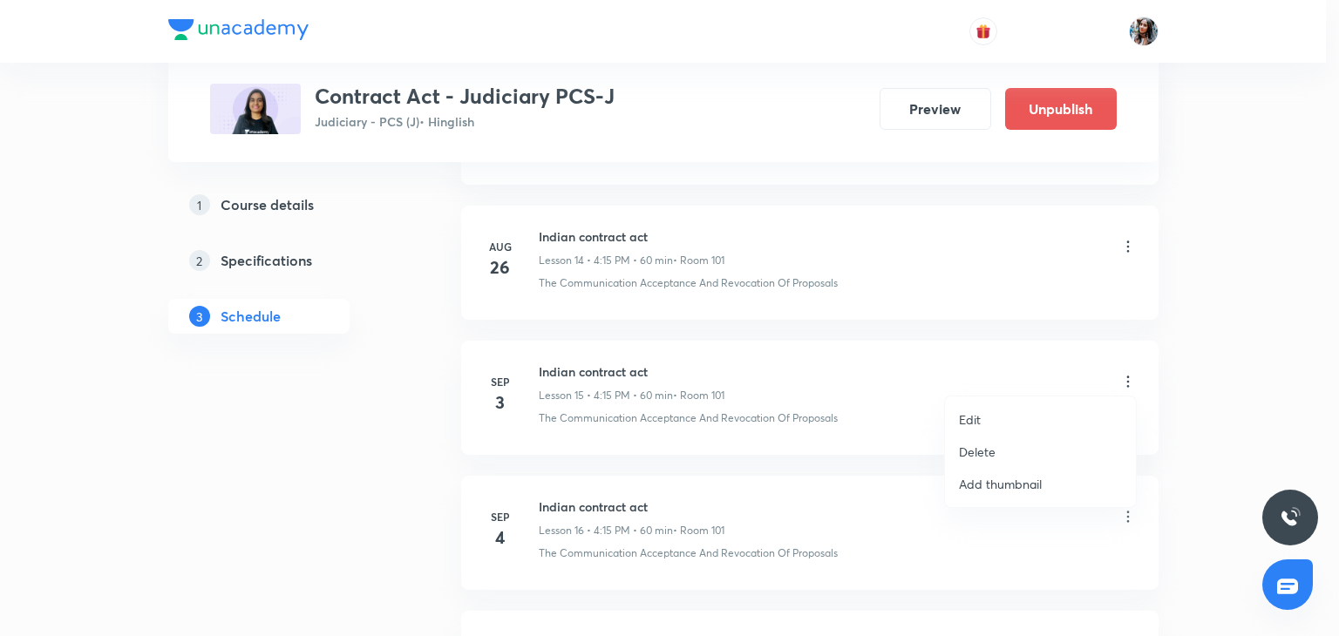
click at [985, 444] on p "Delete" at bounding box center [977, 452] width 37 height 18
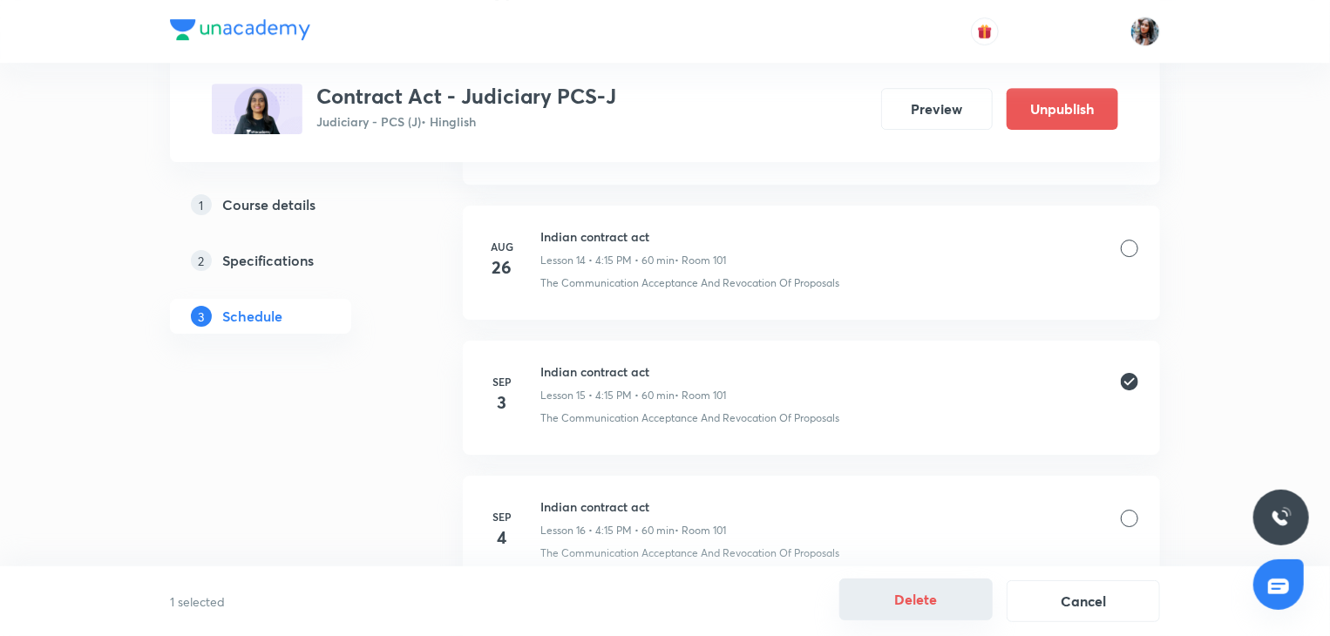
click at [887, 603] on button "Delete" at bounding box center [915, 600] width 153 height 42
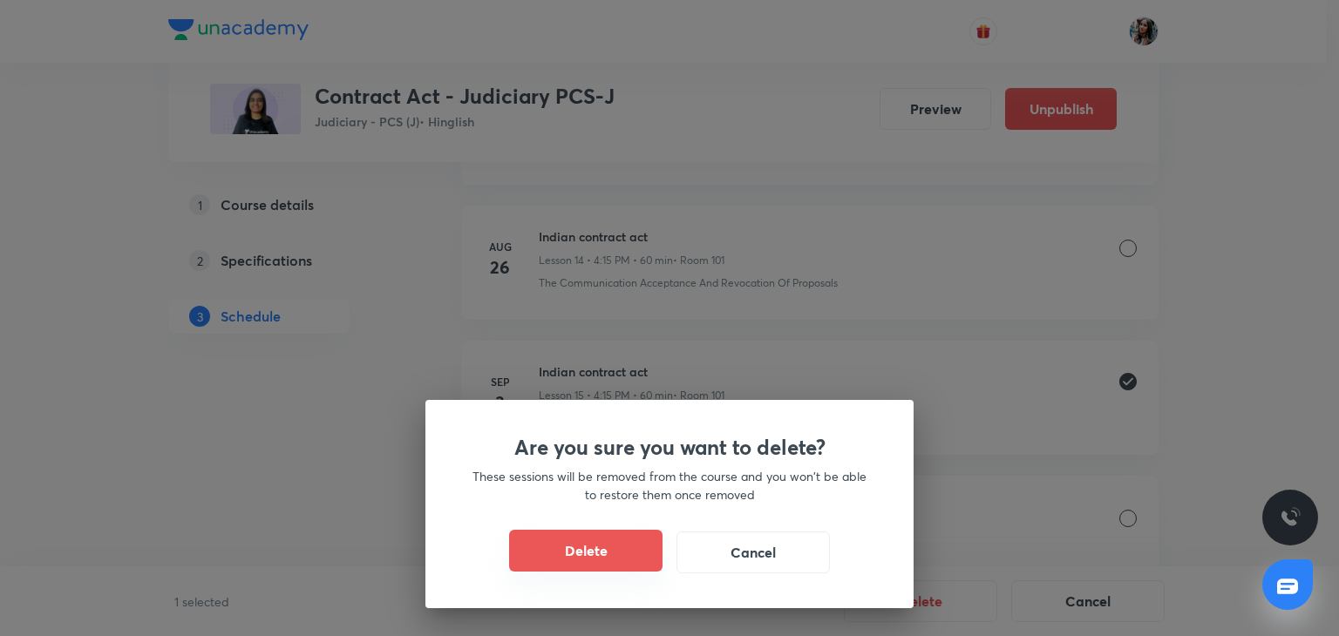
click at [603, 552] on button "Delete" at bounding box center [585, 551] width 153 height 42
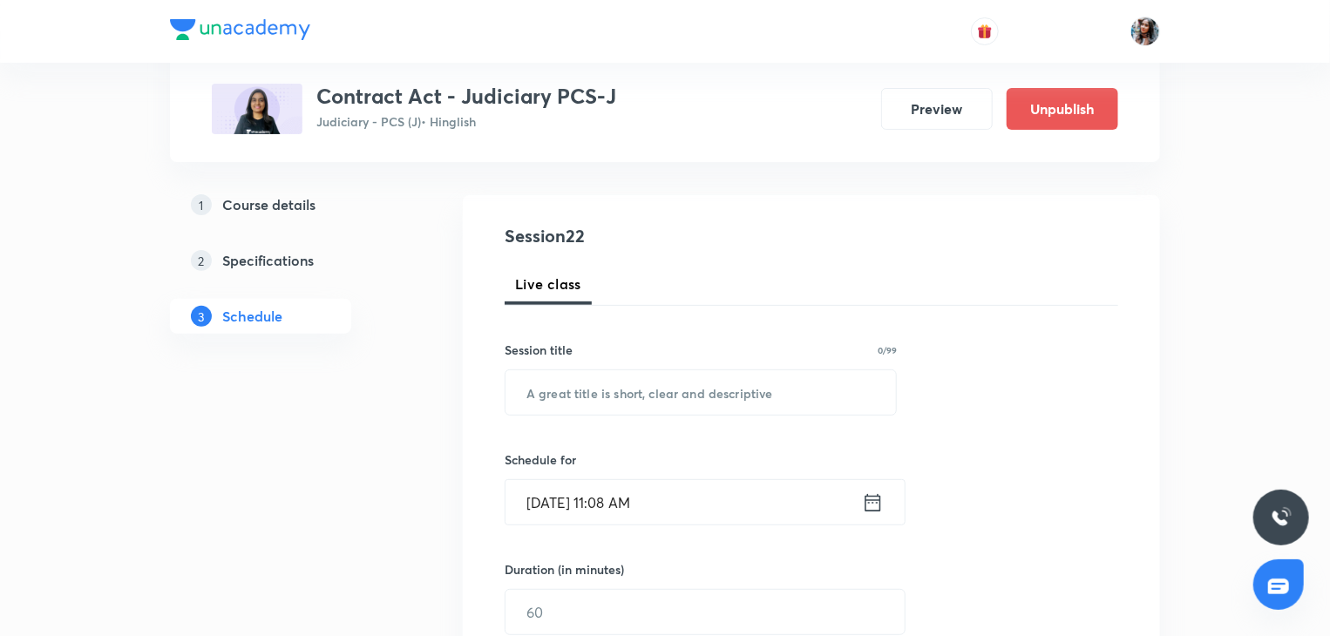
scroll to position [155, 0]
click at [704, 398] on input "text" at bounding box center [701, 391] width 391 height 44
paste input "Indian contract act"
type input "Indian contract act"
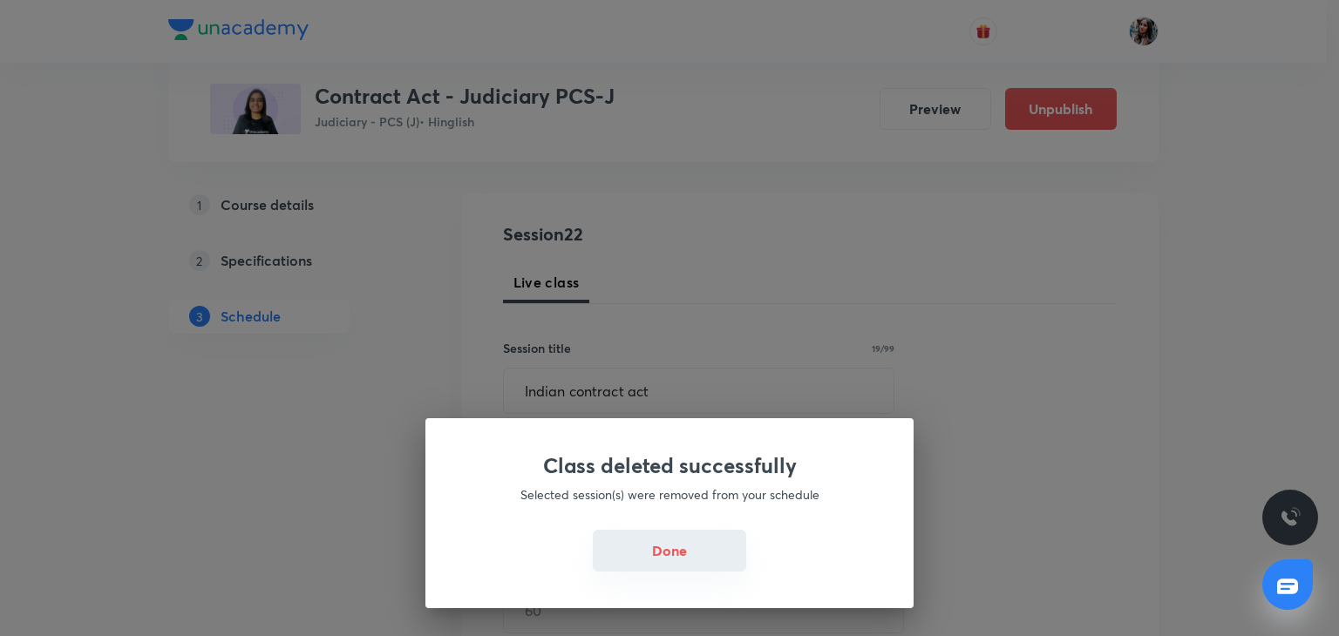
click at [663, 555] on button "Done" at bounding box center [669, 551] width 153 height 42
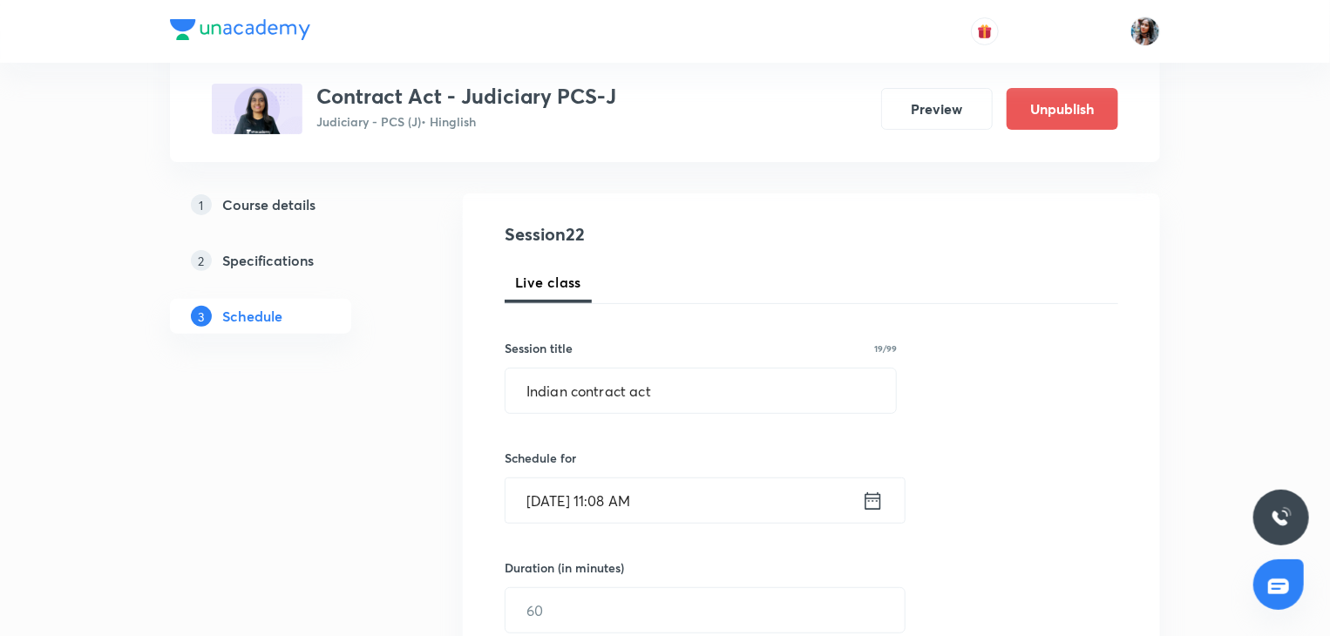
click at [690, 518] on input "Sep 3, 2025, 11:08 AM" at bounding box center [684, 501] width 357 height 44
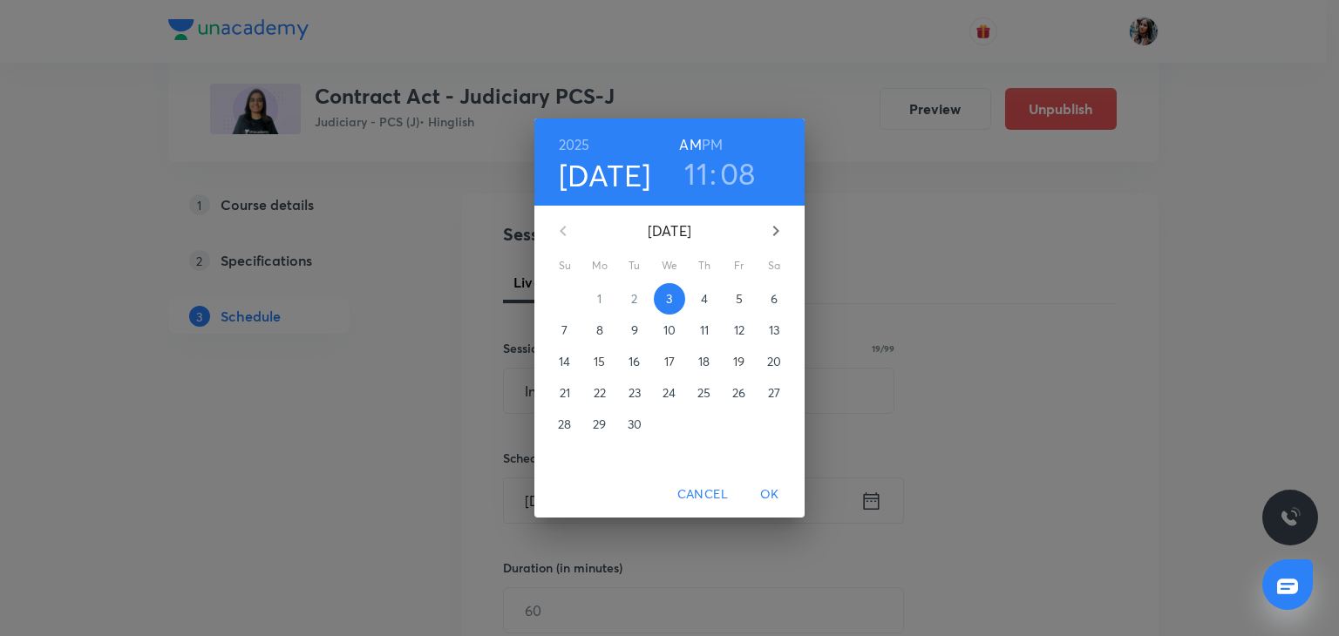
click at [704, 145] on h6 "PM" at bounding box center [712, 145] width 21 height 24
click at [697, 188] on h3 "11" at bounding box center [696, 173] width 24 height 37
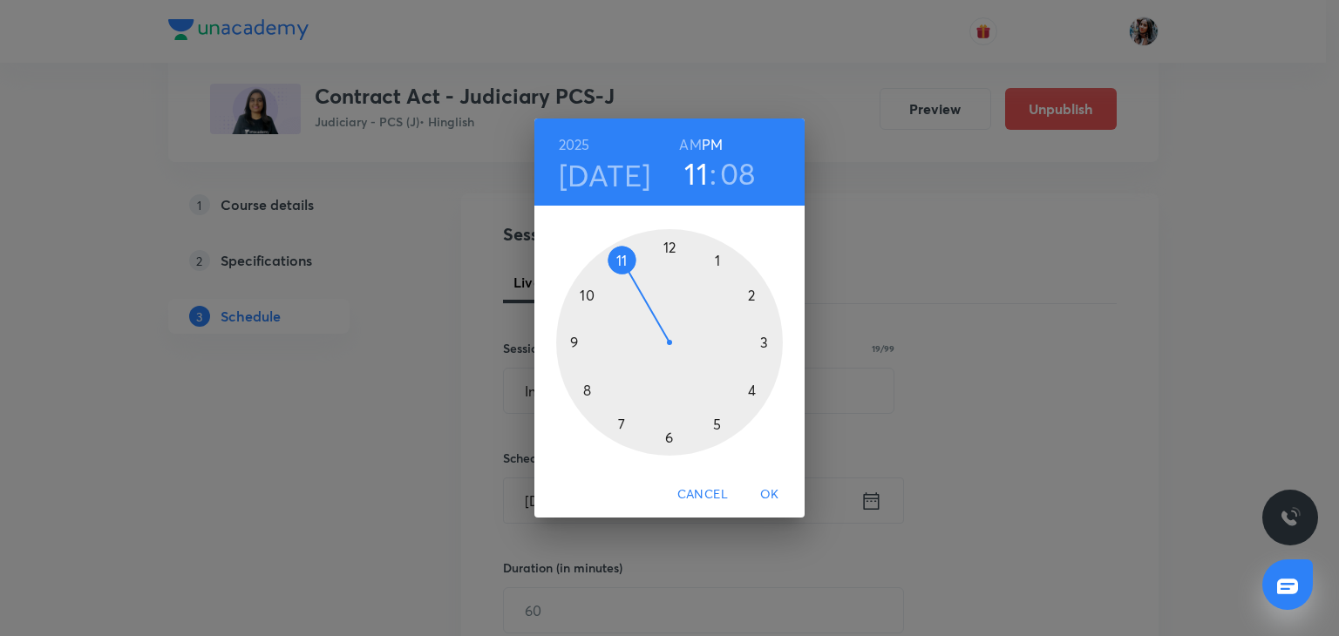
click at [751, 391] on div at bounding box center [669, 342] width 227 height 227
click at [763, 344] on div at bounding box center [669, 342] width 227 height 227
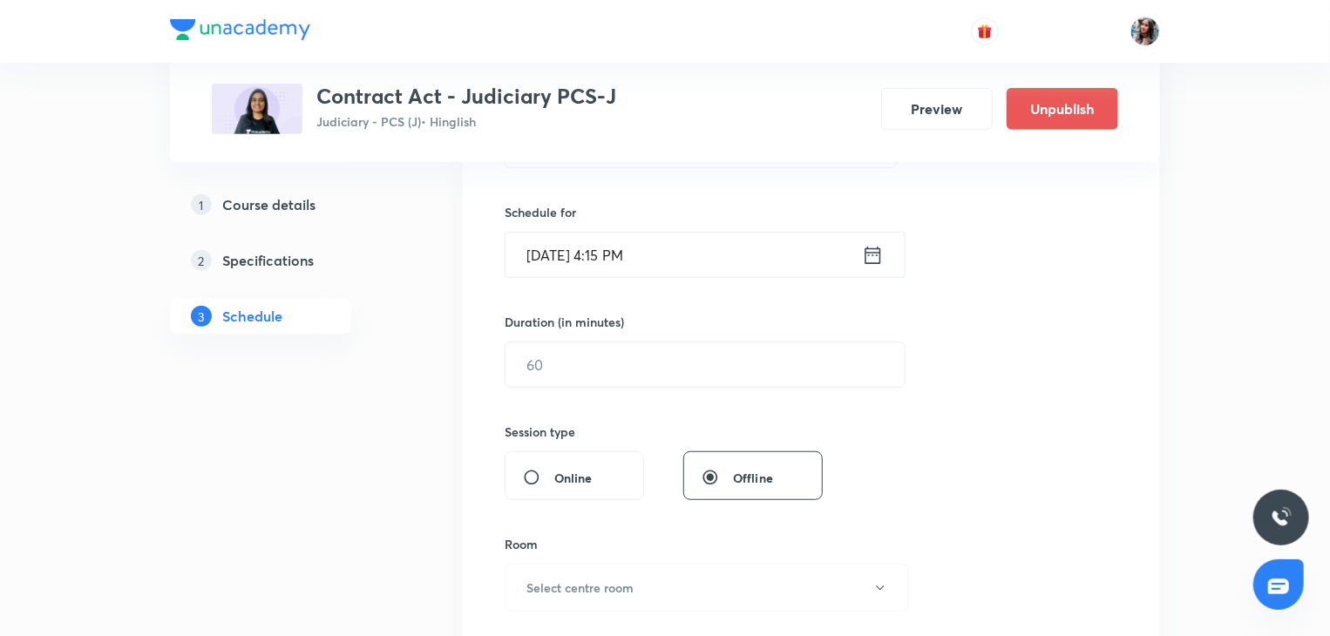
scroll to position [408, 0]
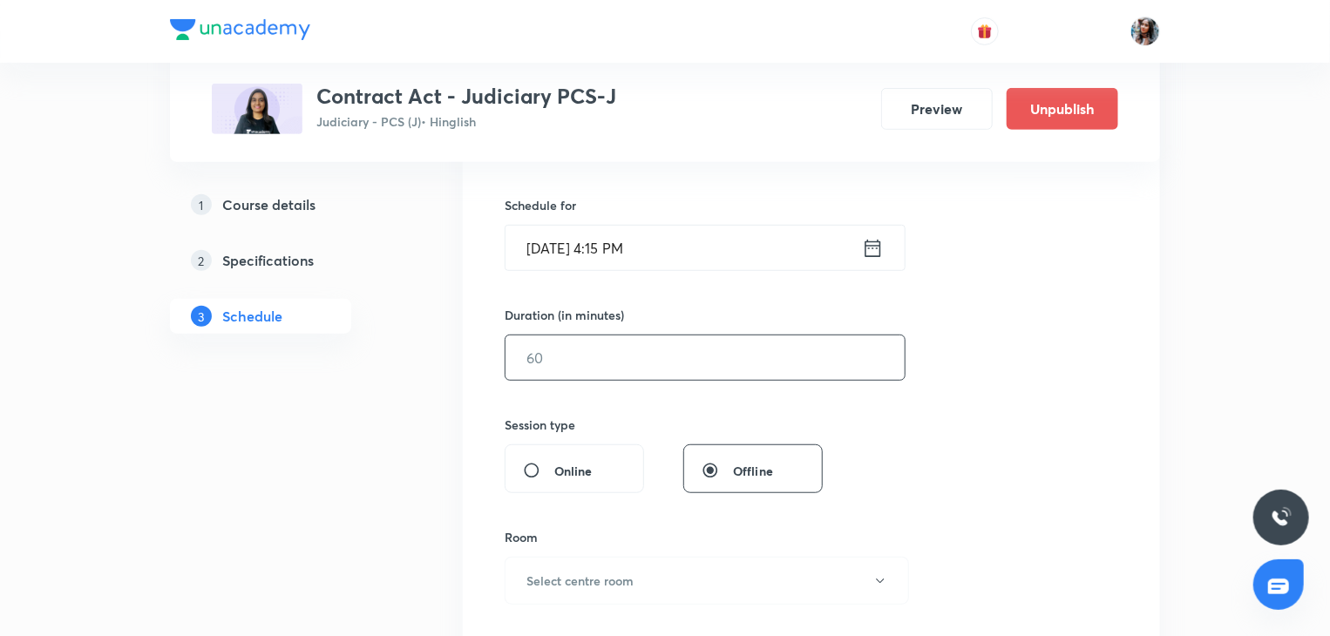
click at [697, 354] on input "text" at bounding box center [705, 358] width 399 height 44
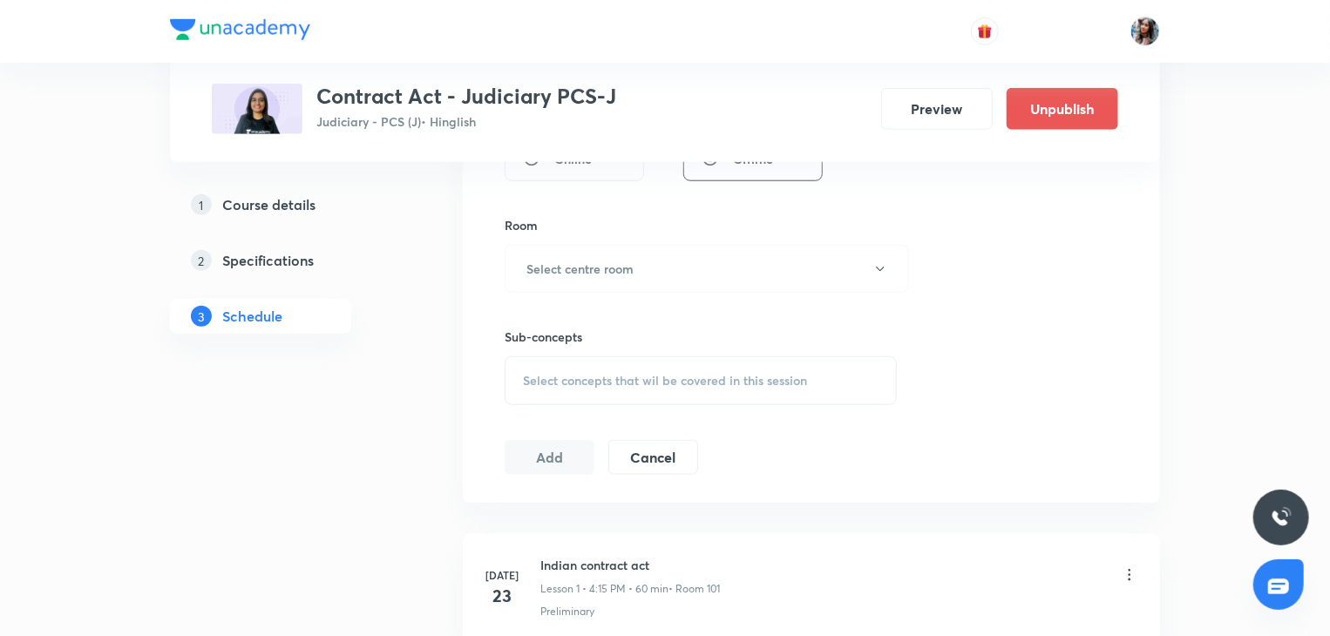
scroll to position [633, 0]
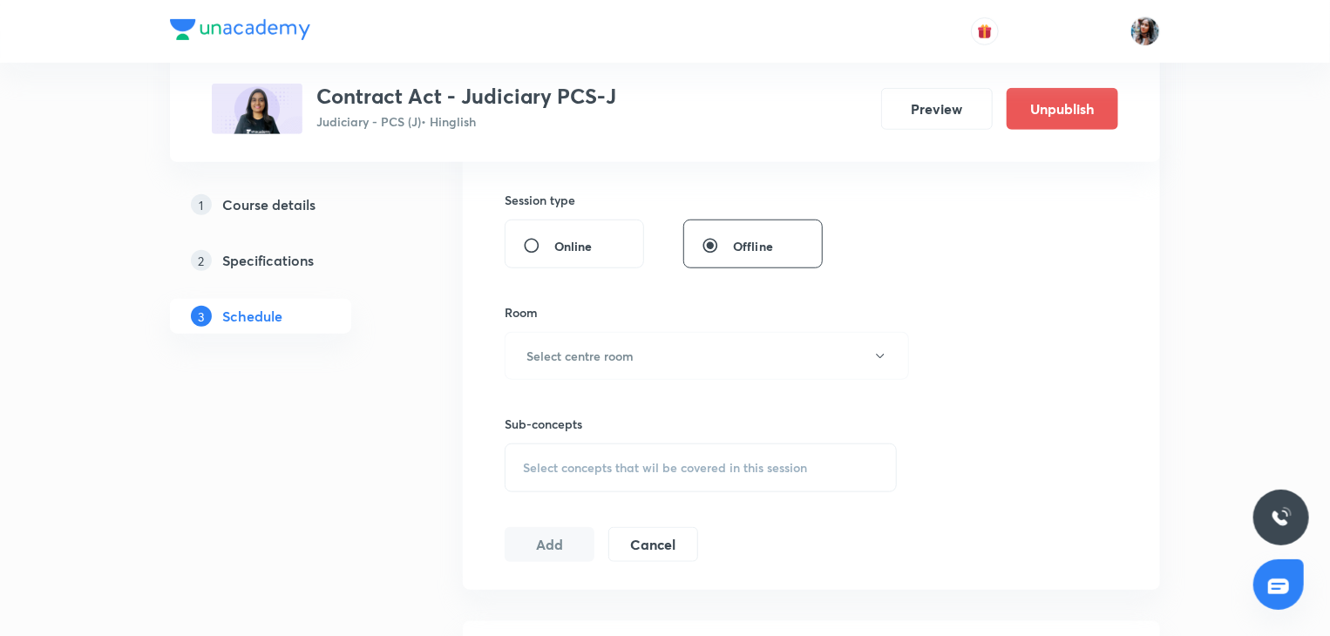
type input "60"
click at [533, 239] on input "Online" at bounding box center [538, 245] width 31 height 17
radio input "true"
radio input "false"
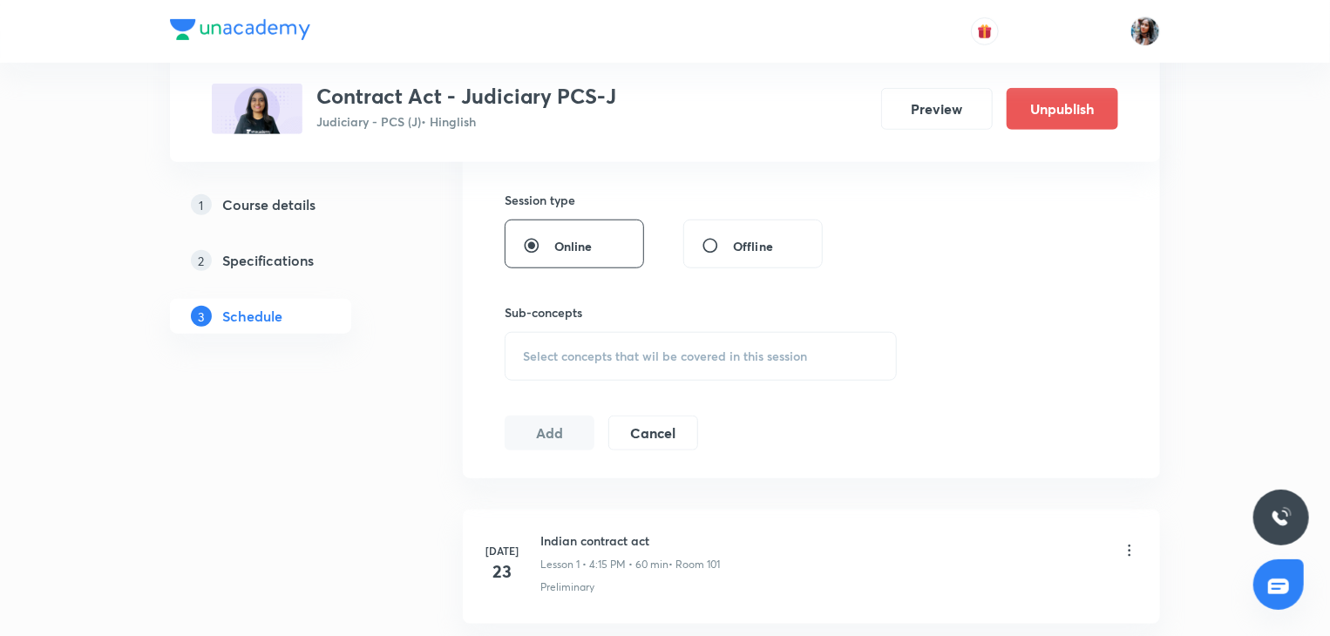
click at [586, 361] on span "Select concepts that wil be covered in this session" at bounding box center [665, 357] width 284 height 14
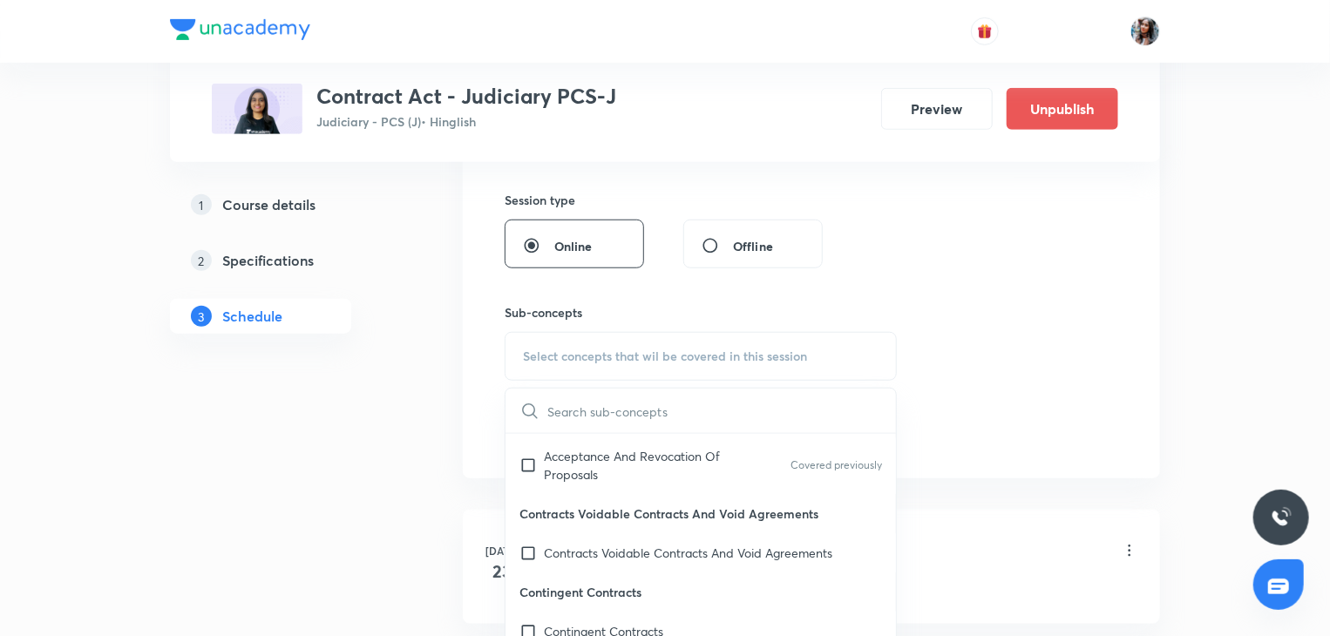
scroll to position [246, 0]
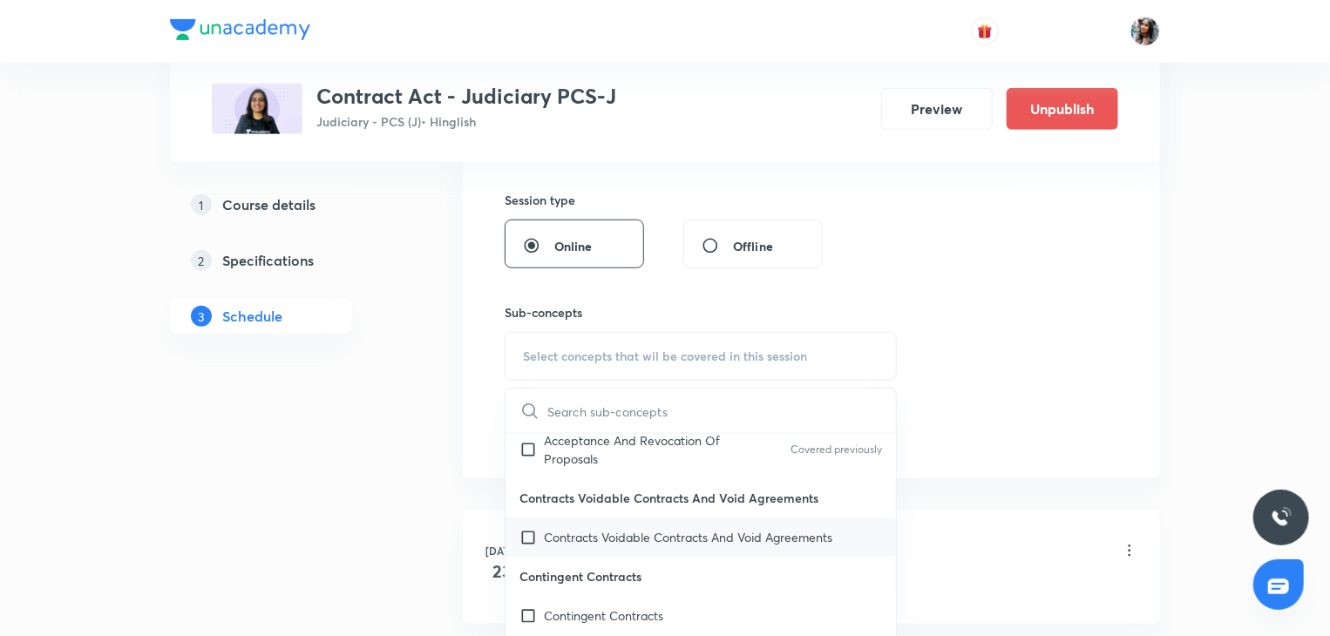
click at [586, 531] on p "Contracts Voidable Contracts And Void Agreements" at bounding box center [688, 537] width 289 height 18
checkbox input "true"
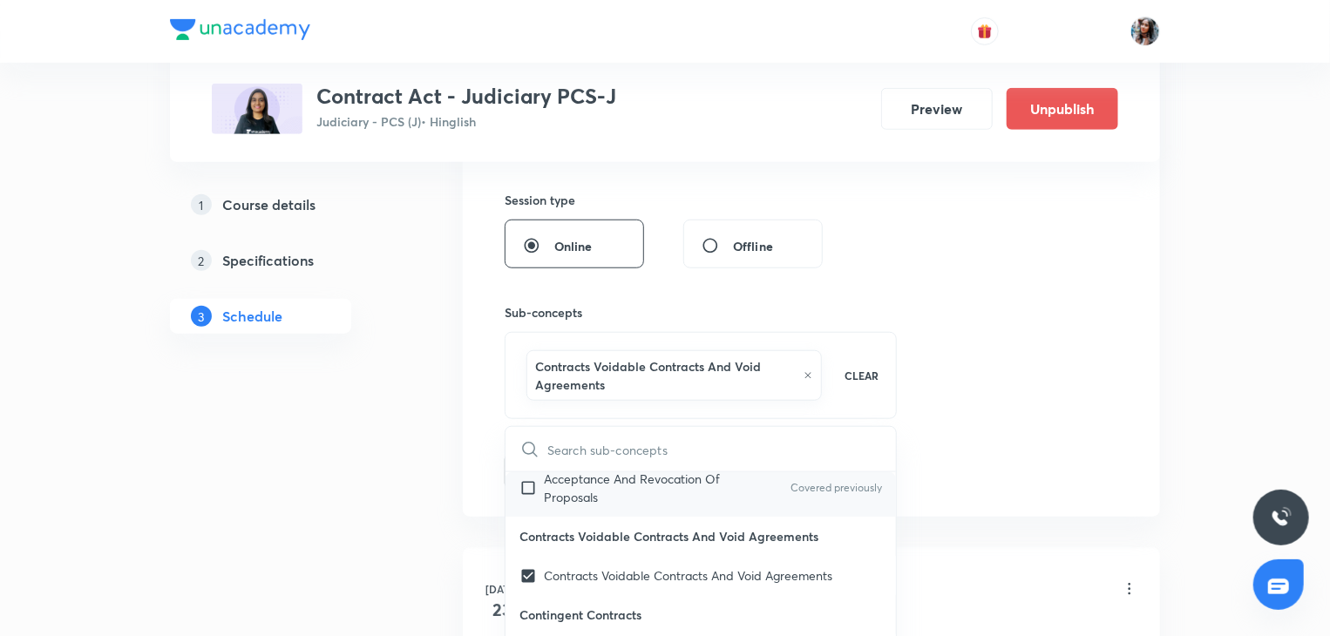
click at [586, 477] on p "Acceptance And Revocation Of Proposals" at bounding box center [632, 488] width 176 height 37
checkbox input "true"
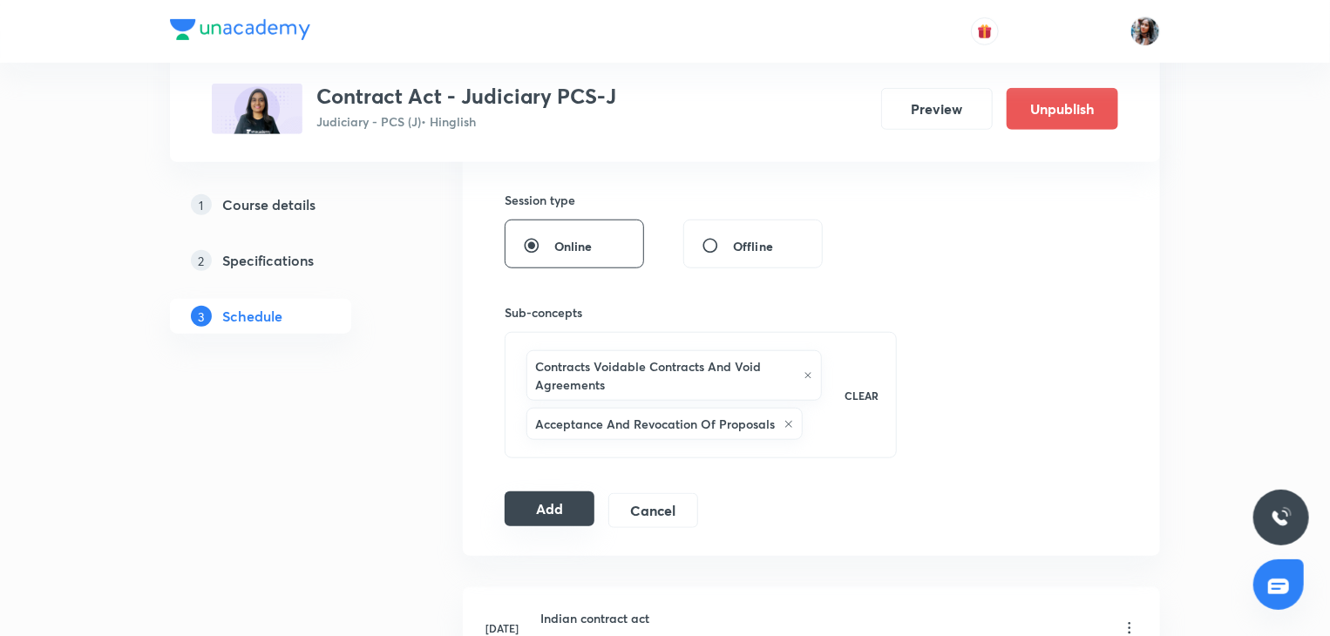
click at [537, 505] on button "Add" at bounding box center [550, 509] width 90 height 35
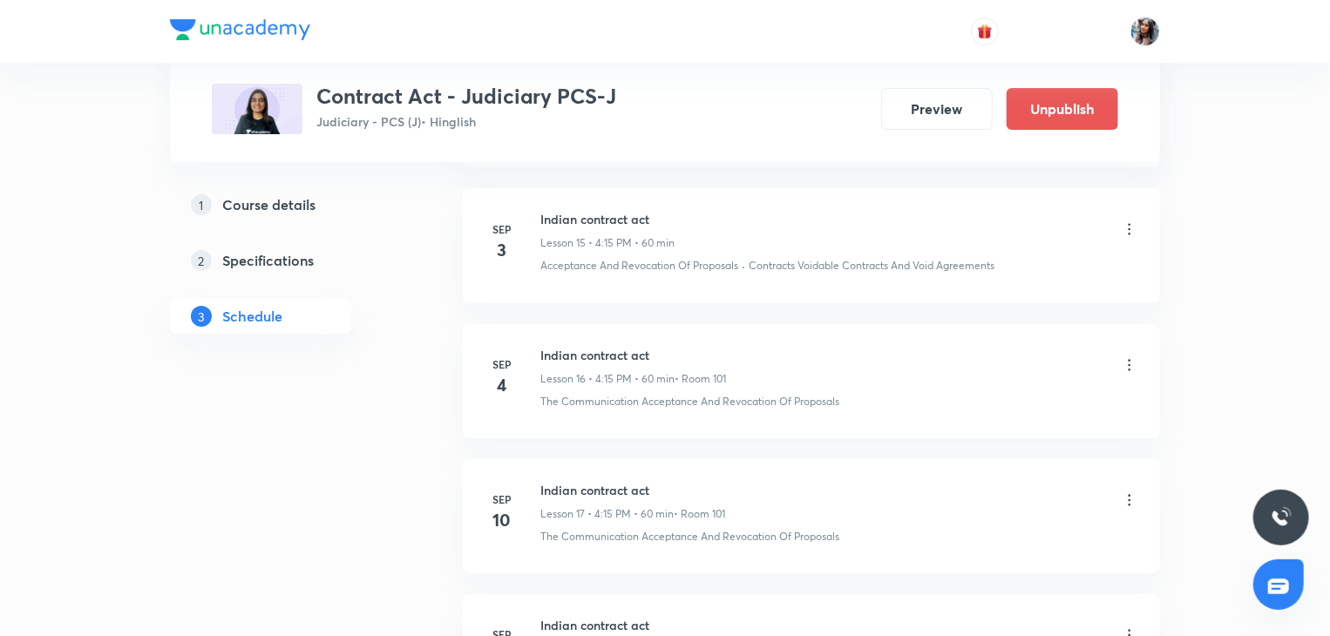
scroll to position [2961, 0]
